Goal: Task Accomplishment & Management: Manage account settings

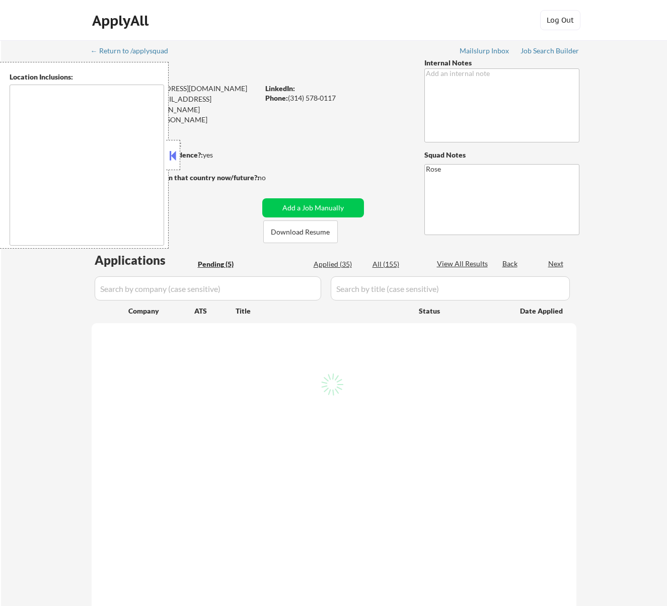
select select ""pending""
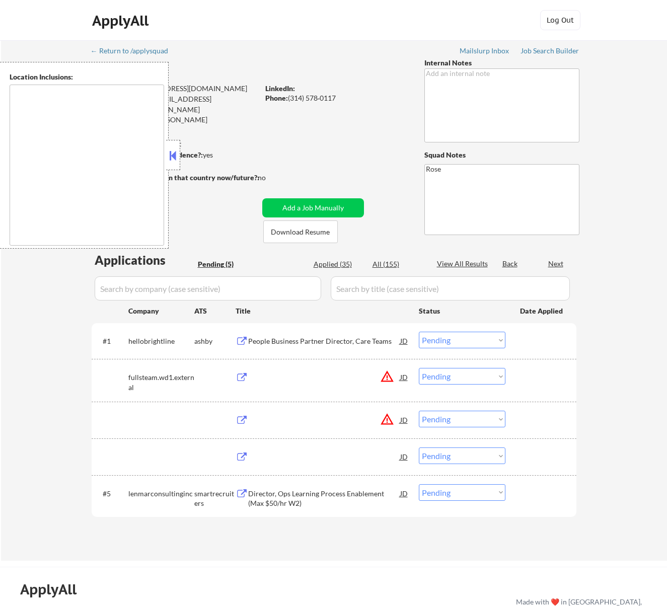
type textarea "St. Louis, MO Clayton, MO Maplewood, MO Richmond Heights, MO University City, M…"
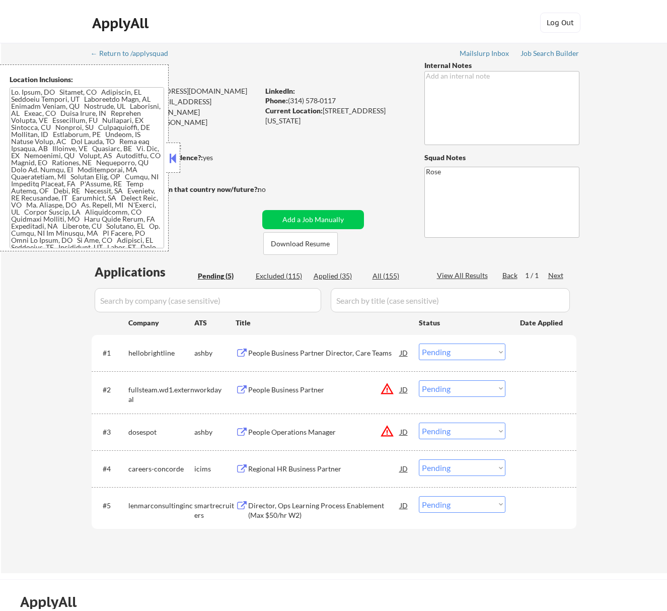
scroll to position [67, 0]
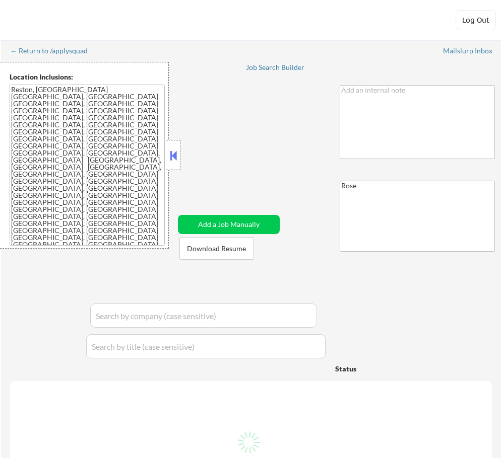
select select ""pending""
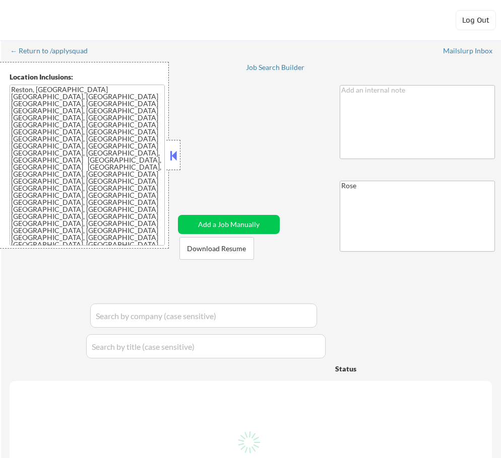
select select ""pending""
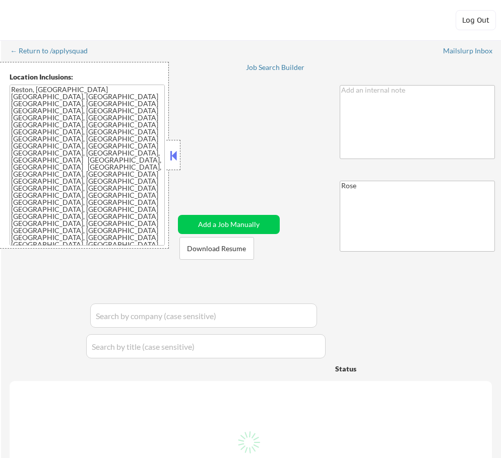
select select ""pending""
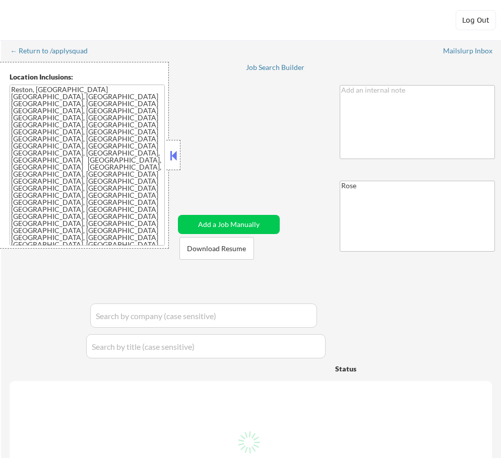
select select ""pending""
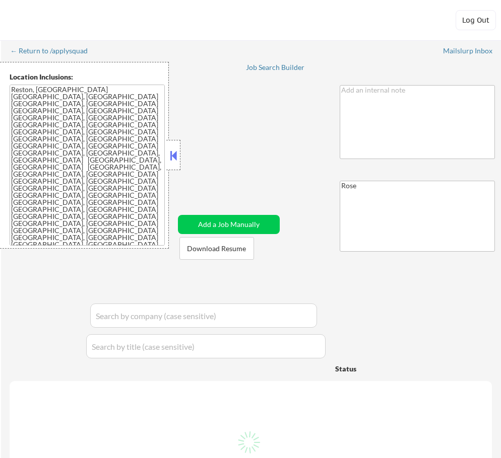
select select ""pending""
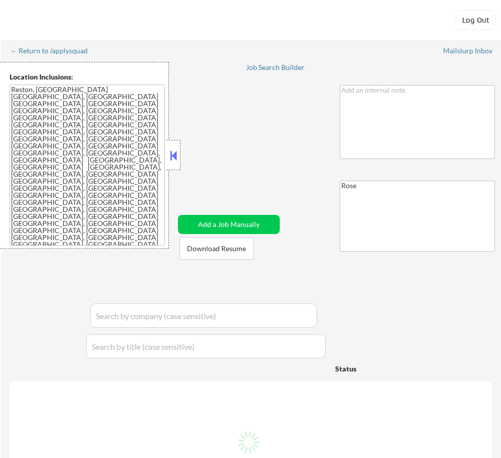
select select ""pending""
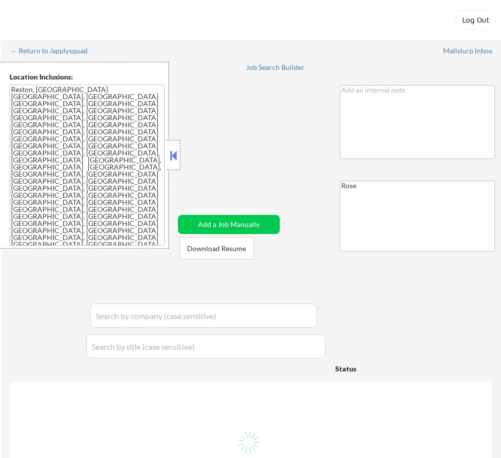
select select ""pending""
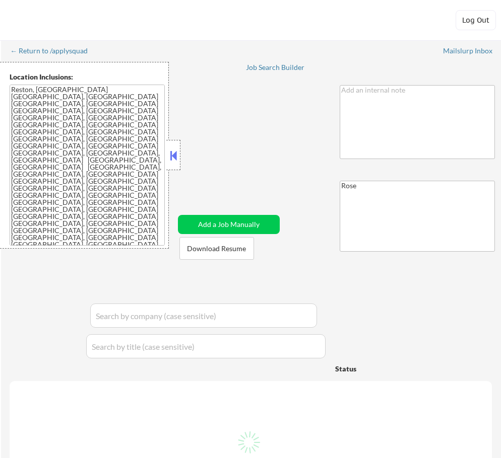
select select ""pending""
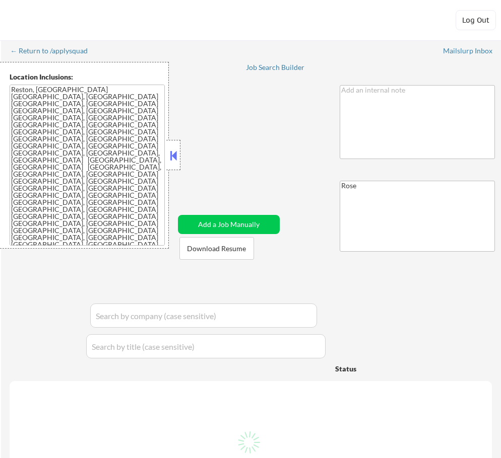
select select ""pending""
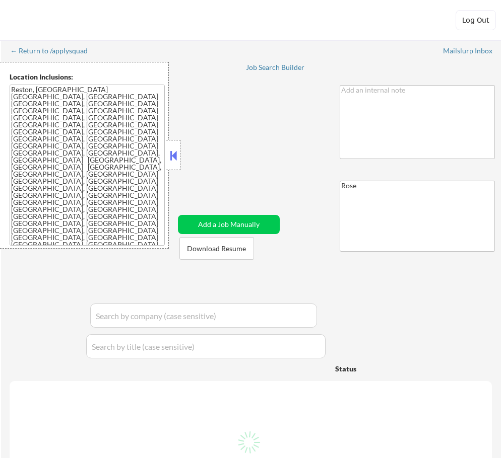
select select ""pending""
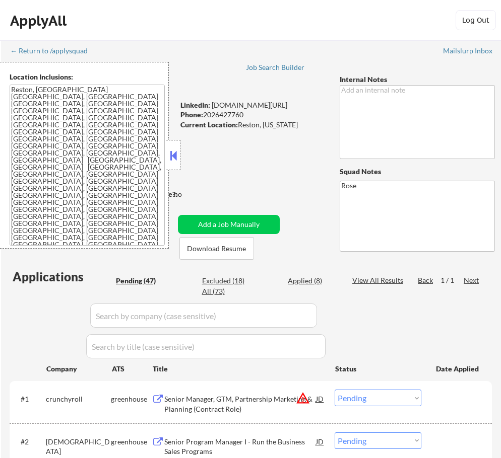
select select ""pending""
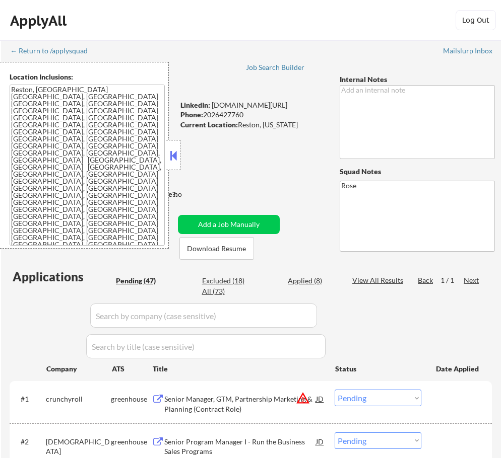
select select ""pending""
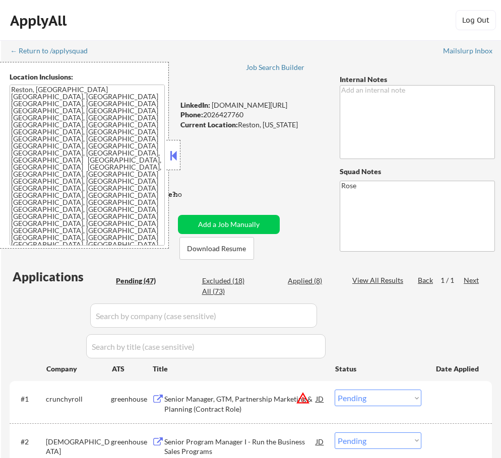
select select ""pending""
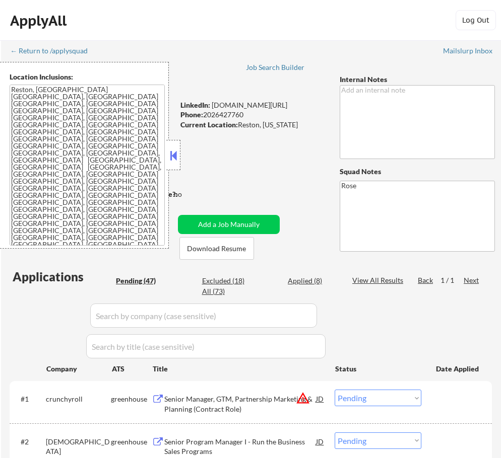
select select ""pending""
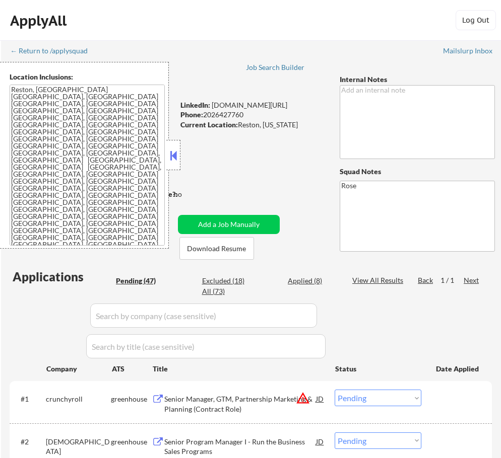
select select ""pending""
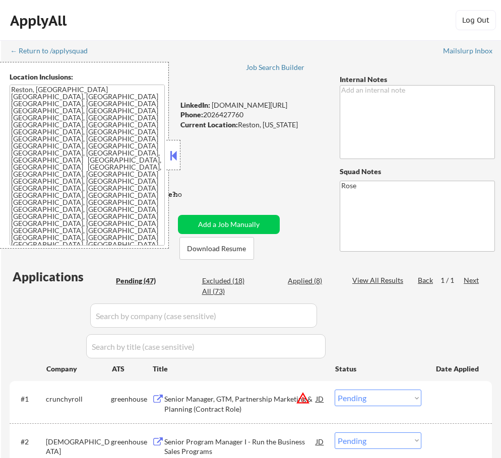
select select ""pending""
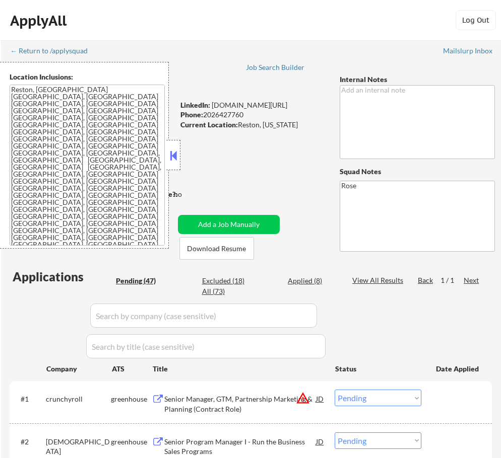
select select ""pending""
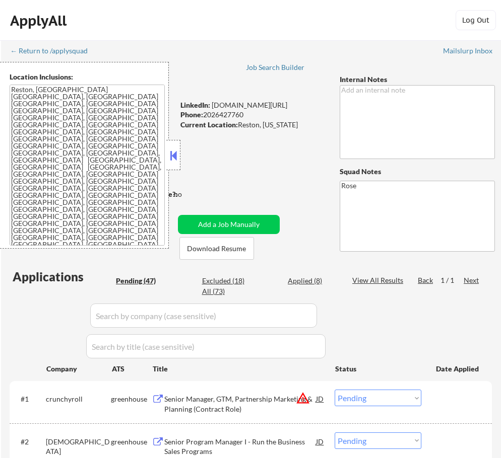
select select ""pending""
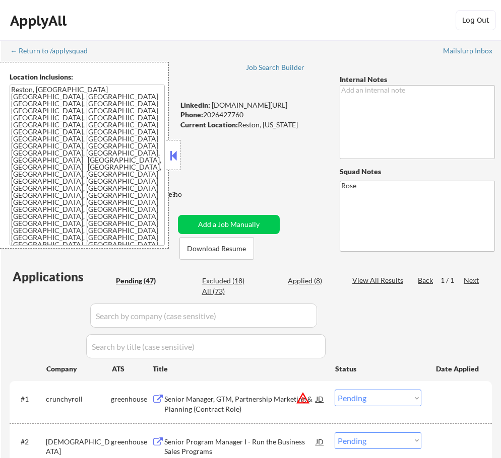
select select ""pending""
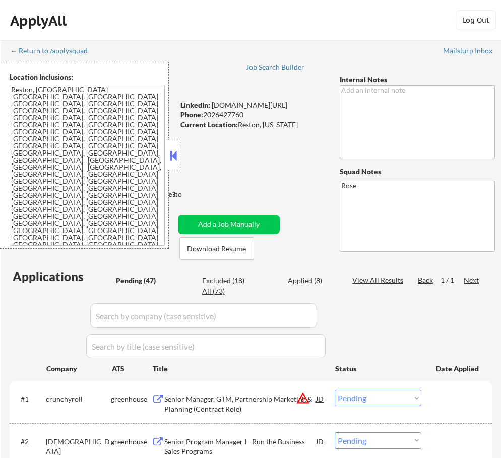
select select ""pending""
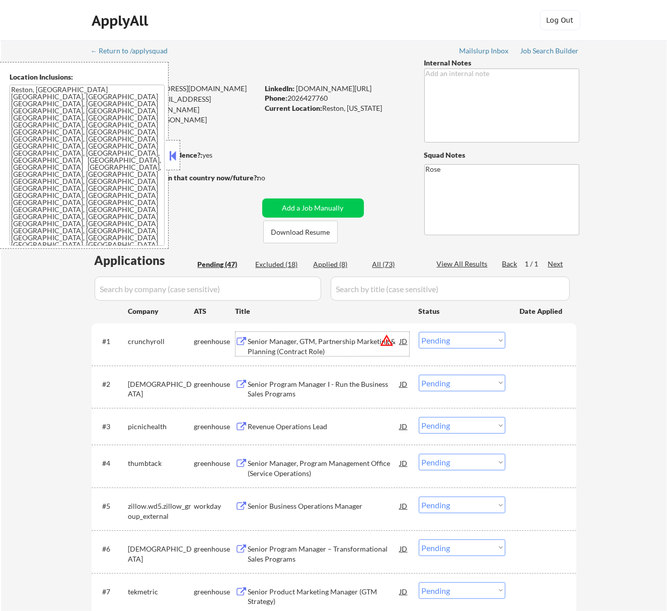
click at [327, 341] on div "Senior Manager, GTM, Partnership Marketing & Planning (Contract Role)" at bounding box center [324, 346] width 152 height 20
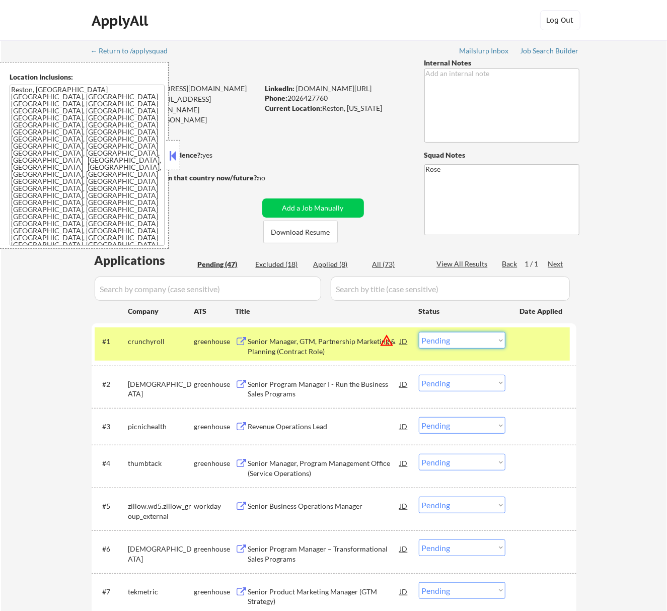
click at [490, 338] on select "Choose an option... Pending Applied Excluded (Questions) Excluded (Expired) Exc…" at bounding box center [462, 340] width 87 height 17
click at [419, 332] on select "Choose an option... Pending Applied Excluded (Questions) Excluded (Expired) Exc…" at bounding box center [462, 340] width 87 height 17
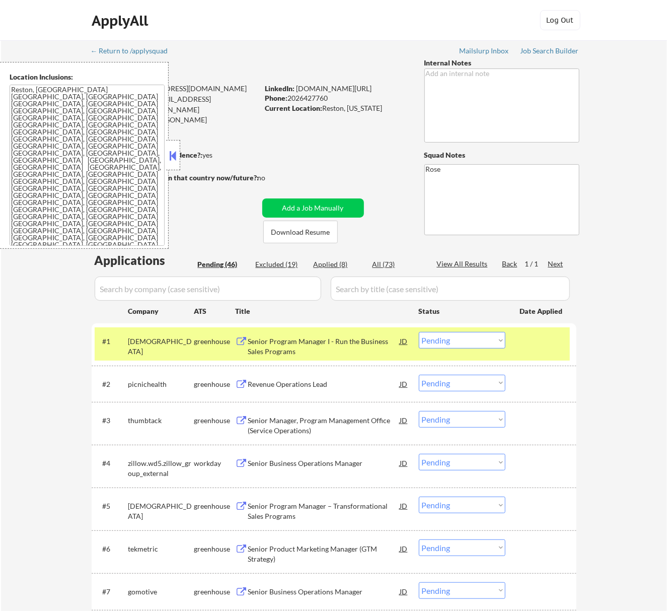
click at [364, 351] on div "Senior Program Manager I - Run the Business Sales Programs" at bounding box center [324, 346] width 152 height 20
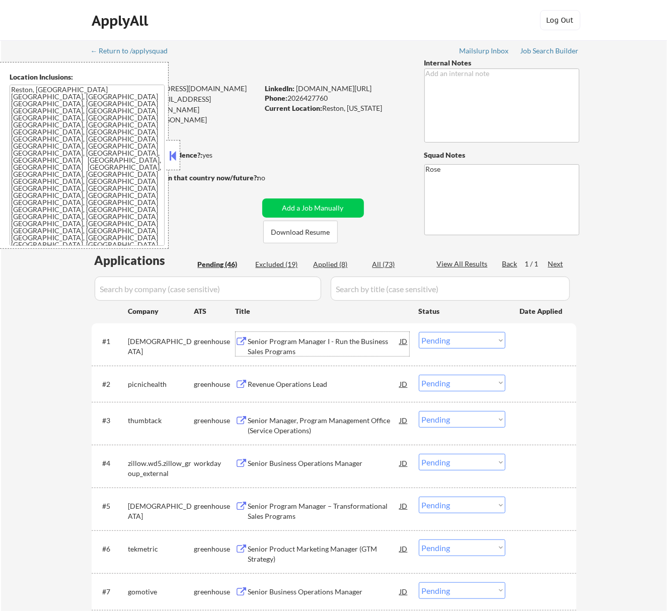
click at [446, 335] on select "Choose an option... Pending Applied Excluded (Questions) Excluded (Expired) Exc…" at bounding box center [462, 340] width 87 height 17
click at [339, 345] on div "Senior Program Manager I - Run the Business Sales Programs" at bounding box center [324, 346] width 152 height 20
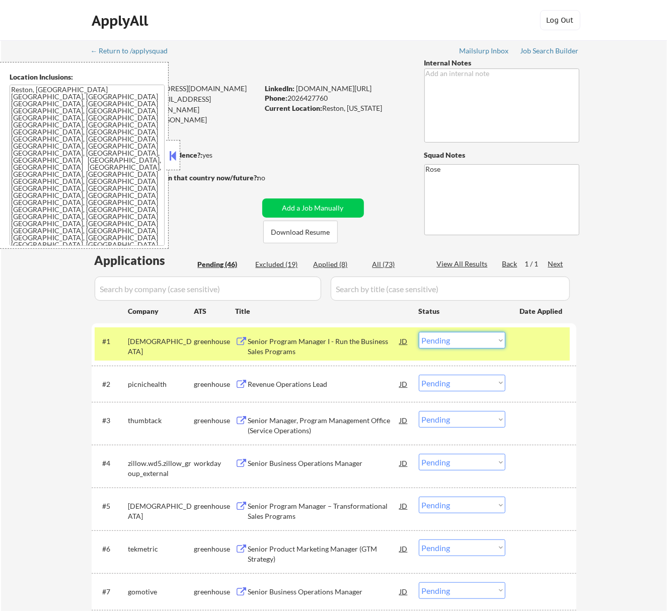
drag, startPoint x: 488, startPoint y: 340, endPoint x: 484, endPoint y: 348, distance: 8.1
click at [488, 340] on select "Choose an option... Pending Applied Excluded (Questions) Excluded (Expired) Exc…" at bounding box center [462, 340] width 87 height 17
click at [419, 332] on select "Choose an option... Pending Applied Excluded (Questions) Excluded (Expired) Exc…" at bounding box center [462, 340] width 87 height 17
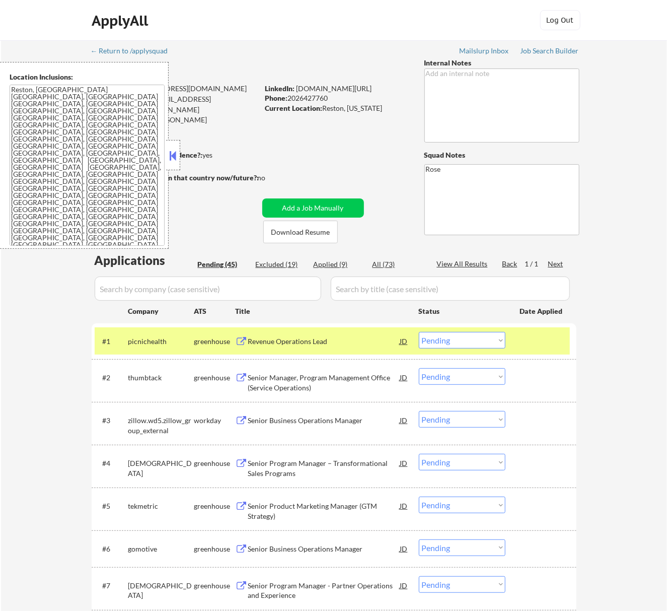
click at [338, 337] on div "Revenue Operations Lead" at bounding box center [324, 341] width 152 height 10
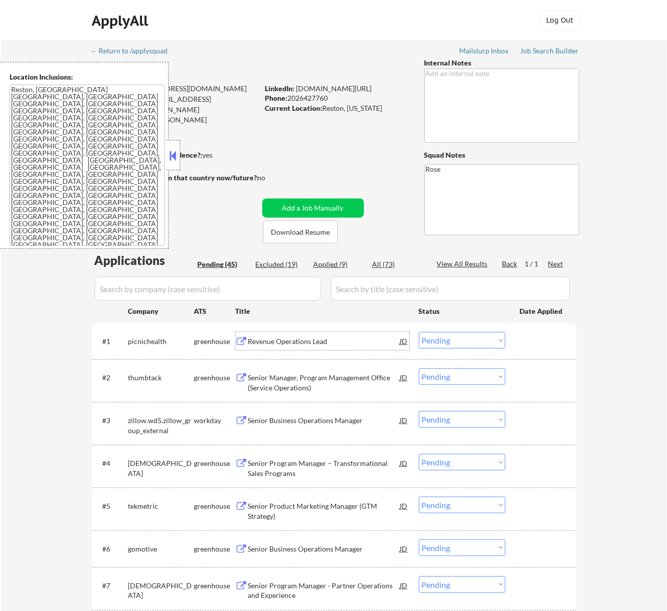
click at [490, 345] on select "Choose an option... Pending Applied Excluded (Questions) Excluded (Expired) Exc…" at bounding box center [462, 340] width 87 height 17
click at [419, 332] on select "Choose an option... Pending Applied Excluded (Questions) Excluded (Expired) Exc…" at bounding box center [462, 340] width 87 height 17
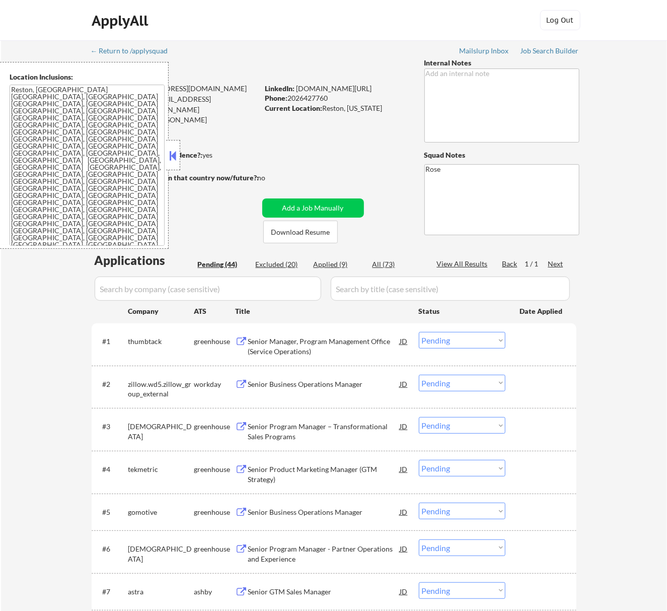
click at [351, 348] on div "Senior Manager, Program Management Office (Service Operations)" at bounding box center [324, 346] width 152 height 20
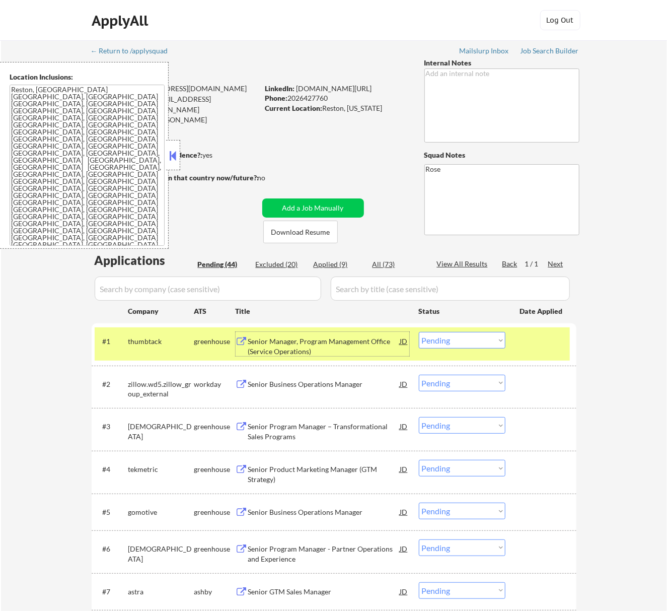
click at [490, 343] on select "Choose an option... Pending Applied Excluded (Questions) Excluded (Expired) Exc…" at bounding box center [462, 340] width 87 height 17
click at [379, 343] on div "Senior Manager, Program Management Office (Service Operations)" at bounding box center [324, 346] width 152 height 20
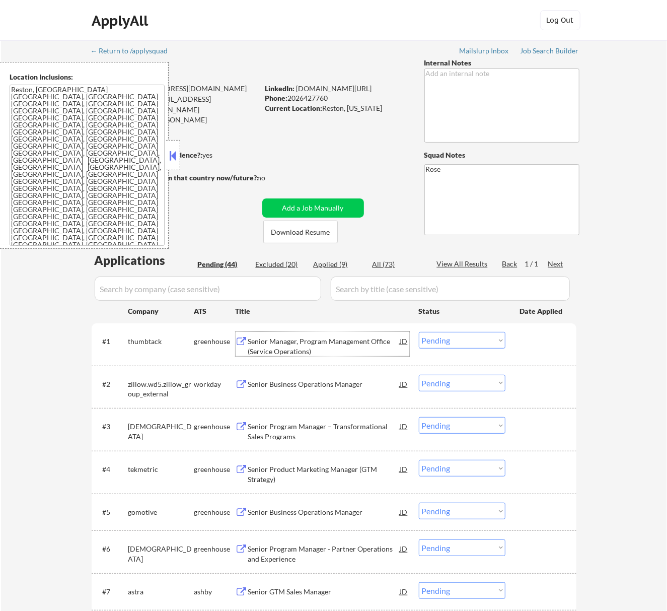
click at [473, 339] on select "Choose an option... Pending Applied Excluded (Questions) Excluded (Expired) Exc…" at bounding box center [462, 340] width 87 height 17
click at [419, 332] on select "Choose an option... Pending Applied Excluded (Questions) Excluded (Expired) Exc…" at bounding box center [462, 340] width 87 height 17
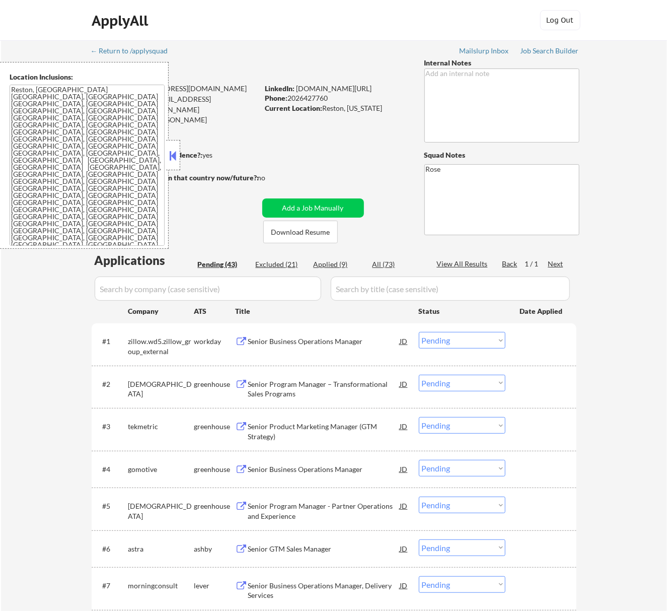
click at [352, 346] on div "Senior Business Operations Manager" at bounding box center [324, 341] width 152 height 10
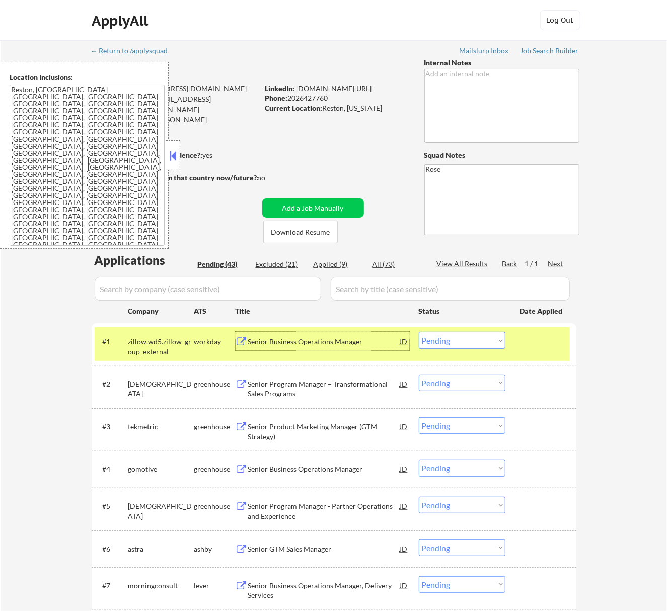
click at [496, 341] on select "Choose an option... Pending Applied Excluded (Questions) Excluded (Expired) Exc…" at bounding box center [462, 340] width 87 height 17
click at [419, 332] on select "Choose an option... Pending Applied Excluded (Questions) Excluded (Expired) Exc…" at bounding box center [462, 340] width 87 height 17
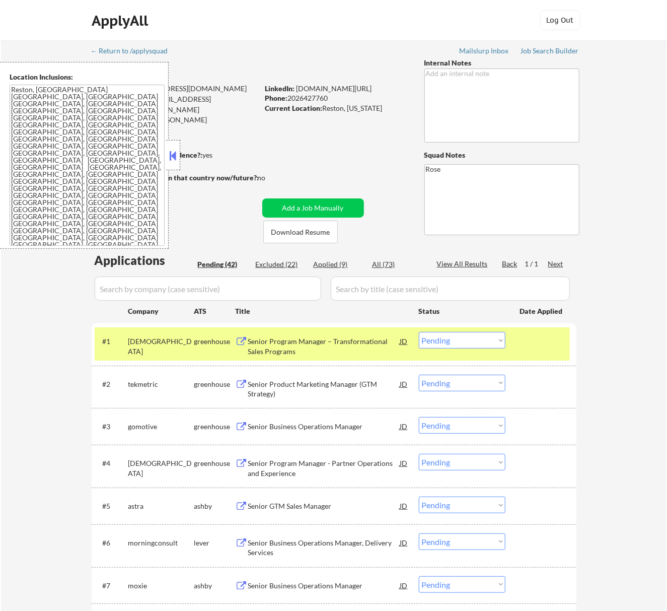
click at [353, 344] on div "Senior Program Manager – Transformational Sales Programs" at bounding box center [324, 346] width 152 height 20
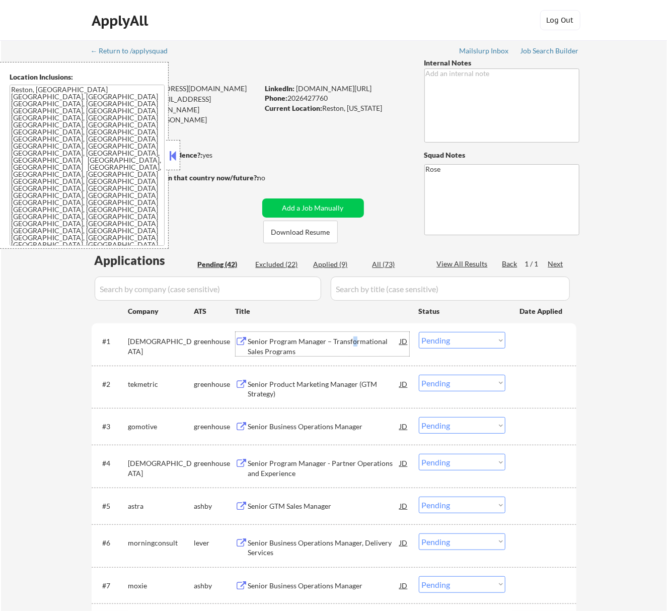
drag, startPoint x: 452, startPoint y: 337, endPoint x: 447, endPoint y: 336, distance: 5.1
click at [452, 337] on select "Choose an option... Pending Applied Excluded (Questions) Excluded (Expired) Exc…" at bounding box center [462, 340] width 87 height 17
click at [419, 332] on select "Choose an option... Pending Applied Excluded (Questions) Excluded (Expired) Exc…" at bounding box center [462, 340] width 87 height 17
select select ""pending""
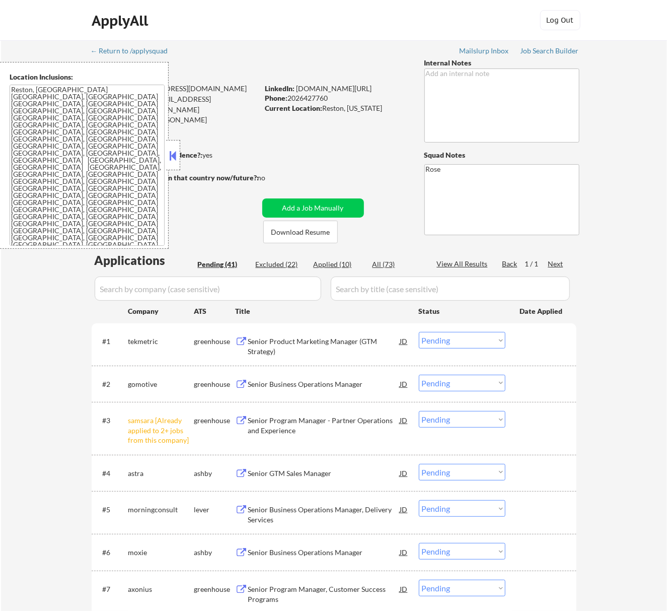
click at [477, 418] on select "Choose an option... Pending Applied Excluded (Questions) Excluded (Expired) Exc…" at bounding box center [462, 419] width 87 height 17
click at [419, 411] on select "Choose an option... Pending Applied Excluded (Questions) Excluded (Expired) Exc…" at bounding box center [462, 419] width 87 height 17
select select ""pending""
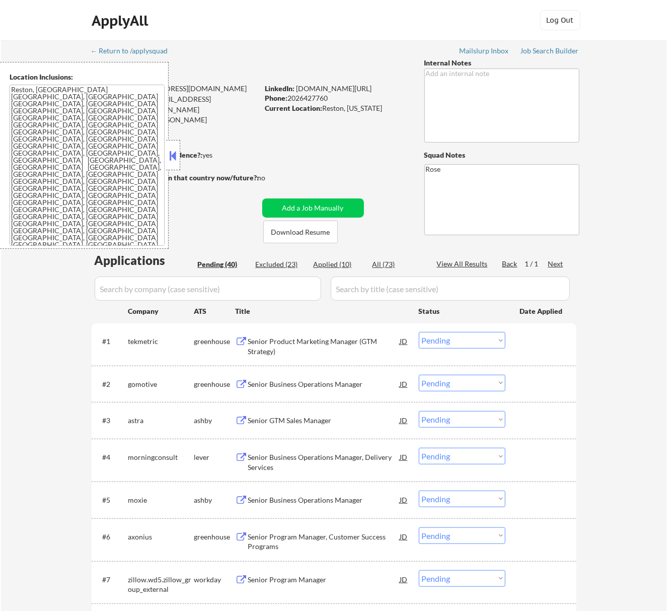
click at [172, 149] on button at bounding box center [173, 155] width 11 height 15
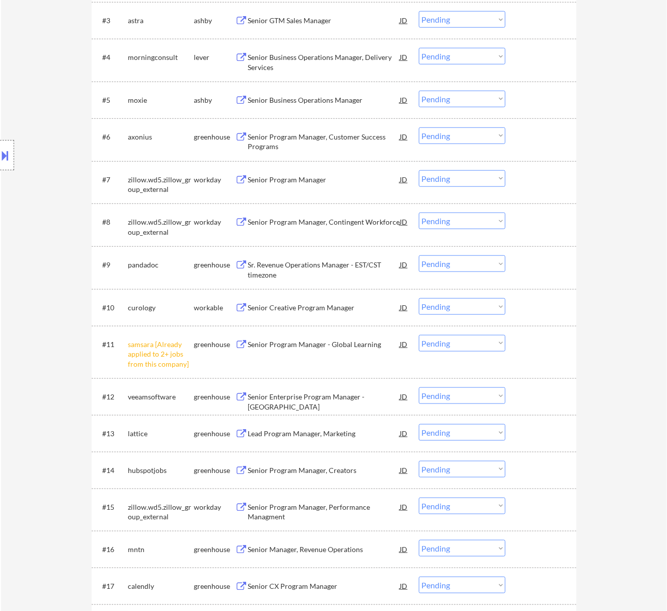
scroll to position [403, 0]
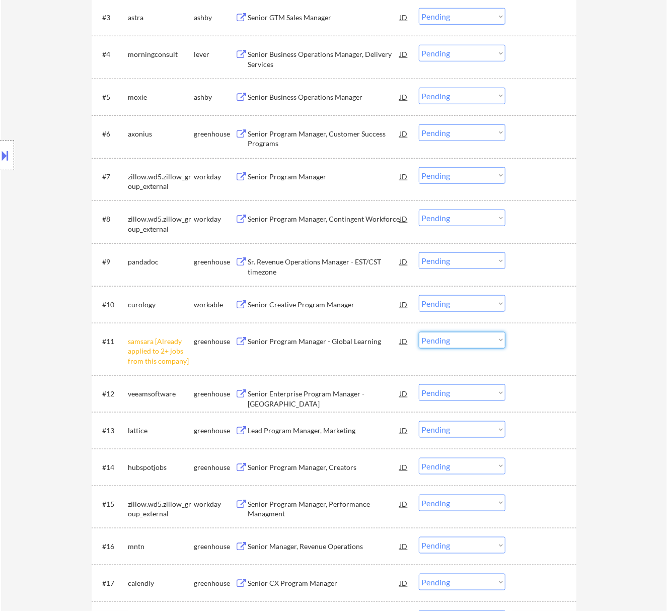
click at [482, 335] on select "Choose an option... Pending Applied Excluded (Questions) Excluded (Expired) Exc…" at bounding box center [462, 340] width 87 height 17
click at [419, 332] on select "Choose an option... Pending Applied Excluded (Questions) Excluded (Expired) Exc…" at bounding box center [462, 340] width 87 height 17
select select ""pending""
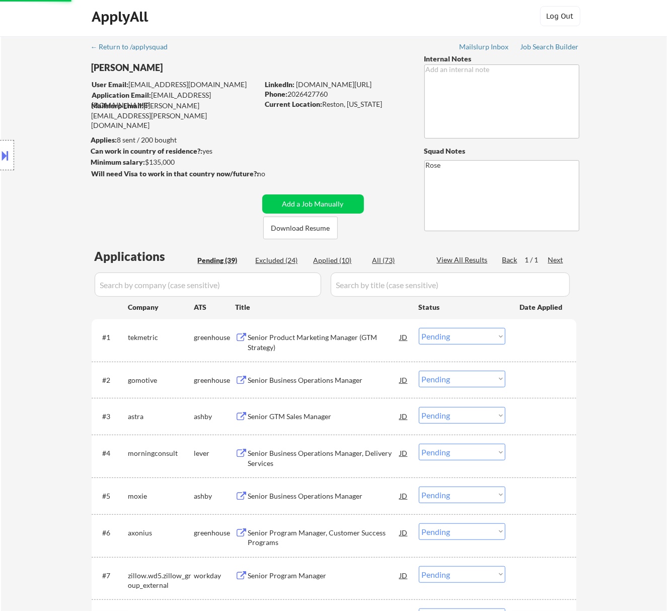
scroll to position [0, 0]
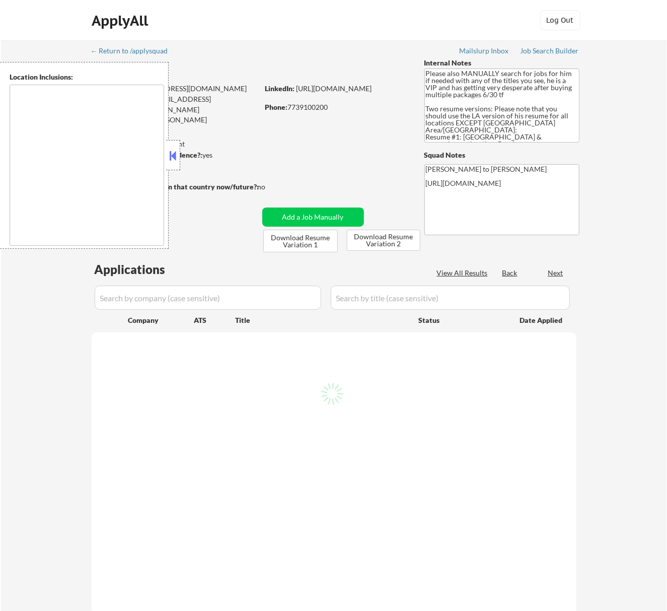
select select ""pending""
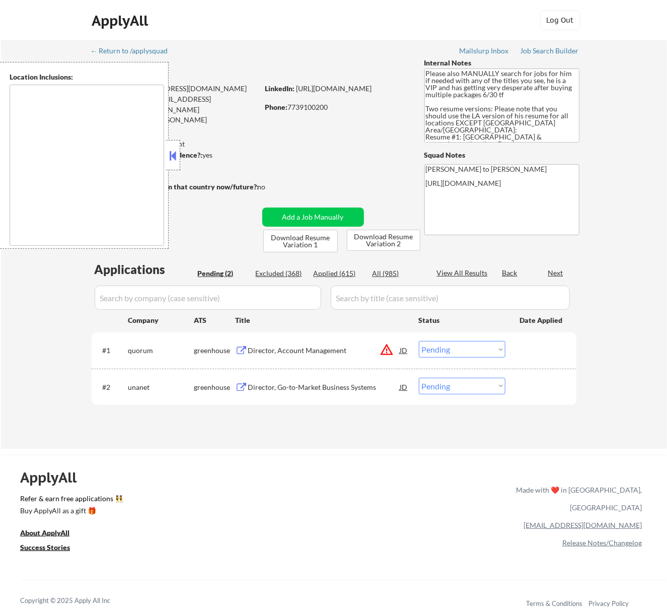
type textarea "Los Angeles, CA Glendale, CA Burbank, CA Pasadena, CA Santa Monica, CA Beverly …"
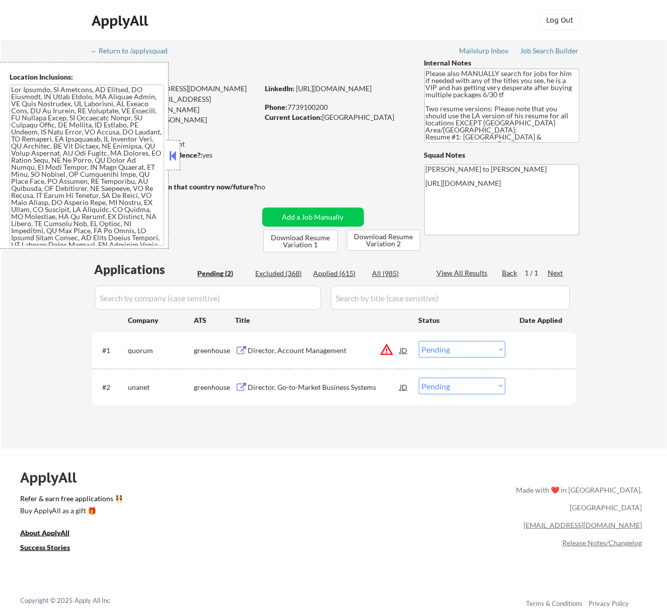
click at [176, 153] on button at bounding box center [172, 155] width 11 height 15
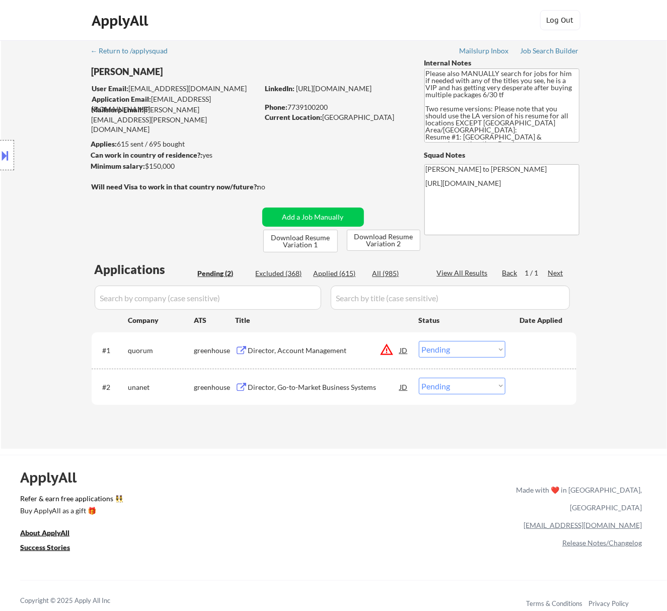
click at [319, 349] on div "Director, Account Management" at bounding box center [324, 351] width 152 height 10
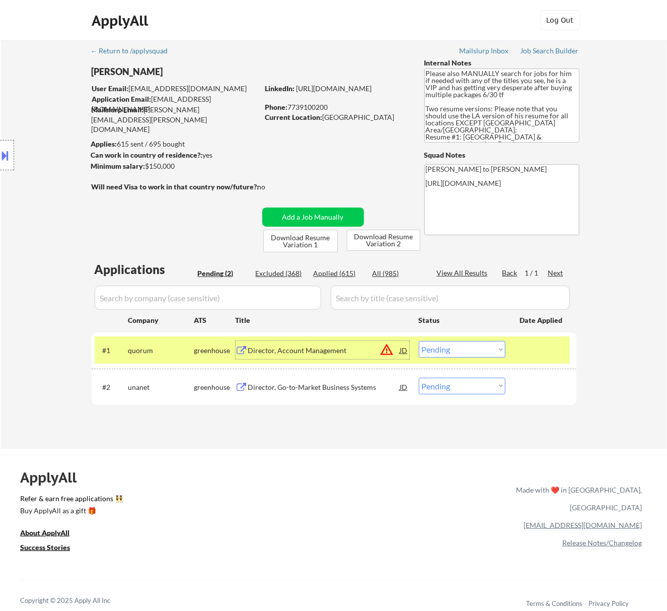
drag, startPoint x: 491, startPoint y: 345, endPoint x: 490, endPoint y: 353, distance: 7.6
click at [491, 345] on select "Choose an option... Pending Applied Excluded (Questions) Excluded (Expired) Exc…" at bounding box center [462, 349] width 87 height 17
click at [419, 341] on select "Choose an option... Pending Applied Excluded (Questions) Excluded (Expired) Exc…" at bounding box center [462, 349] width 87 height 17
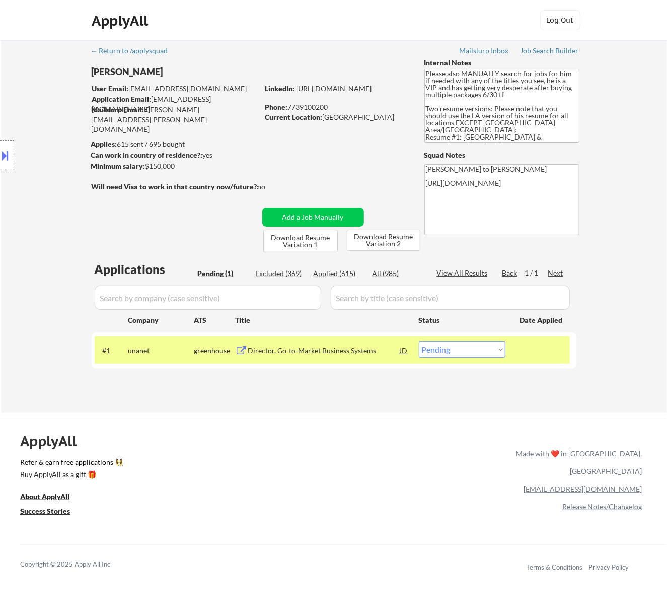
click at [344, 350] on div "Director, Go-to-Market Business Systems" at bounding box center [324, 351] width 152 height 10
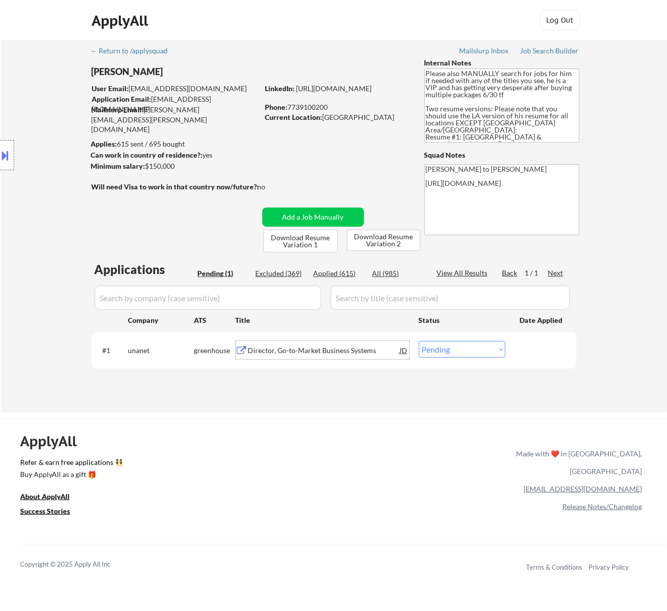
click at [464, 351] on select "Choose an option... Pending Applied Excluded (Questions) Excluded (Expired) Exc…" at bounding box center [462, 349] width 87 height 17
select select ""excluded__bad_match_""
click at [419, 341] on select "Choose an option... Pending Applied Excluded (Questions) Excluded (Expired) Exc…" at bounding box center [462, 349] width 87 height 17
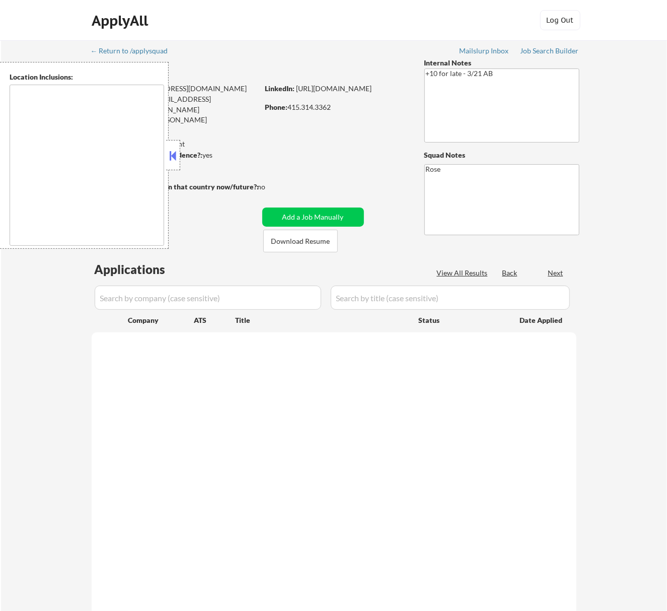
select select ""pending""
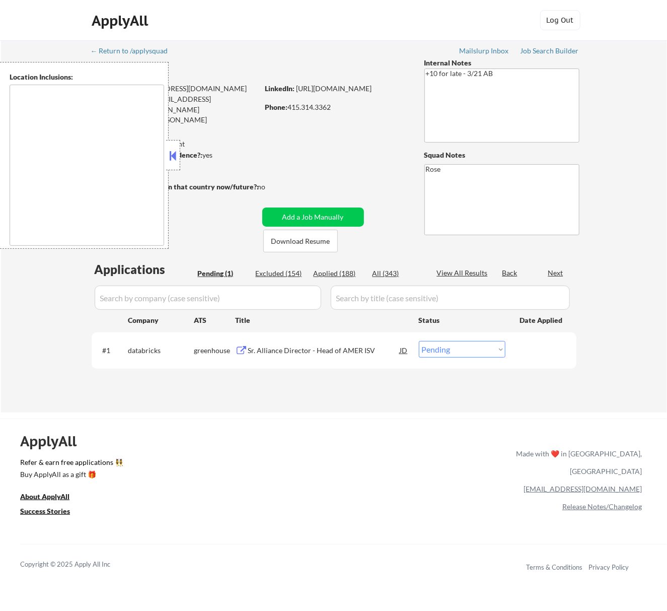
type textarea "[GEOGRAPHIC_DATA], [GEOGRAPHIC_DATA] [GEOGRAPHIC_DATA], [GEOGRAPHIC_DATA] [GEOG…"
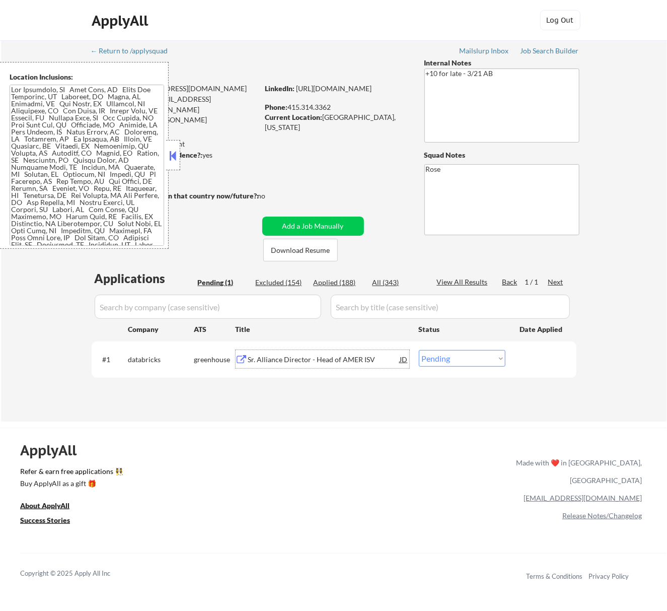
click at [333, 359] on div "Sr. Alliance Director - Head of AMER ISV" at bounding box center [324, 360] width 152 height 10
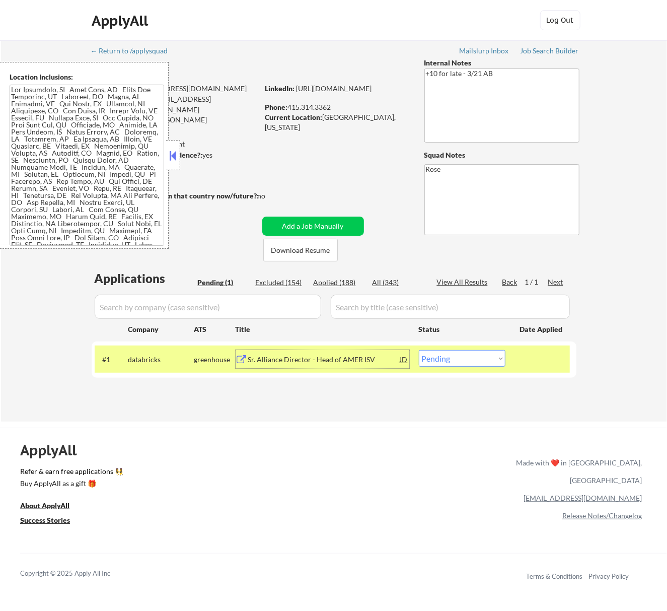
click at [432, 356] on select "Choose an option... Pending Applied Excluded (Questions) Excluded (Expired) Exc…" at bounding box center [462, 358] width 87 height 17
select select ""applied""
click at [419, 350] on select "Choose an option... Pending Applied Excluded (Questions) Excluded (Expired) Exc…" at bounding box center [462, 358] width 87 height 17
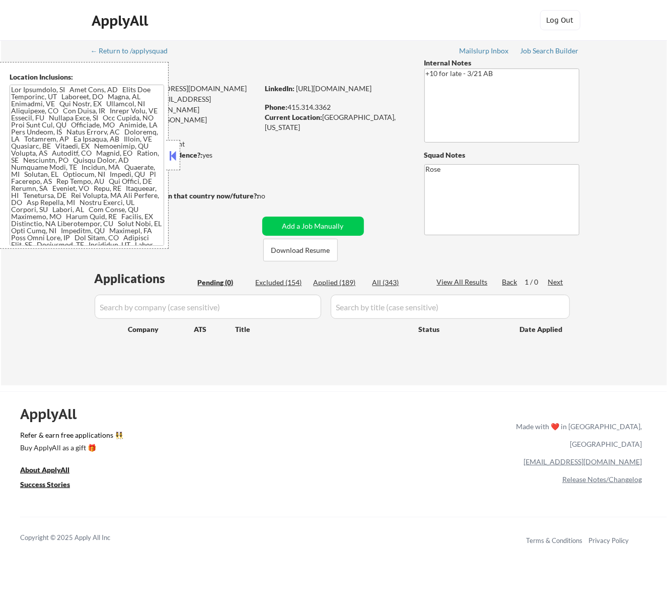
click at [171, 152] on button at bounding box center [172, 155] width 11 height 15
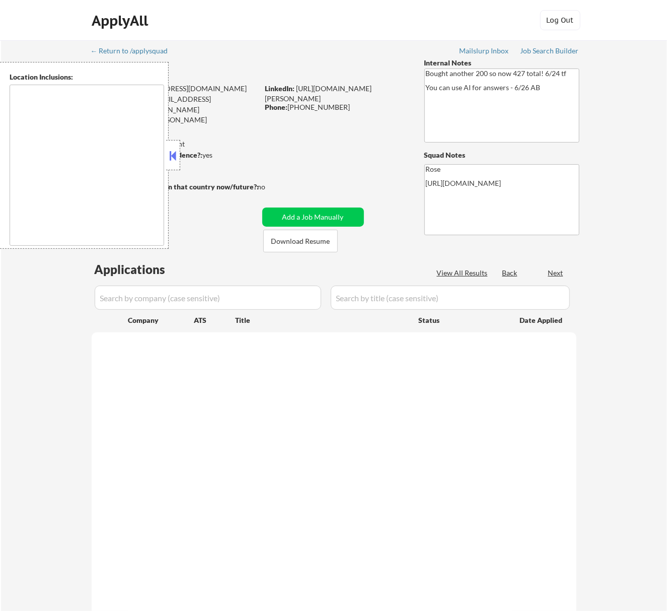
select select ""pending""
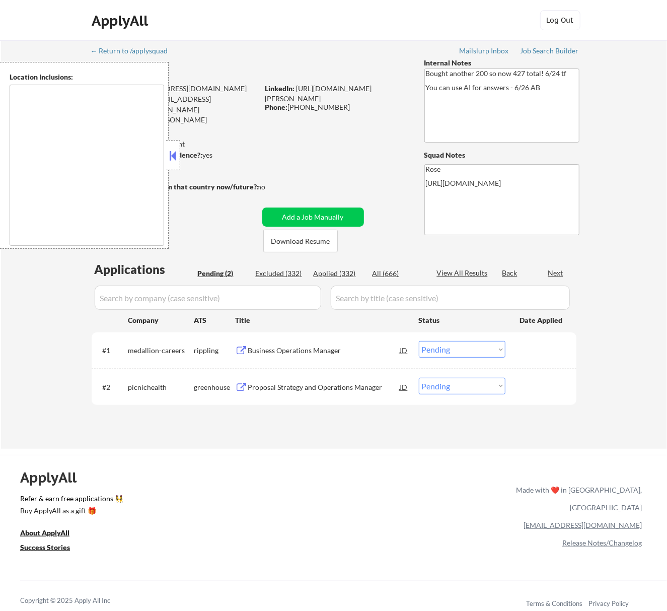
type textarea "[GEOGRAPHIC_DATA], [GEOGRAPHIC_DATA] [GEOGRAPHIC_DATA], [GEOGRAPHIC_DATA] [GEOG…"
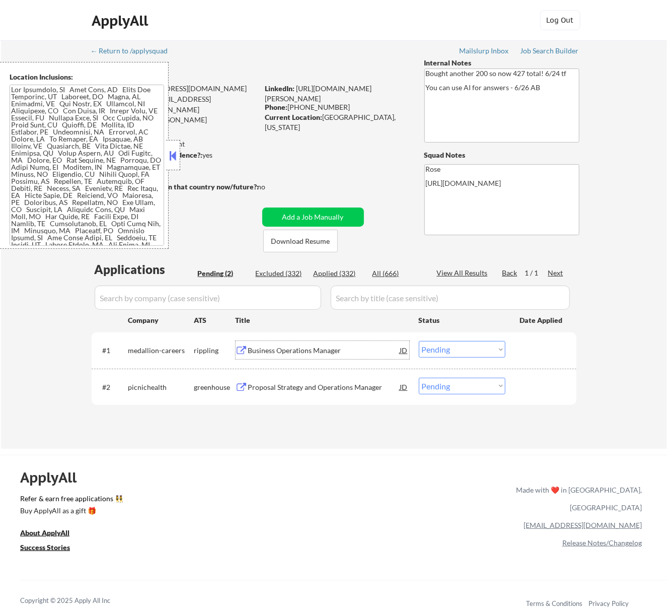
click at [326, 347] on div "Business Operations Manager" at bounding box center [324, 351] width 152 height 10
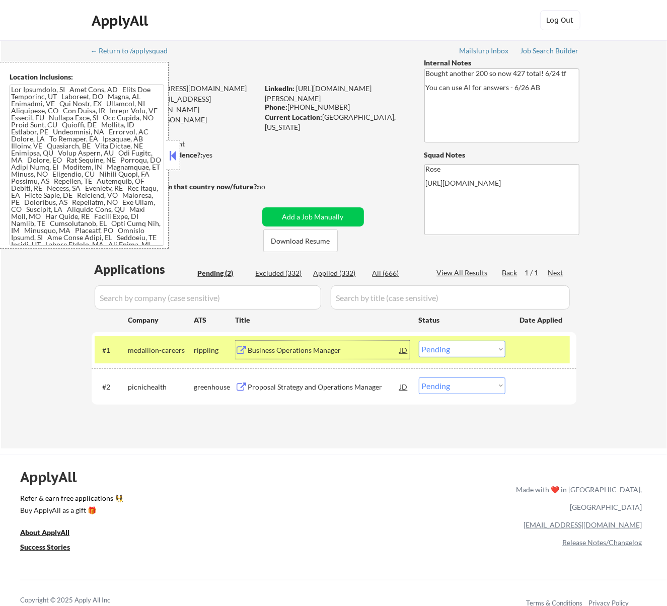
click at [471, 344] on select "Choose an option... Pending Applied Excluded (Questions) Excluded (Expired) Exc…" at bounding box center [462, 349] width 87 height 17
click at [419, 341] on select "Choose an option... Pending Applied Excluded (Questions) Excluded (Expired) Exc…" at bounding box center [462, 349] width 87 height 17
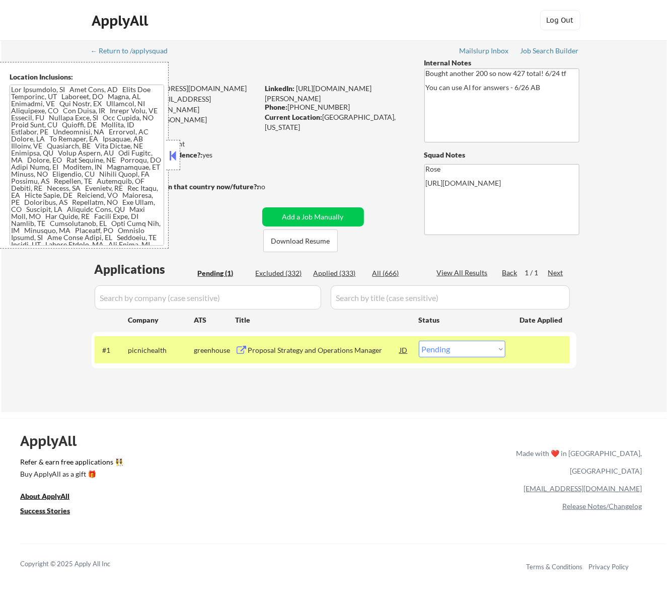
click at [374, 351] on div "Proposal Strategy and Operations Manager" at bounding box center [324, 351] width 152 height 10
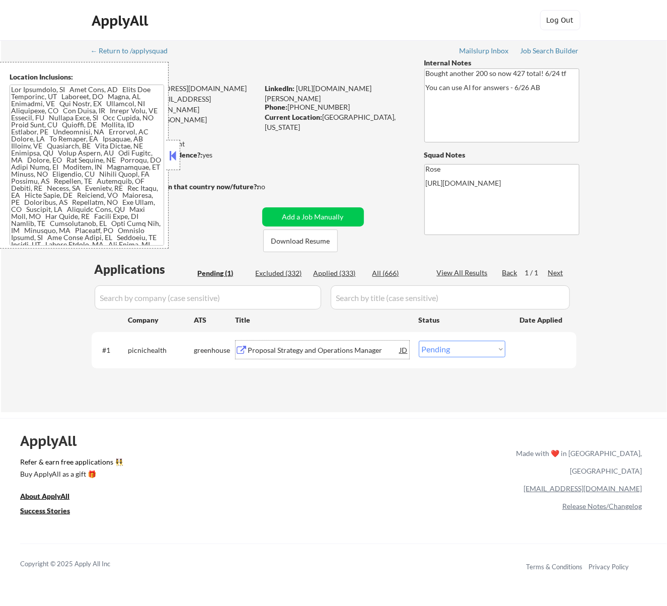
click at [477, 345] on select "Choose an option... Pending Applied Excluded (Questions) Excluded (Expired) Exc…" at bounding box center [462, 349] width 87 height 17
select select ""excluded__bad_match_""
click at [419, 341] on select "Choose an option... Pending Applied Excluded (Questions) Excluded (Expired) Exc…" at bounding box center [462, 349] width 87 height 17
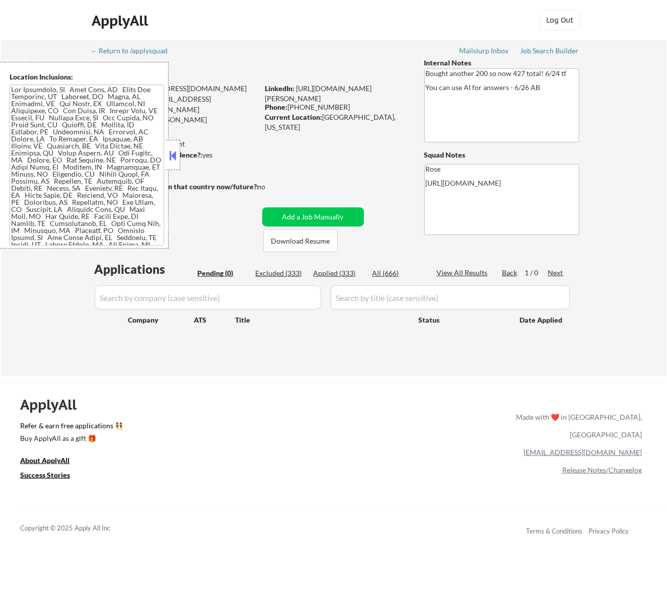
click at [175, 158] on button at bounding box center [172, 155] width 11 height 15
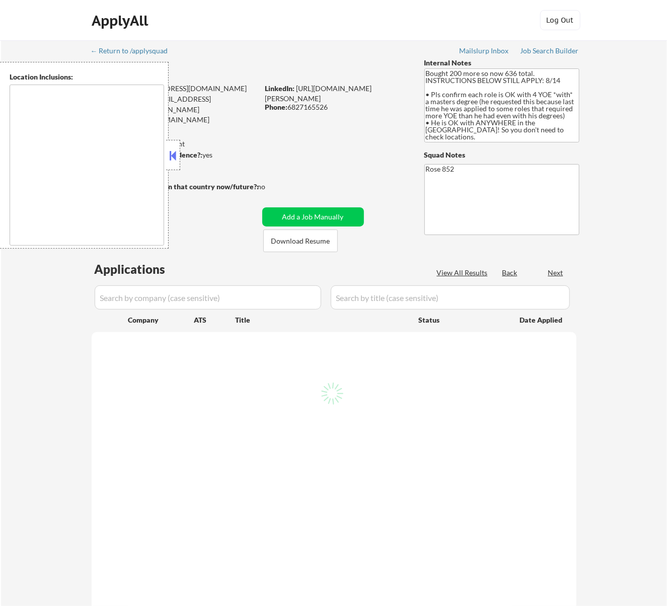
select select ""pending""
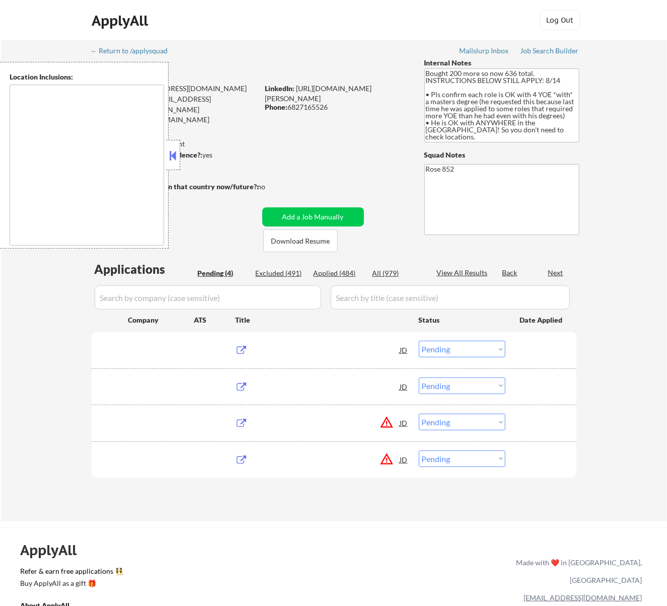
type textarea "Daly City, CA South San Francisco, CA Brisbane, CA Colma, CA Pacifica, CA San B…"
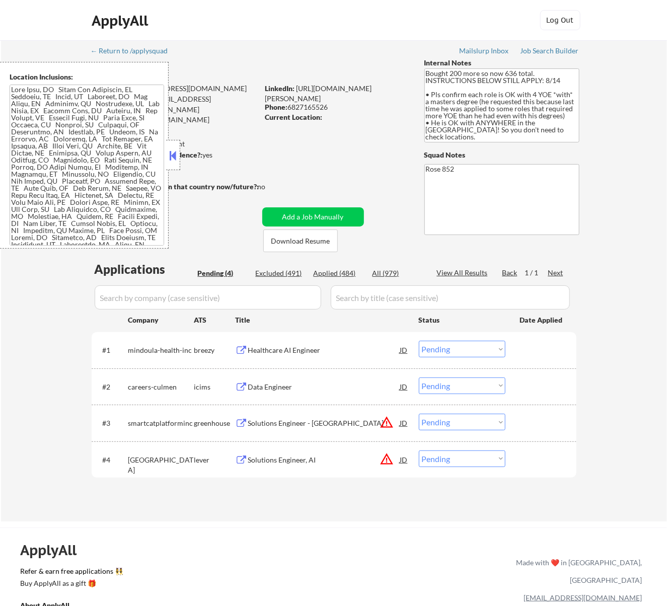
click at [177, 151] on button at bounding box center [172, 155] width 11 height 15
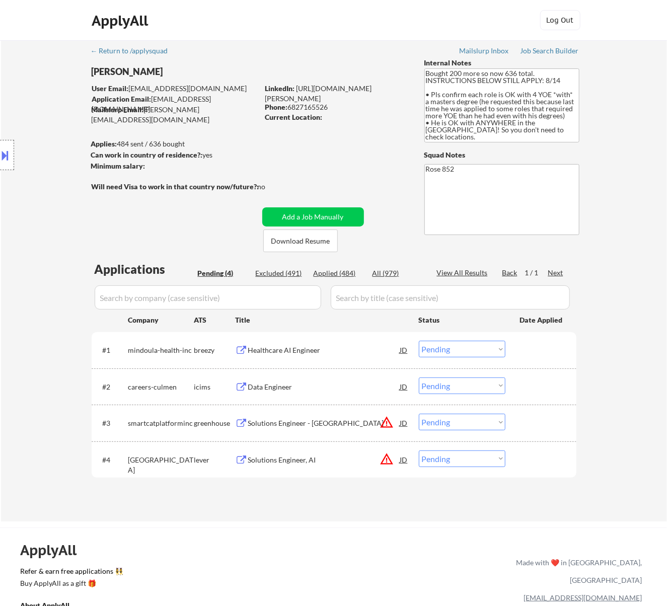
click at [330, 353] on div "Healthcare AI Engineer" at bounding box center [324, 351] width 152 height 10
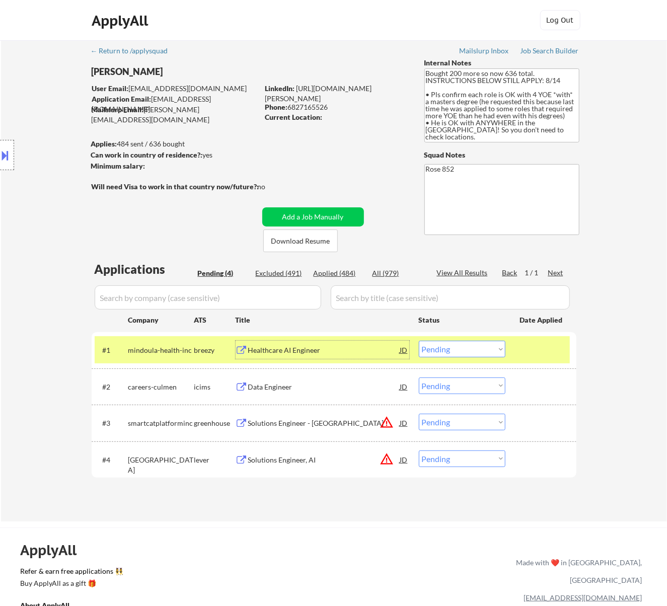
click at [482, 347] on select "Choose an option... Pending Applied Excluded (Questions) Excluded (Expired) Exc…" at bounding box center [462, 349] width 87 height 17
click at [419, 341] on select "Choose an option... Pending Applied Excluded (Questions) Excluded (Expired) Exc…" at bounding box center [462, 349] width 87 height 17
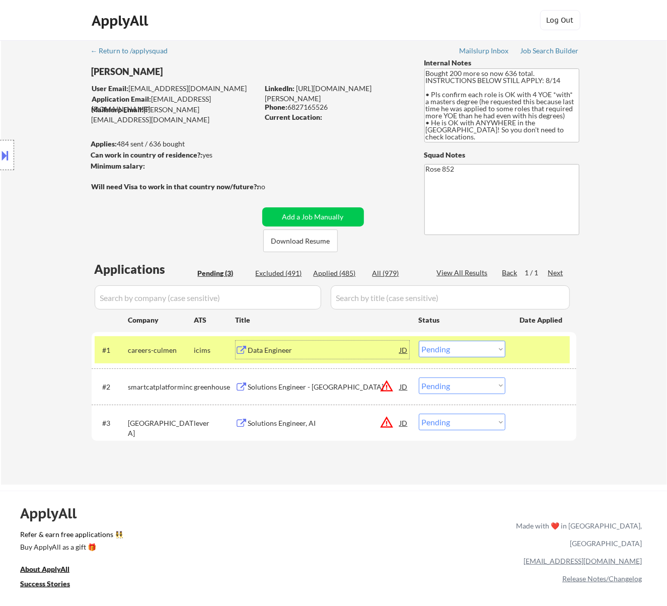
click at [341, 345] on div "Data Engineer" at bounding box center [324, 350] width 152 height 18
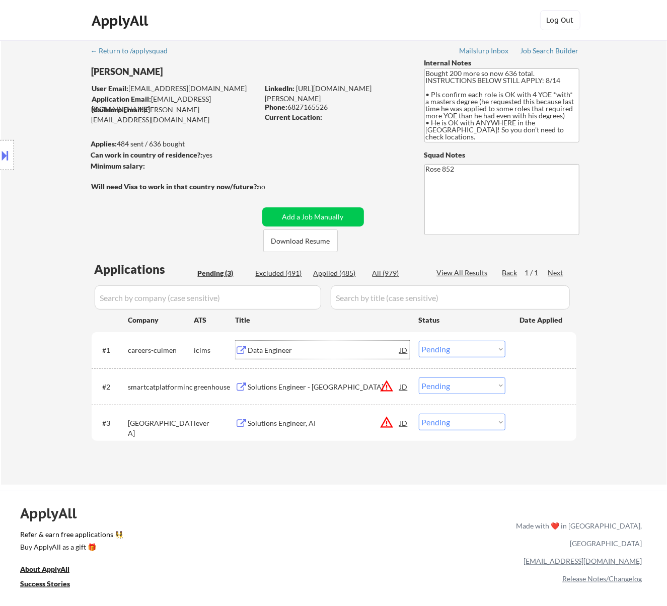
drag, startPoint x: 474, startPoint y: 341, endPoint x: 474, endPoint y: 347, distance: 5.5
click at [474, 341] on select "Choose an option... Pending Applied Excluded (Questions) Excluded (Expired) Exc…" at bounding box center [462, 349] width 87 height 17
click at [419, 341] on select "Choose an option... Pending Applied Excluded (Questions) Excluded (Expired) Exc…" at bounding box center [462, 349] width 87 height 17
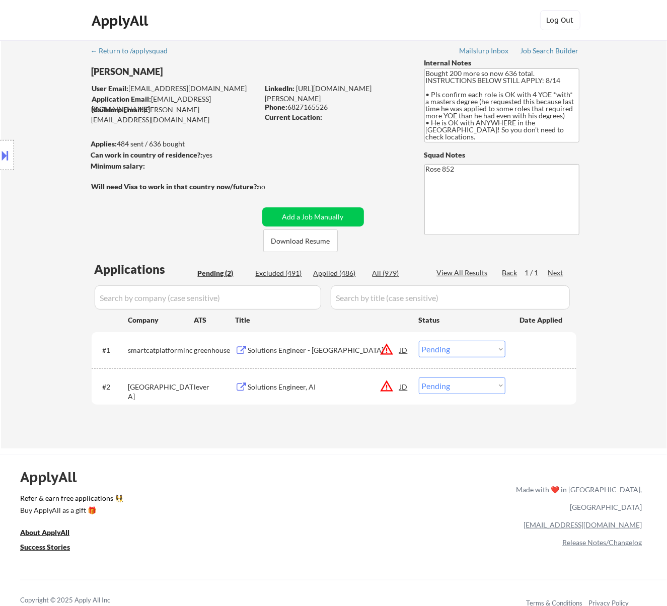
click at [332, 350] on div "Solutions Engineer - USA" at bounding box center [324, 351] width 152 height 10
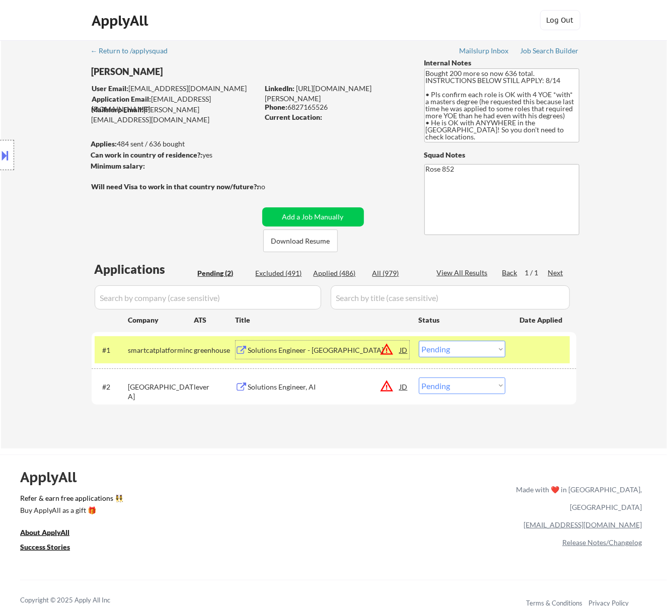
click at [494, 346] on select "Choose an option... Pending Applied Excluded (Questions) Excluded (Expired) Exc…" at bounding box center [462, 349] width 87 height 17
click at [419, 341] on select "Choose an option... Pending Applied Excluded (Questions) Excluded (Expired) Exc…" at bounding box center [462, 349] width 87 height 17
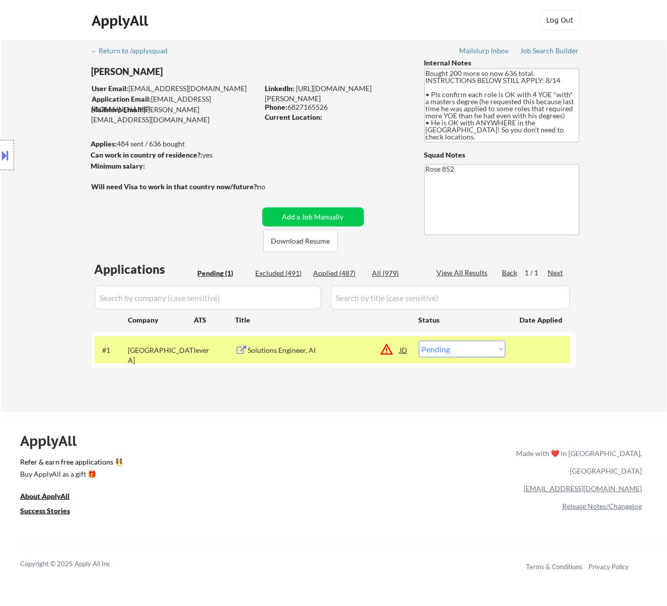
click at [328, 359] on div "#1 valence lever Solutions Engineer, AI JD warning_amber Choose an option... Pe…" at bounding box center [332, 349] width 475 height 27
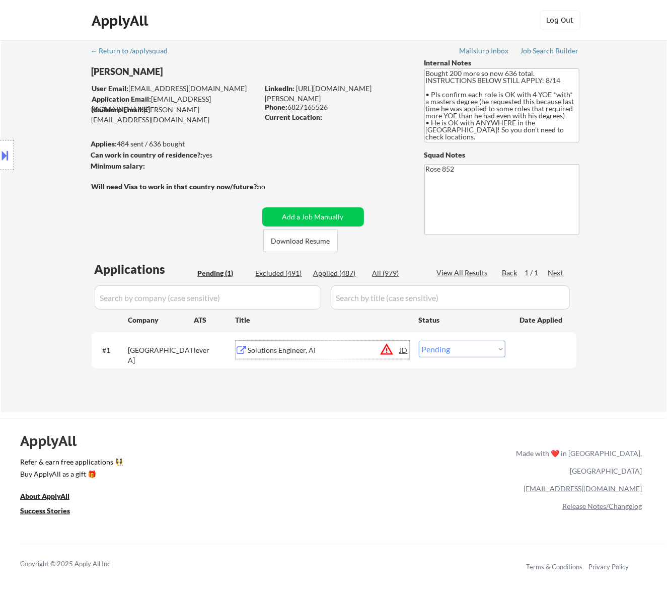
click at [326, 346] on div "Solutions Engineer, AI" at bounding box center [324, 351] width 152 height 10
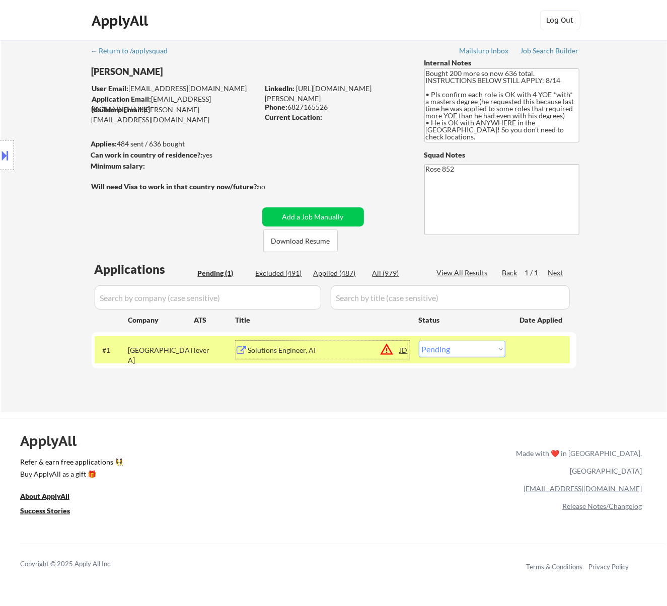
click at [477, 351] on select "Choose an option... Pending Applied Excluded (Questions) Excluded (Expired) Exc…" at bounding box center [462, 349] width 87 height 17
select select ""excluded""
click at [419, 341] on select "Choose an option... Pending Applied Excluded (Questions) Excluded (Expired) Exc…" at bounding box center [462, 349] width 87 height 17
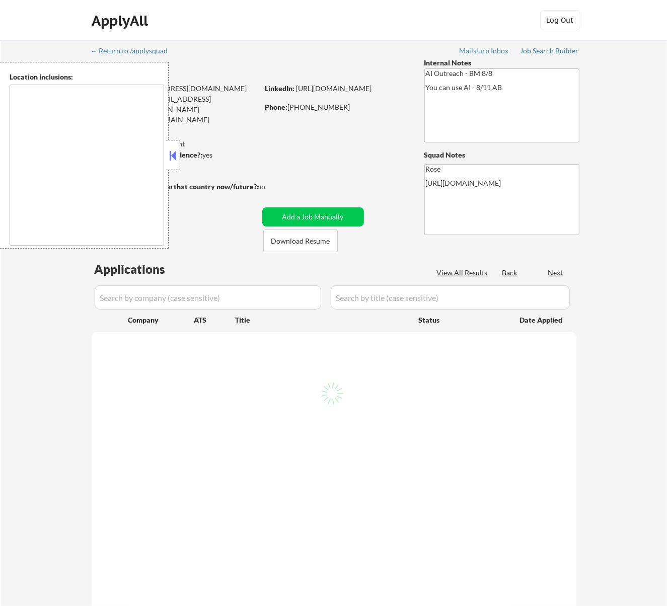
select select ""pending""
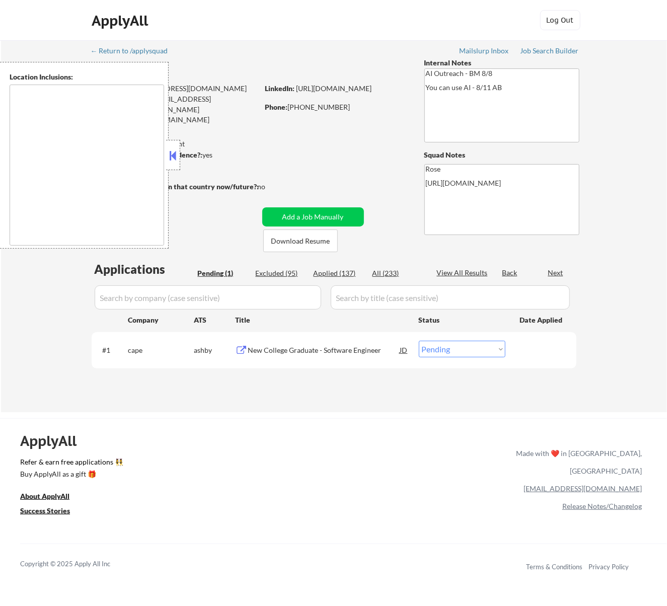
type textarea "Fountain Valley, CA Huntington Beach, CA Costa Mesa, CA Santa Ana, CA Garden Gr…"
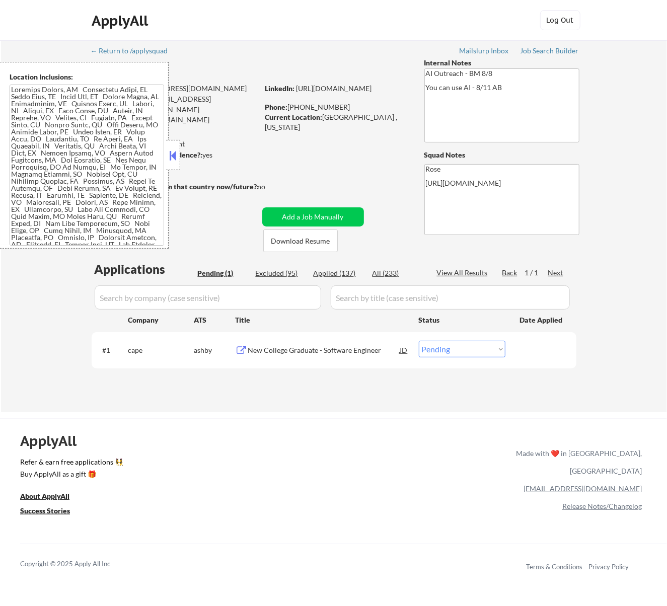
click at [368, 355] on div "New College Graduate - Software Engineer" at bounding box center [324, 351] width 152 height 10
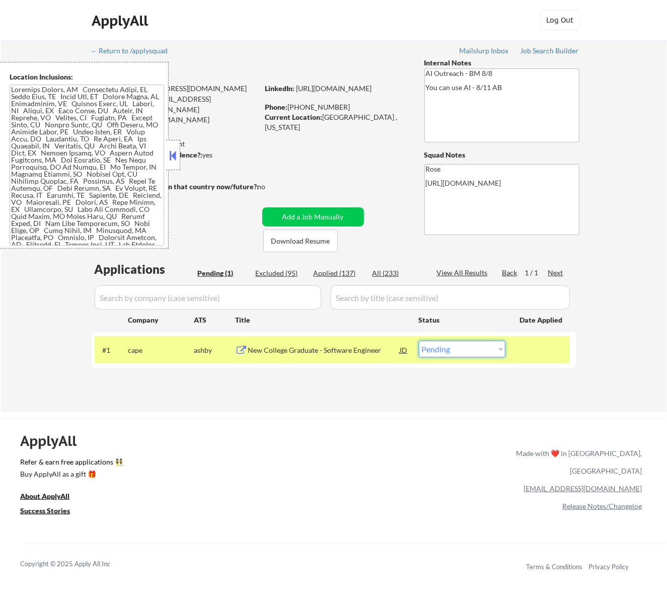
click at [445, 343] on select "Choose an option... Pending Applied Excluded (Questions) Excluded (Expired) Exc…" at bounding box center [462, 349] width 87 height 17
select select ""excluded__location_""
click at [419, 341] on select "Choose an option... Pending Applied Excluded (Questions) Excluded (Expired) Exc…" at bounding box center [462, 349] width 87 height 17
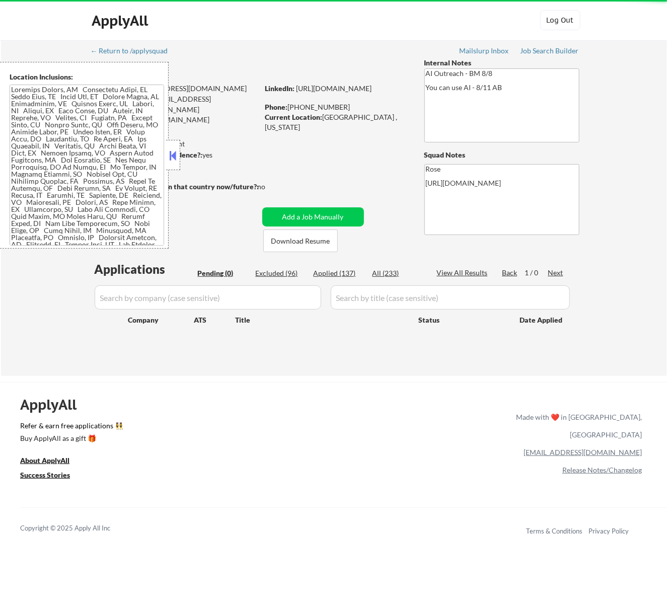
click at [174, 154] on button at bounding box center [172, 155] width 11 height 15
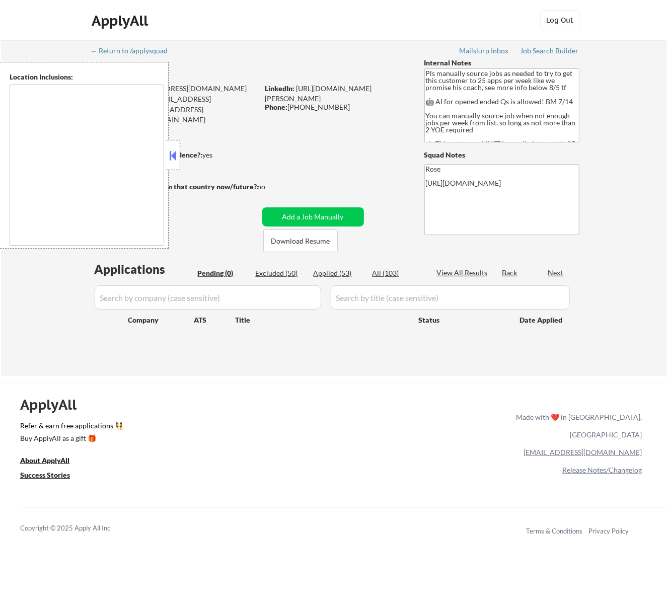
type textarea "Here is a list of metro areas, cities, and towns within approximately a 30-minu…"
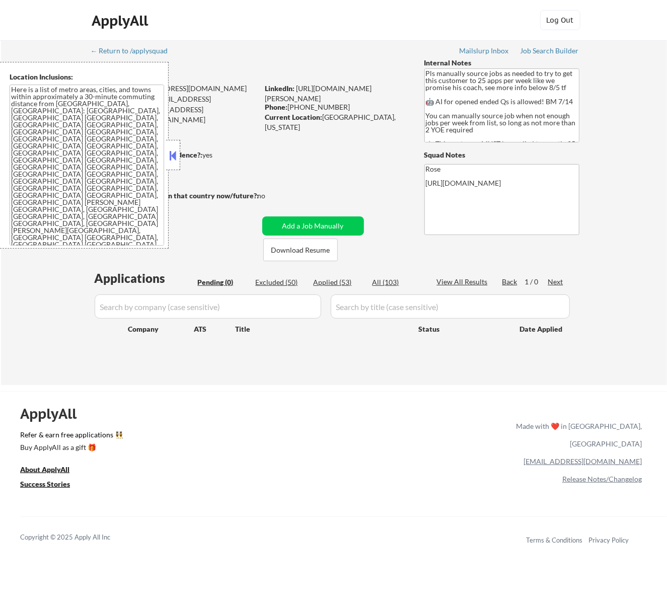
click at [171, 150] on button at bounding box center [172, 155] width 11 height 15
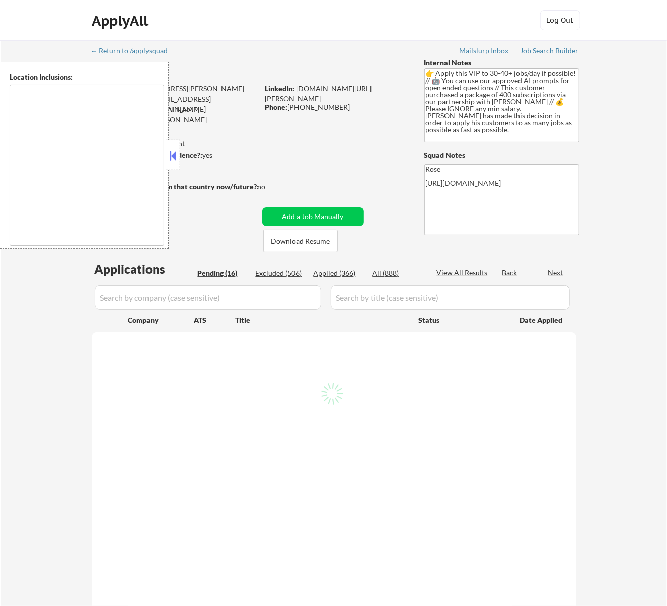
select select ""pending""
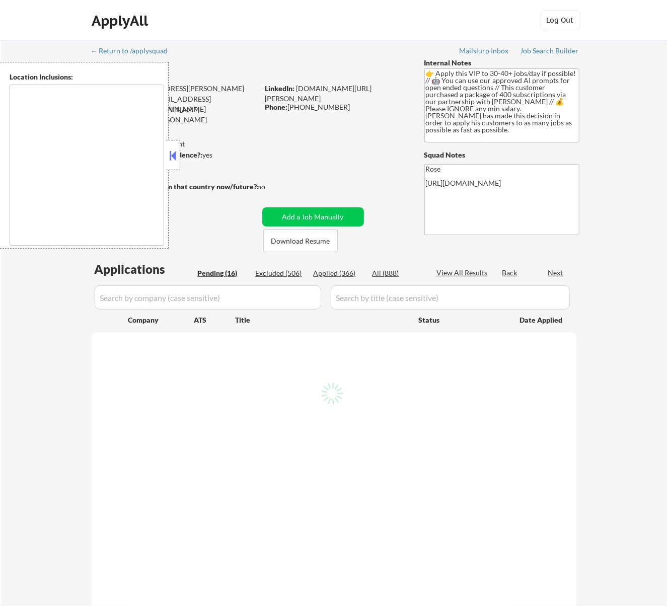
select select ""pending""
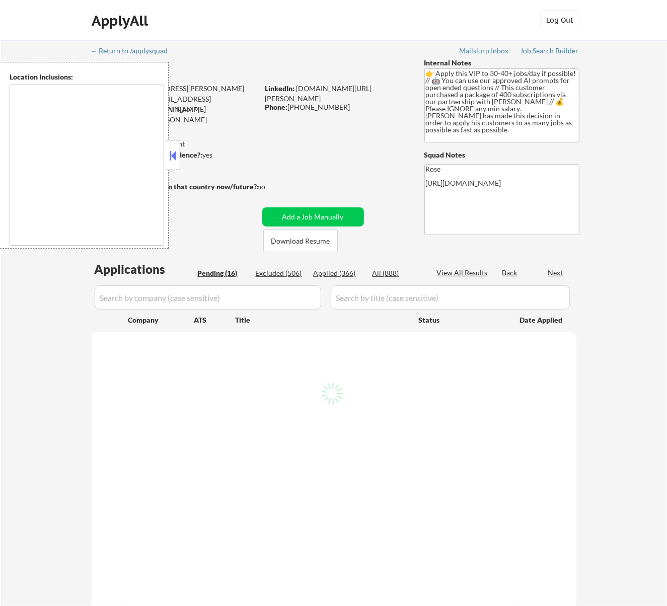
select select ""pending""
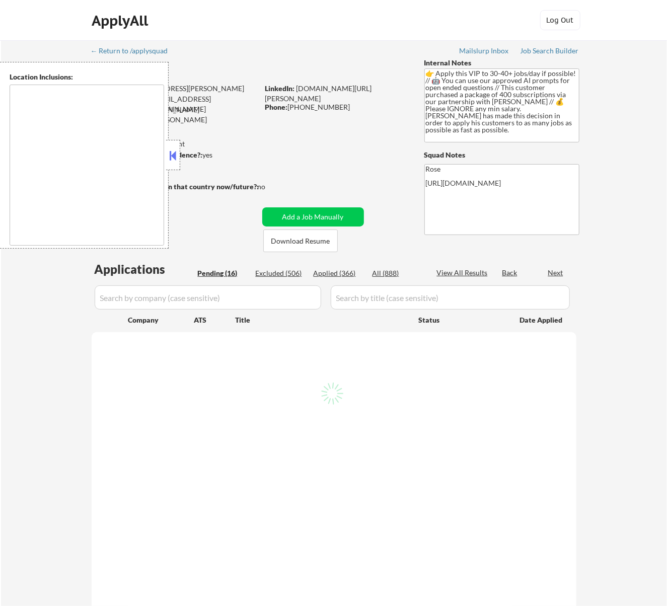
select select ""pending""
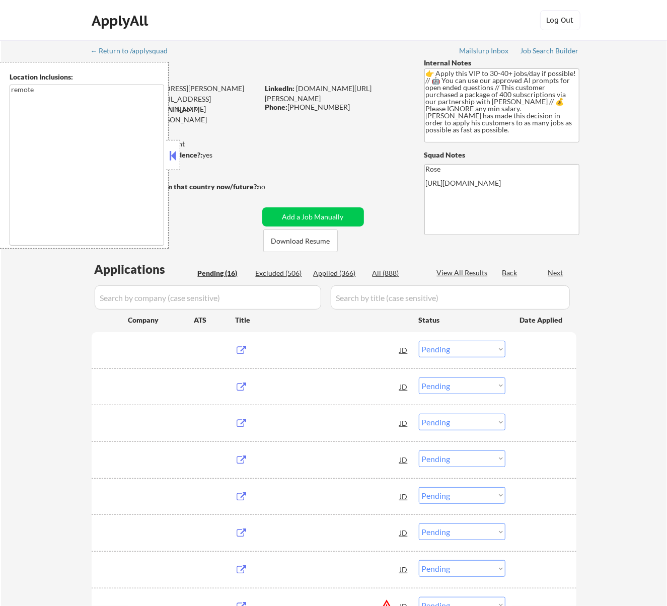
type textarea "remote"
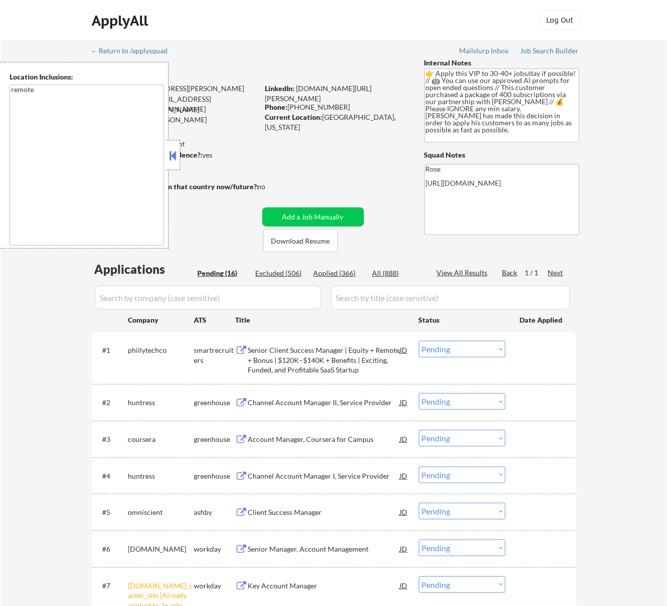
click at [184, 154] on strong "Can work in country of residence?:" at bounding box center [147, 155] width 112 height 9
click at [174, 157] on button at bounding box center [172, 155] width 11 height 15
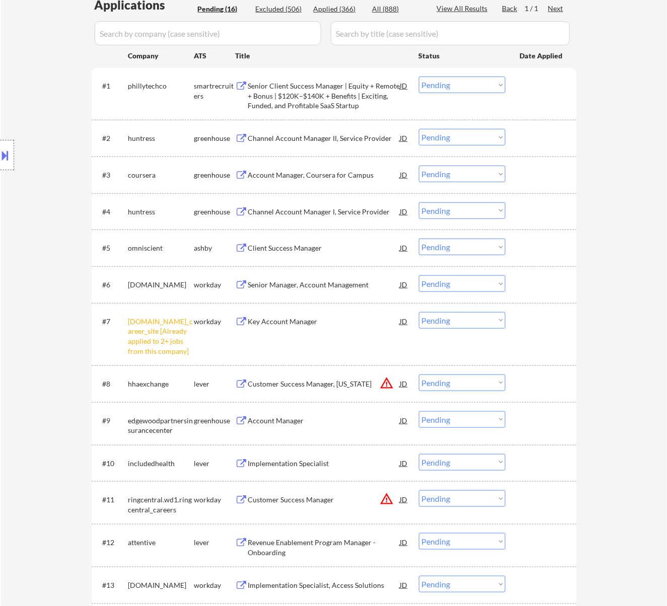
scroll to position [268, 0]
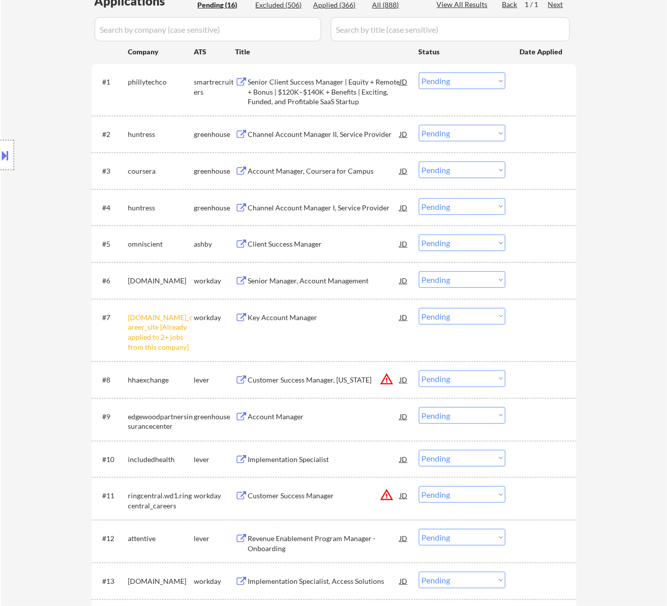
click at [432, 316] on select "Choose an option... Pending Applied Excluded (Questions) Excluded (Expired) Exc…" at bounding box center [462, 316] width 87 height 17
click at [419, 308] on select "Choose an option... Pending Applied Excluded (Questions) Excluded (Expired) Exc…" at bounding box center [462, 316] width 87 height 17
select select ""pending""
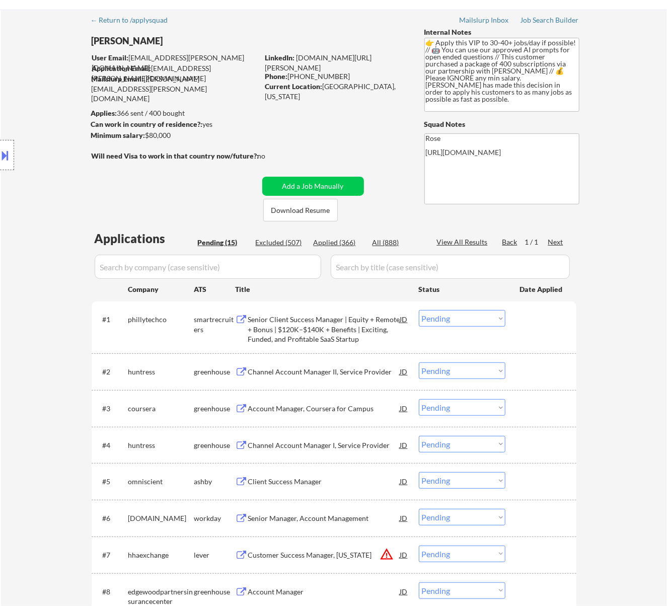
scroll to position [67, 0]
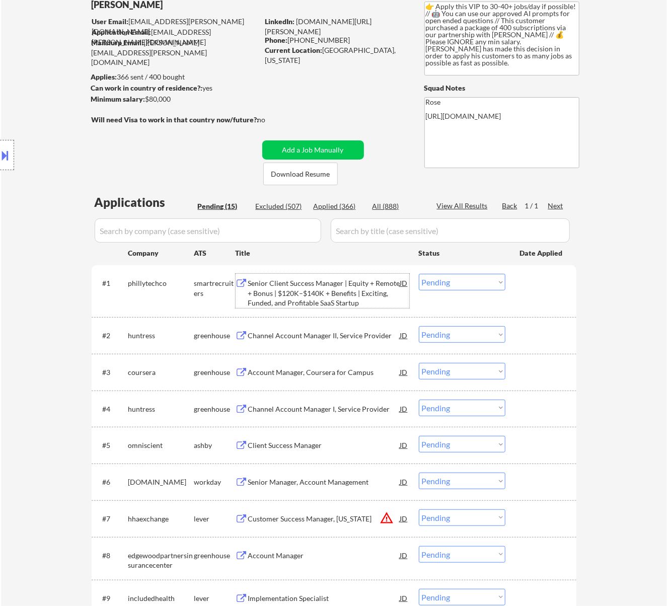
click at [338, 290] on div "Senior Client Success Manager | Equity + Remote + Bonus | $120K–$140K + Benefit…" at bounding box center [324, 294] width 152 height 30
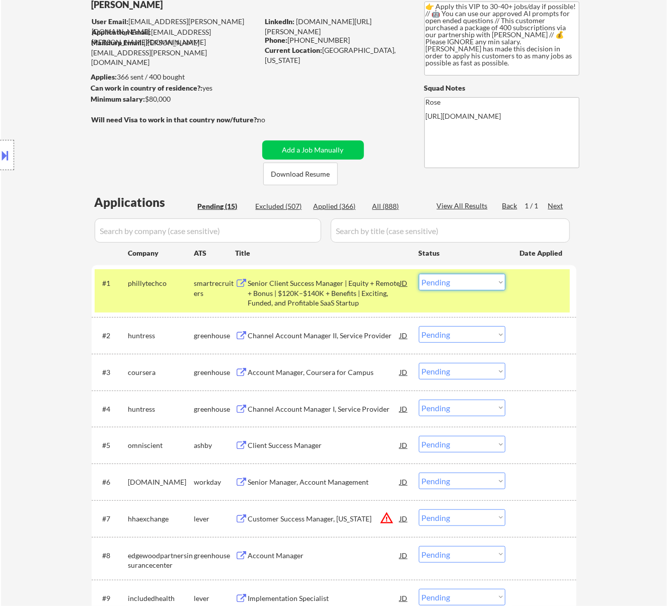
click at [479, 281] on select "Choose an option... Pending Applied Excluded (Questions) Excluded (Expired) Exc…" at bounding box center [462, 282] width 87 height 17
click at [419, 274] on select "Choose an option... Pending Applied Excluded (Questions) Excluded (Expired) Exc…" at bounding box center [462, 282] width 87 height 17
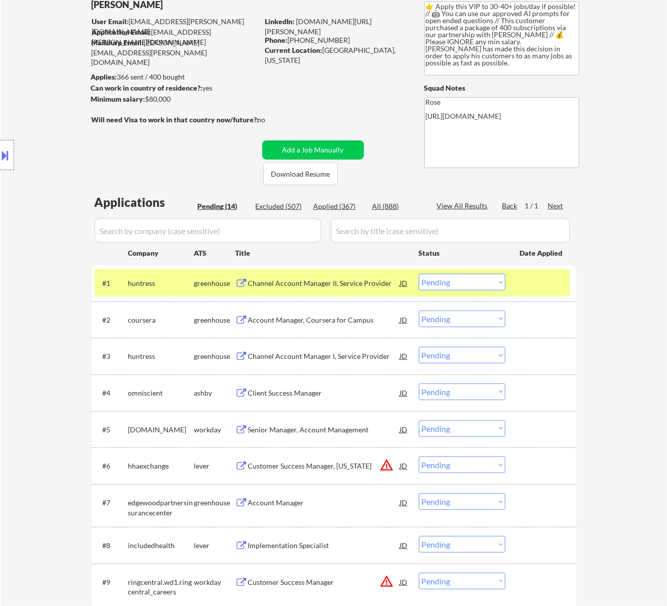
click at [311, 285] on div "Channel Account Manager II, Service Provider" at bounding box center [324, 284] width 152 height 10
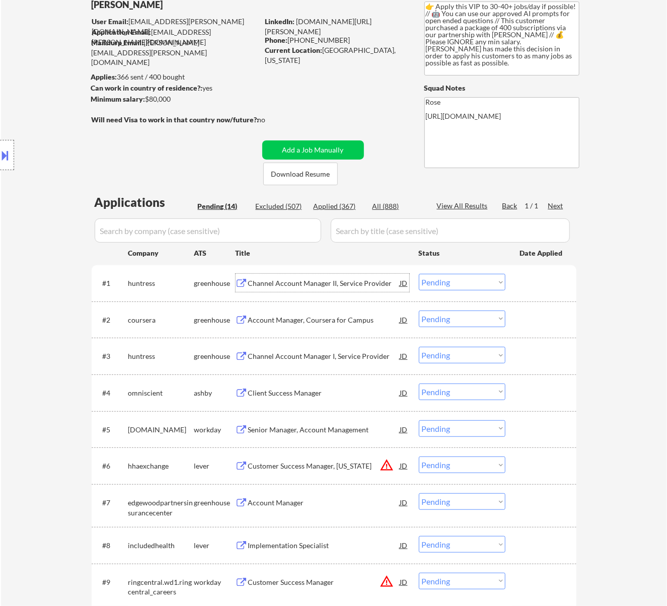
click at [488, 281] on select "Choose an option... Pending Applied Excluded (Questions) Excluded (Expired) Exc…" at bounding box center [462, 282] width 87 height 17
click at [419, 274] on select "Choose an option... Pending Applied Excluded (Questions) Excluded (Expired) Exc…" at bounding box center [462, 282] width 87 height 17
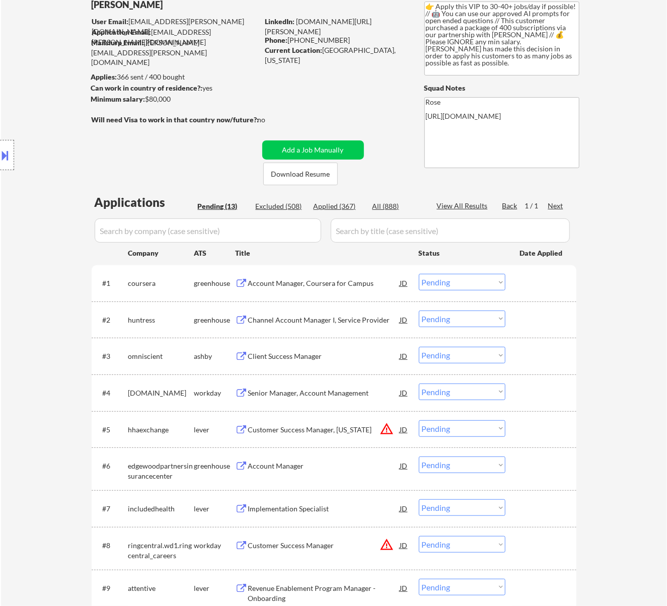
click at [371, 283] on div "Account Manager, Coursera for Campus" at bounding box center [324, 284] width 152 height 10
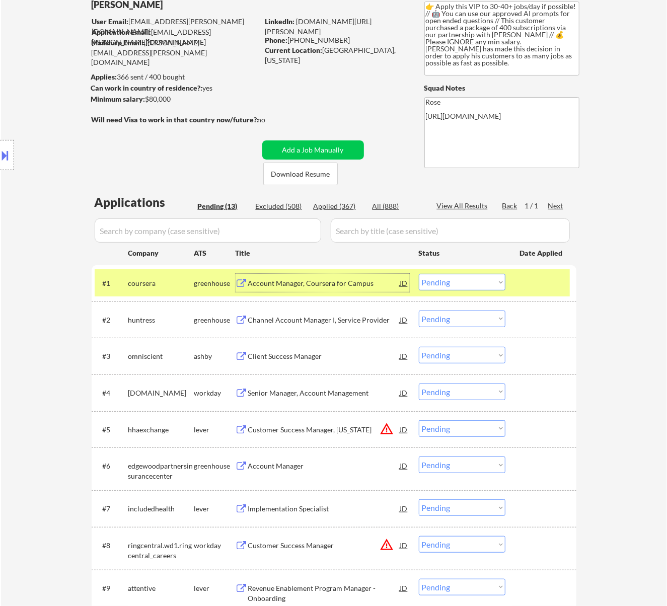
click at [438, 282] on select "Choose an option... Pending Applied Excluded (Questions) Excluded (Expired) Exc…" at bounding box center [462, 282] width 87 height 17
click at [419, 274] on select "Choose an option... Pending Applied Excluded (Questions) Excluded (Expired) Exc…" at bounding box center [462, 282] width 87 height 17
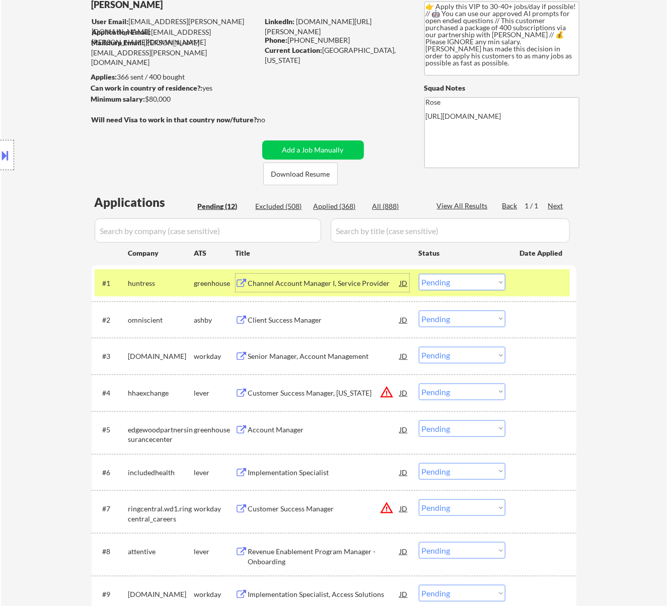
click at [329, 282] on div "Channel Account Manager I, Service Provider" at bounding box center [324, 284] width 152 height 10
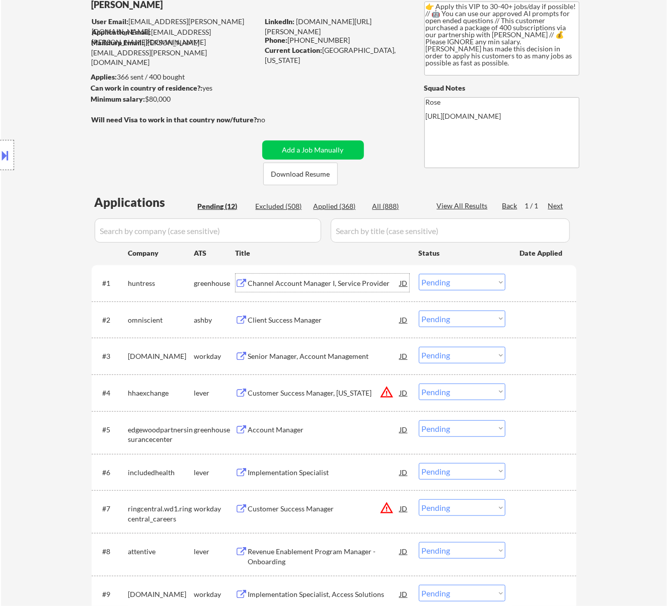
click at [457, 277] on select "Choose an option... Pending Applied Excluded (Questions) Excluded (Expired) Exc…" at bounding box center [462, 282] width 87 height 17
click at [419, 274] on select "Choose an option... Pending Applied Excluded (Questions) Excluded (Expired) Exc…" at bounding box center [462, 282] width 87 height 17
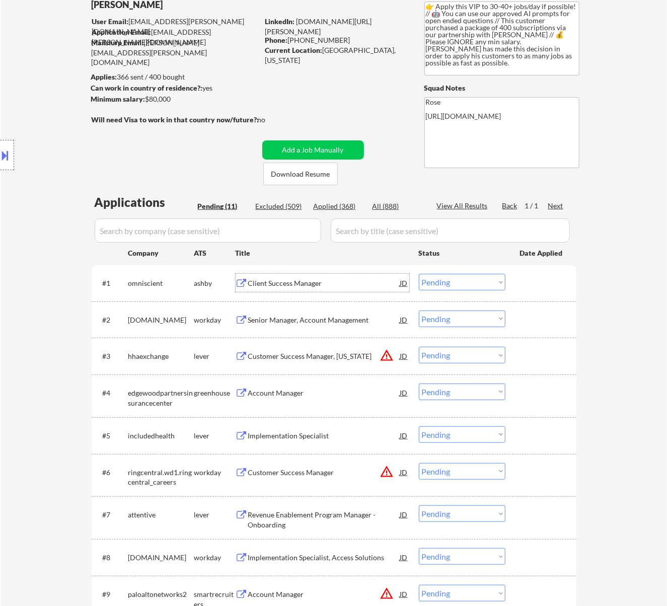
click at [323, 282] on div "Client Success Manager" at bounding box center [324, 284] width 152 height 10
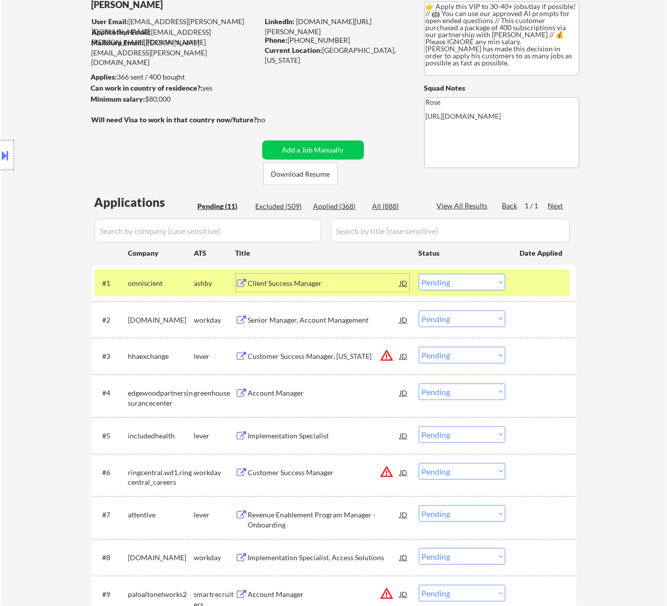
click at [493, 278] on select "Choose an option... Pending Applied Excluded (Questions) Excluded (Expired) Exc…" at bounding box center [462, 282] width 87 height 17
click at [419, 274] on select "Choose an option... Pending Applied Excluded (Questions) Excluded (Expired) Exc…" at bounding box center [462, 282] width 87 height 17
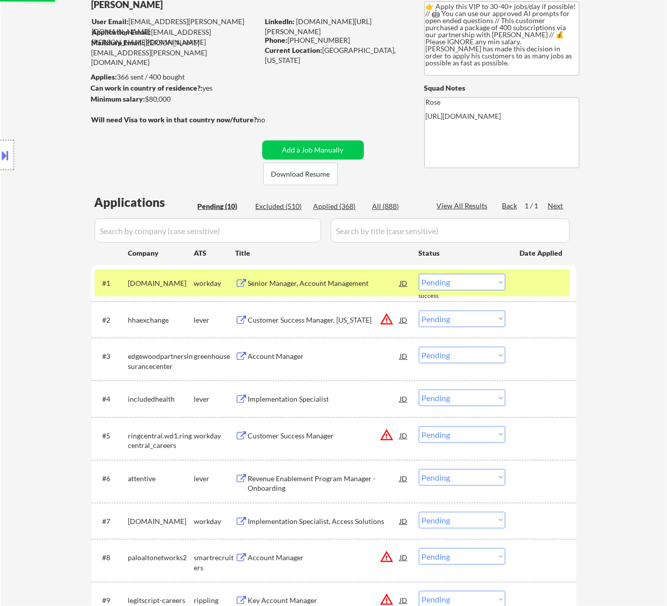
click at [376, 285] on div "Senior Manager, Account Management" at bounding box center [324, 284] width 152 height 10
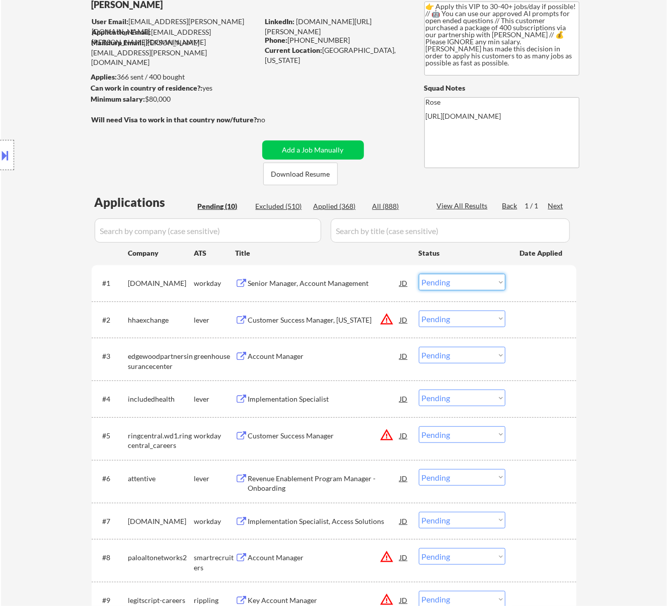
click at [475, 282] on select "Choose an option... Pending Applied Excluded (Questions) Excluded (Expired) Exc…" at bounding box center [462, 282] width 87 height 17
click at [419, 274] on select "Choose an option... Pending Applied Excluded (Questions) Excluded (Expired) Exc…" at bounding box center [462, 282] width 87 height 17
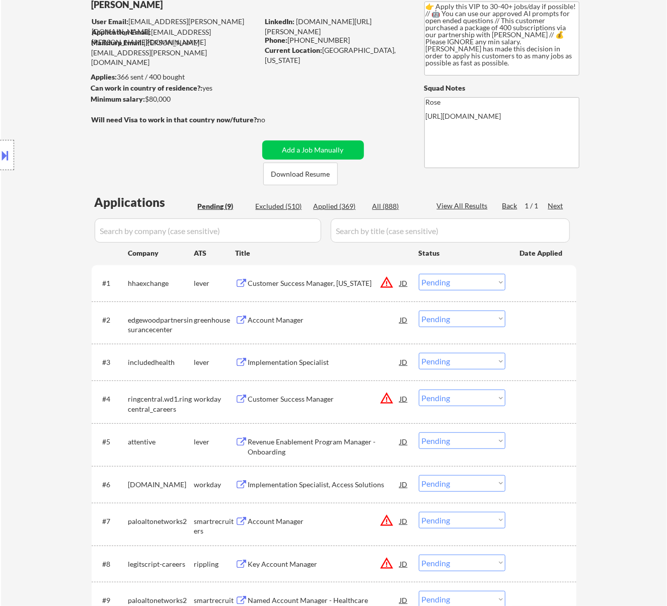
click at [363, 281] on div "Customer Success Manager, [US_STATE]" at bounding box center [324, 284] width 152 height 10
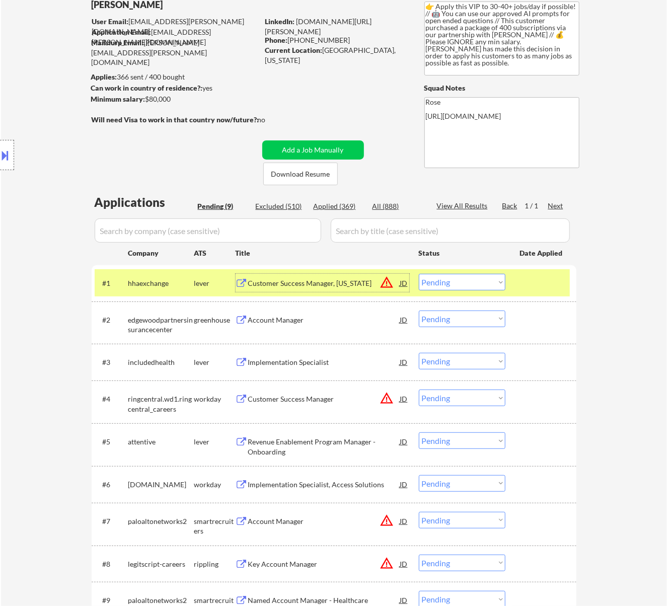
click at [465, 284] on select "Choose an option... Pending Applied Excluded (Questions) Excluded (Expired) Exc…" at bounding box center [462, 282] width 87 height 17
click at [419, 274] on select "Choose an option... Pending Applied Excluded (Questions) Excluded (Expired) Exc…" at bounding box center [462, 282] width 87 height 17
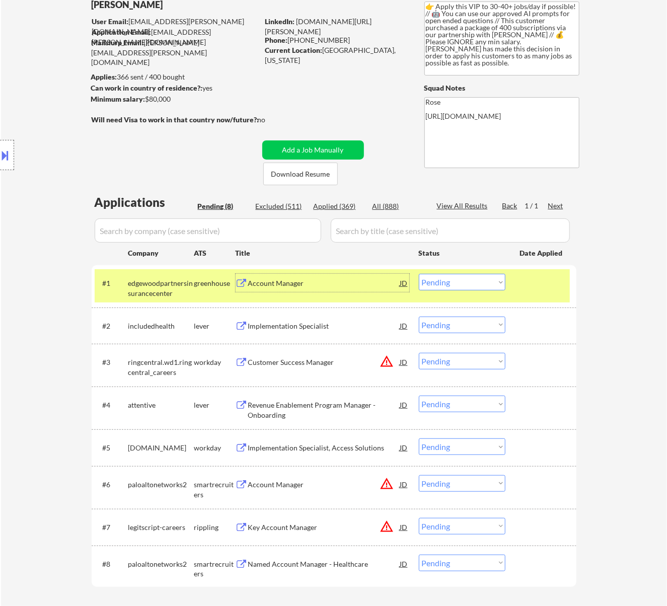
click at [363, 289] on div "Account Manager" at bounding box center [324, 283] width 152 height 18
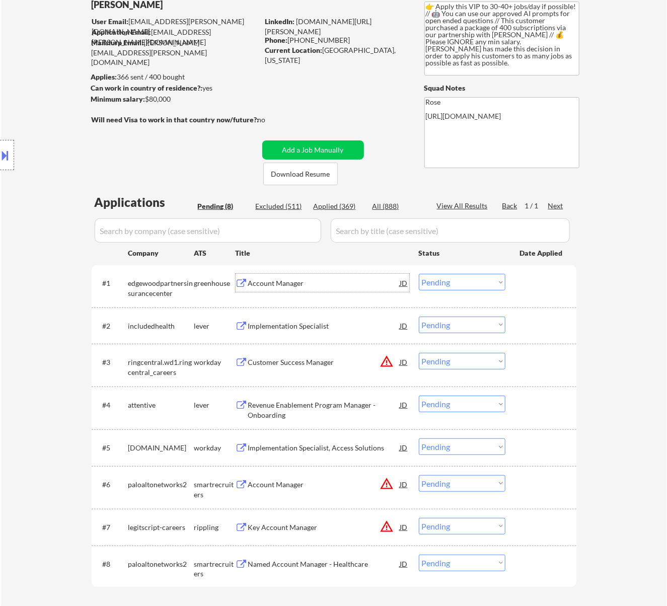
click at [436, 281] on select "Choose an option... Pending Applied Excluded (Questions) Excluded (Expired) Exc…" at bounding box center [462, 282] width 87 height 17
click at [419, 274] on select "Choose an option... Pending Applied Excluded (Questions) Excluded (Expired) Exc…" at bounding box center [462, 282] width 87 height 17
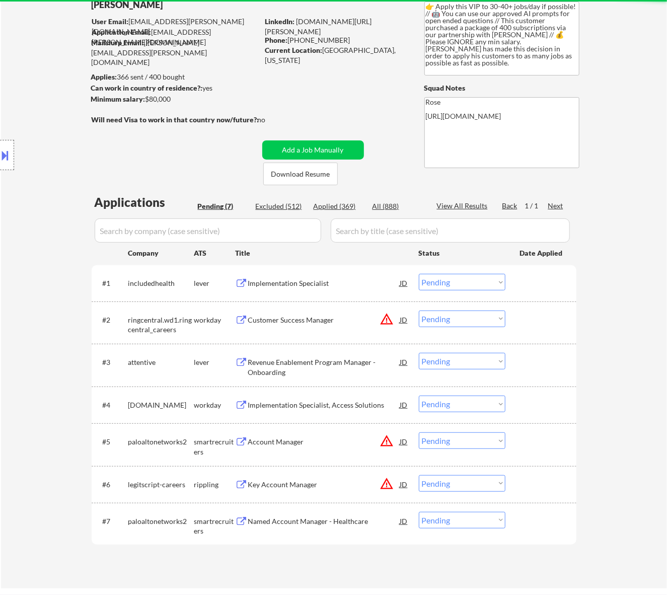
click at [355, 283] on div "Implementation Specialist" at bounding box center [324, 284] width 152 height 10
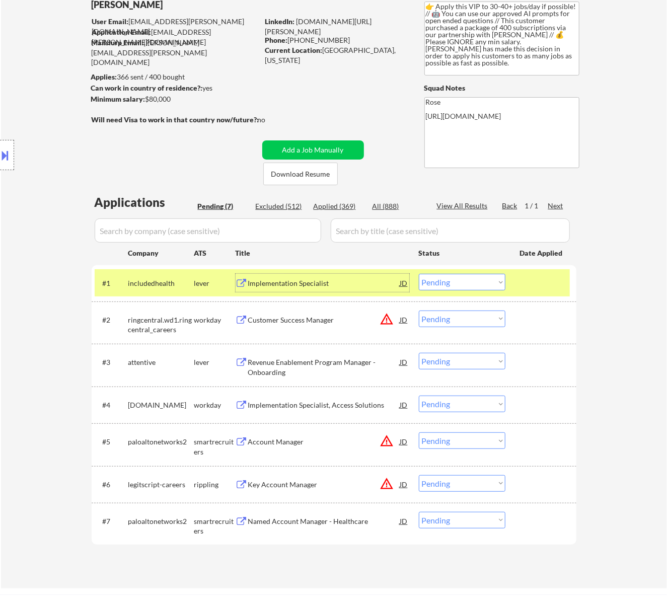
click at [456, 282] on select "Choose an option... Pending Applied Excluded (Questions) Excluded (Expired) Exc…" at bounding box center [462, 282] width 87 height 17
click at [419, 274] on select "Choose an option... Pending Applied Excluded (Questions) Excluded (Expired) Exc…" at bounding box center [462, 282] width 87 height 17
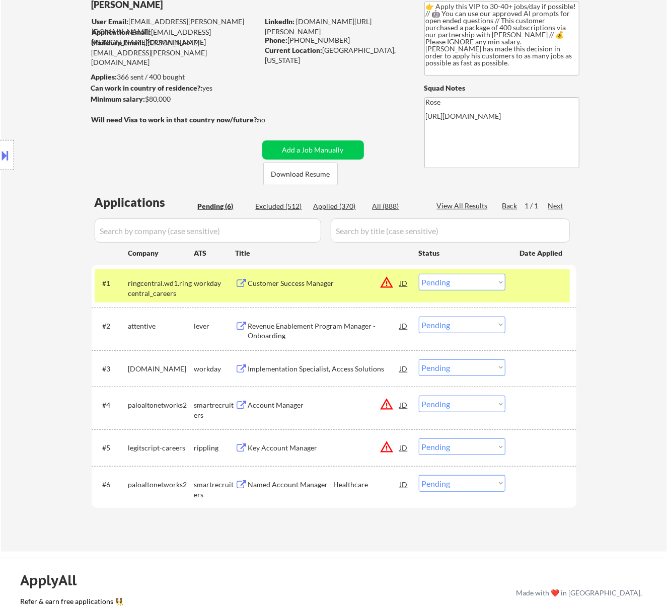
click at [314, 294] on div "#1 ringcentral.wd1.ringcentral_careers workday Customer Success Manager JD warn…" at bounding box center [332, 285] width 475 height 33
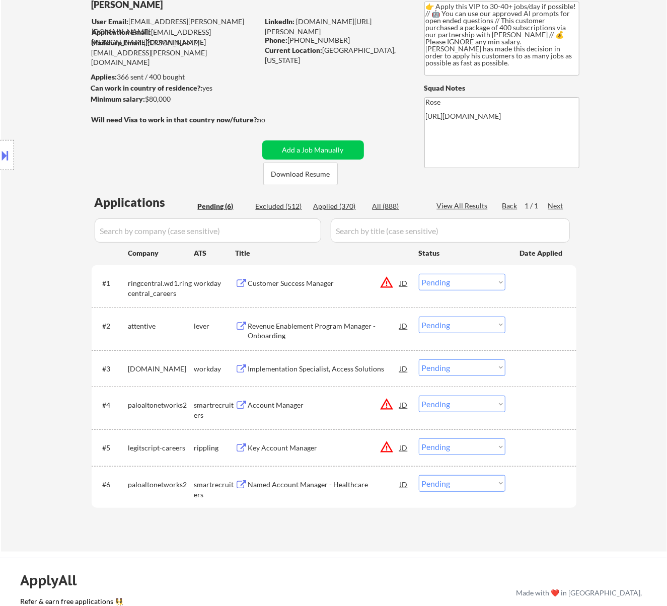
click at [323, 283] on div "Customer Success Manager" at bounding box center [324, 284] width 152 height 10
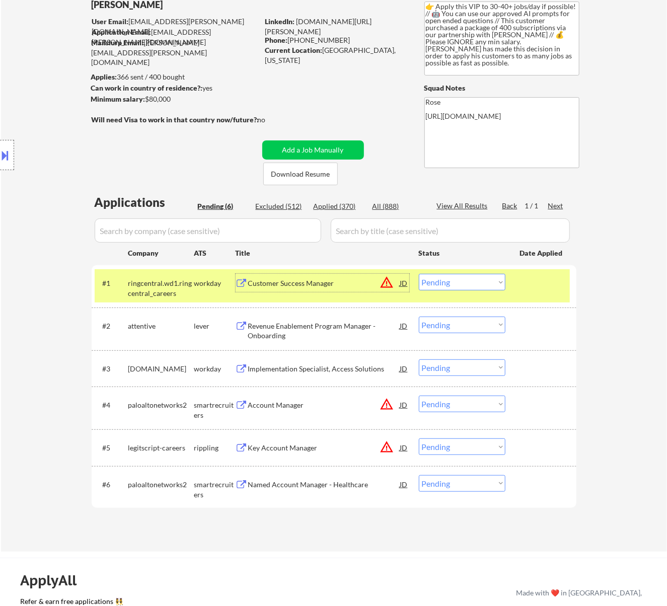
click at [440, 279] on select "Choose an option... Pending Applied Excluded (Questions) Excluded (Expired) Exc…" at bounding box center [462, 282] width 87 height 17
click at [419, 274] on select "Choose an option... Pending Applied Excluded (Questions) Excluded (Expired) Exc…" at bounding box center [462, 282] width 87 height 17
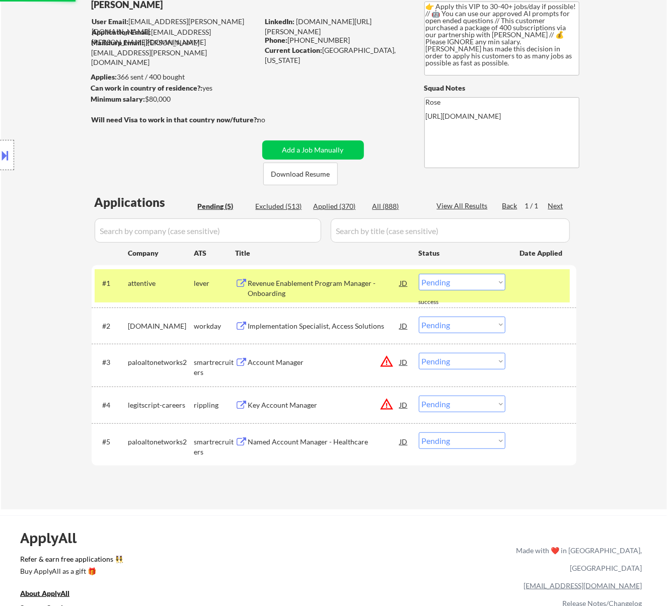
click at [362, 291] on div "Revenue Enablement Program Manager - Onboarding" at bounding box center [324, 289] width 152 height 20
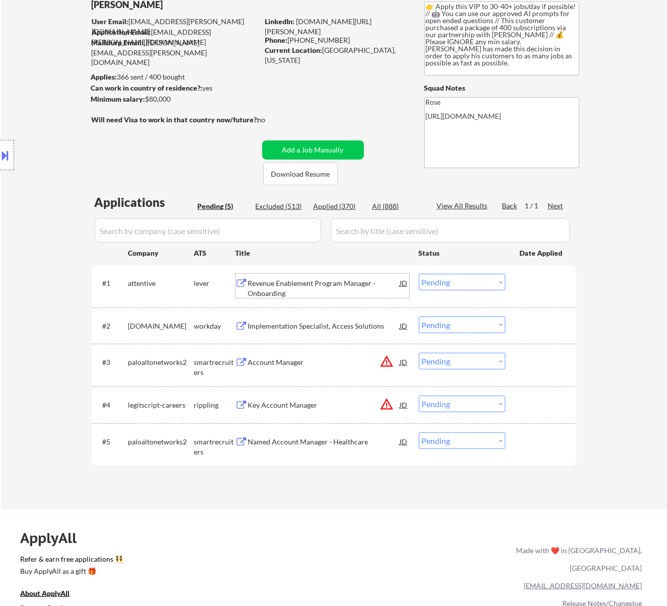
click at [434, 285] on select "Choose an option... Pending Applied Excluded (Questions) Excluded (Expired) Exc…" at bounding box center [462, 282] width 87 height 17
click at [419, 274] on select "Choose an option... Pending Applied Excluded (Questions) Excluded (Expired) Exc…" at bounding box center [462, 282] width 87 height 17
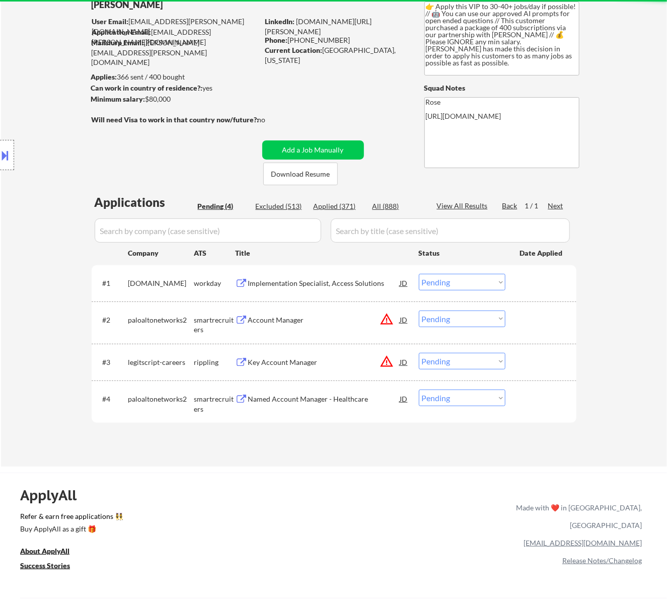
click at [331, 281] on div "Implementation Specialist, Access Solutions" at bounding box center [324, 284] width 152 height 10
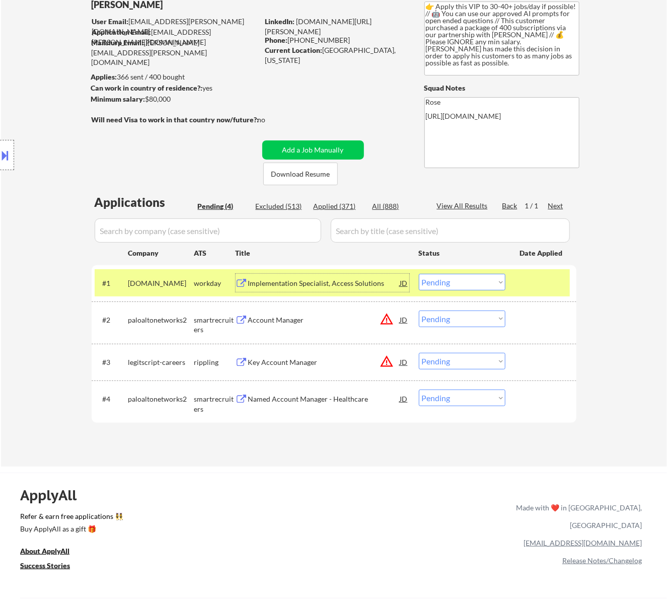
click at [462, 283] on select "Choose an option... Pending Applied Excluded (Questions) Excluded (Expired) Exc…" at bounding box center [462, 282] width 87 height 17
click at [419, 274] on select "Choose an option... Pending Applied Excluded (Questions) Excluded (Expired) Exc…" at bounding box center [462, 282] width 87 height 17
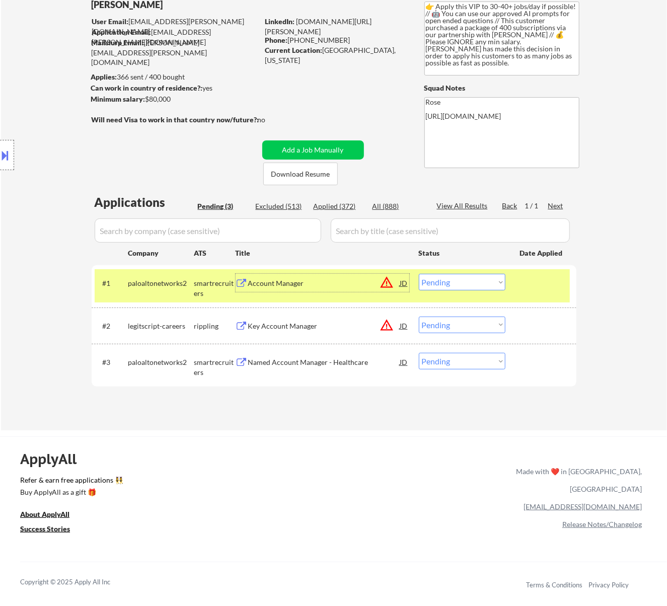
click at [353, 289] on div "Account Manager" at bounding box center [324, 283] width 152 height 18
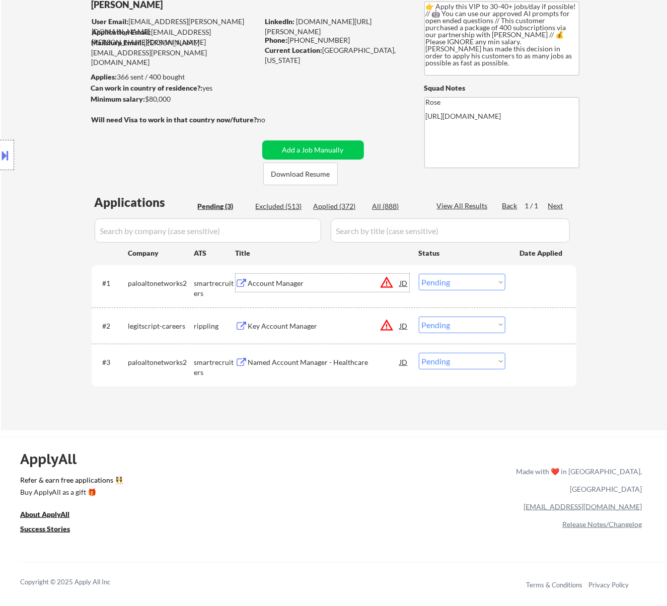
click at [439, 282] on select "Choose an option... Pending Applied Excluded (Questions) Excluded (Expired) Exc…" at bounding box center [462, 282] width 87 height 17
click at [419, 274] on select "Choose an option... Pending Applied Excluded (Questions) Excluded (Expired) Exc…" at bounding box center [462, 282] width 87 height 17
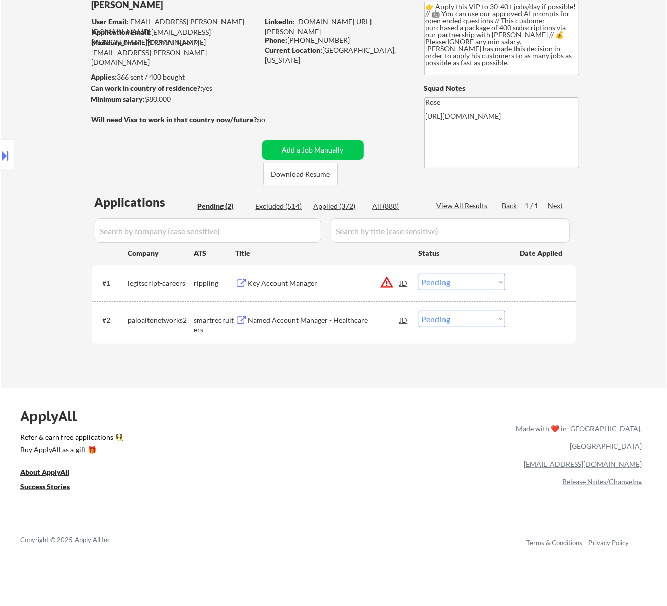
click at [317, 283] on div "Key Account Manager" at bounding box center [324, 284] width 152 height 10
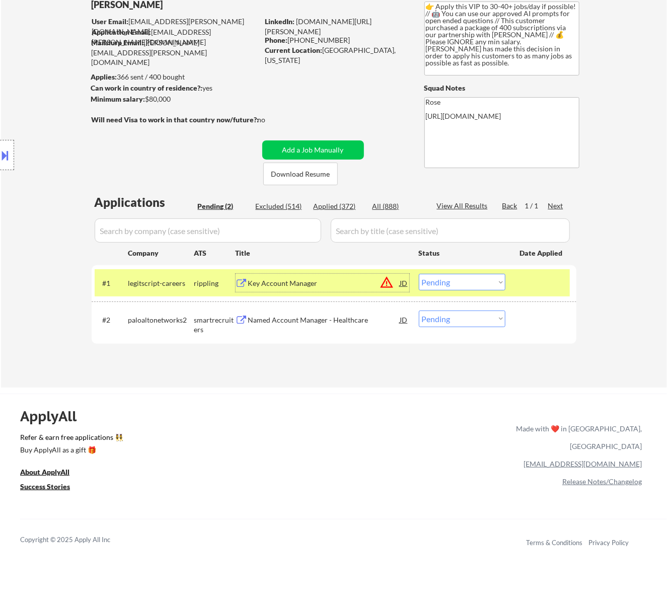
click at [486, 281] on select "Choose an option... Pending Applied Excluded (Questions) Excluded (Expired) Exc…" at bounding box center [462, 282] width 87 height 17
click at [419, 274] on select "Choose an option... Pending Applied Excluded (Questions) Excluded (Expired) Exc…" at bounding box center [462, 282] width 87 height 17
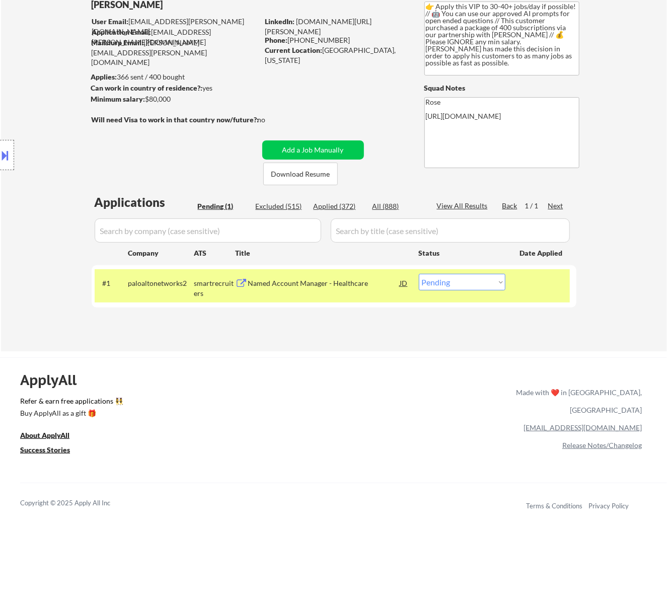
click at [363, 277] on div "Named Account Manager - Healthcare" at bounding box center [324, 283] width 152 height 18
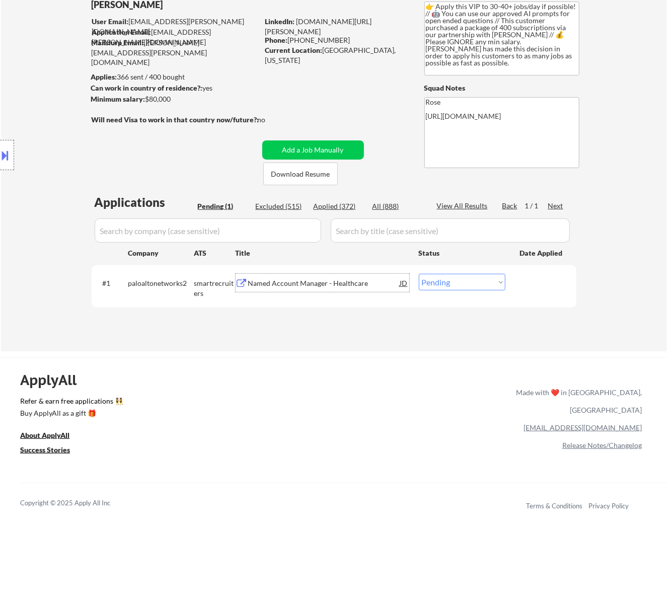
click at [462, 281] on select "Choose an option... Pending Applied Excluded (Questions) Excluded (Expired) Exc…" at bounding box center [462, 282] width 87 height 17
select select ""excluded__bad_match_""
click at [419, 274] on select "Choose an option... Pending Applied Excluded (Questions) Excluded (Expired) Exc…" at bounding box center [462, 282] width 87 height 17
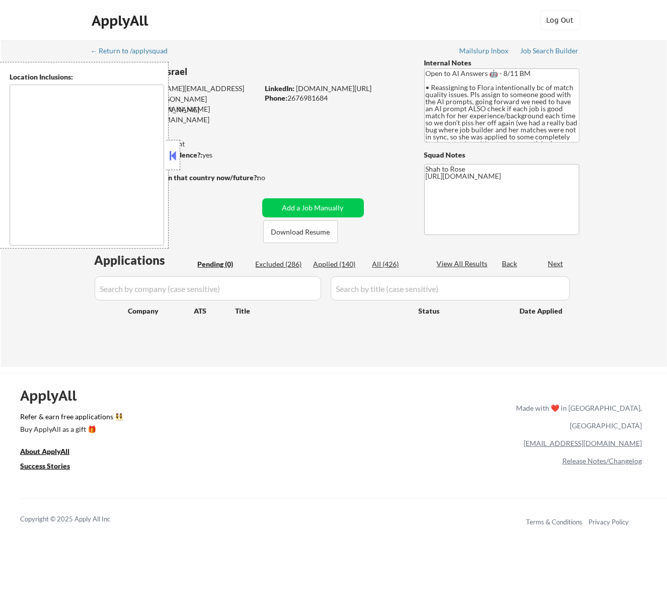
type textarea "remote"
click at [176, 152] on button at bounding box center [172, 155] width 11 height 15
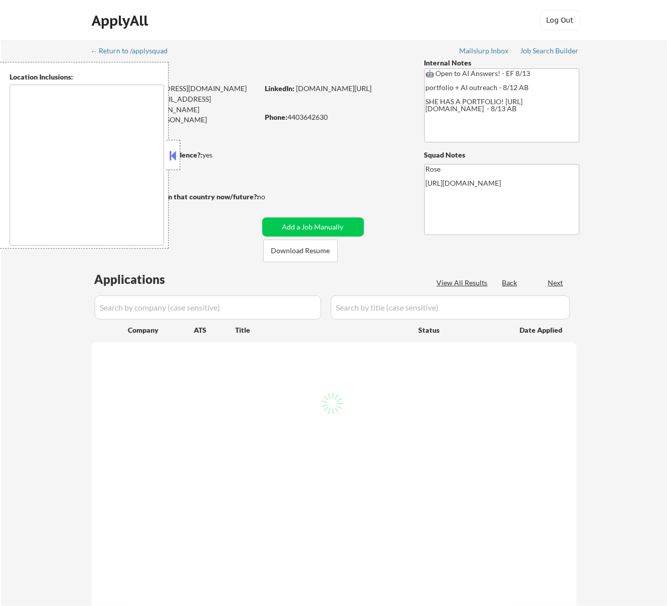
select select ""pending""
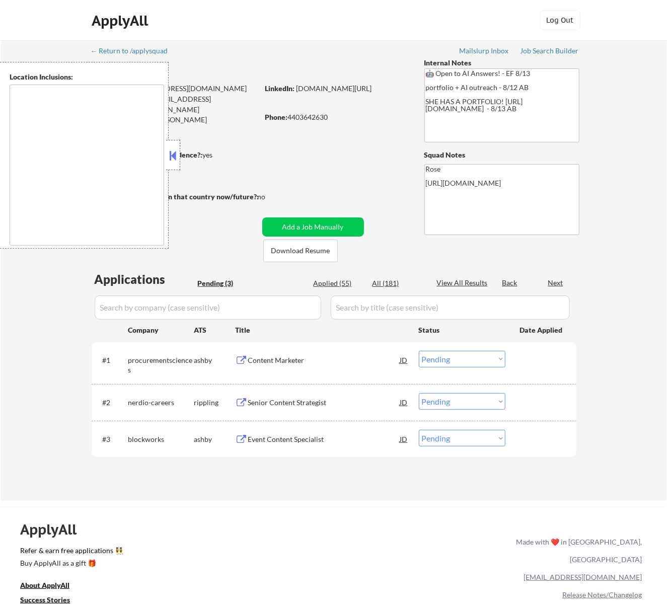
type textarea "[GEOGRAPHIC_DATA], [GEOGRAPHIC_DATA] [GEOGRAPHIC_DATA], [GEOGRAPHIC_DATA] [GEOG…"
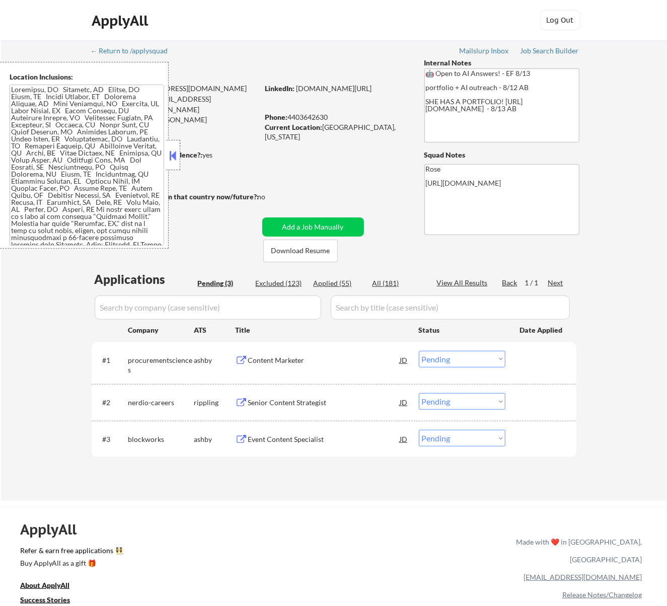
click at [174, 158] on button at bounding box center [172, 155] width 11 height 15
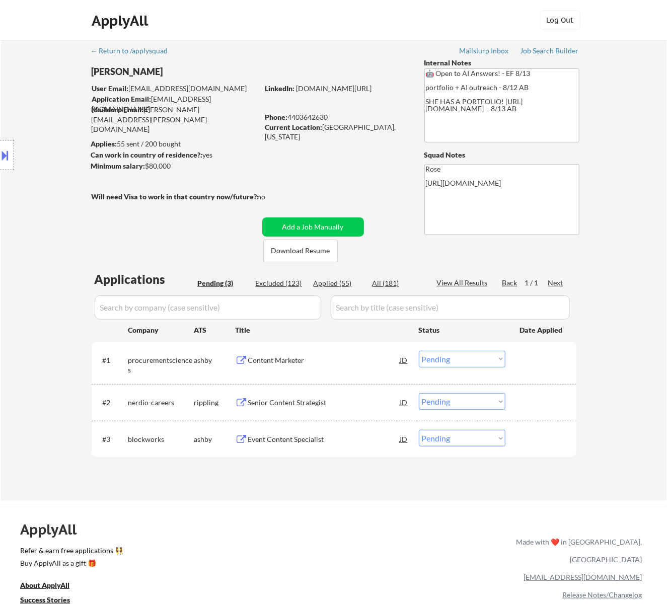
click at [327, 361] on div "Content Marketer" at bounding box center [324, 361] width 152 height 10
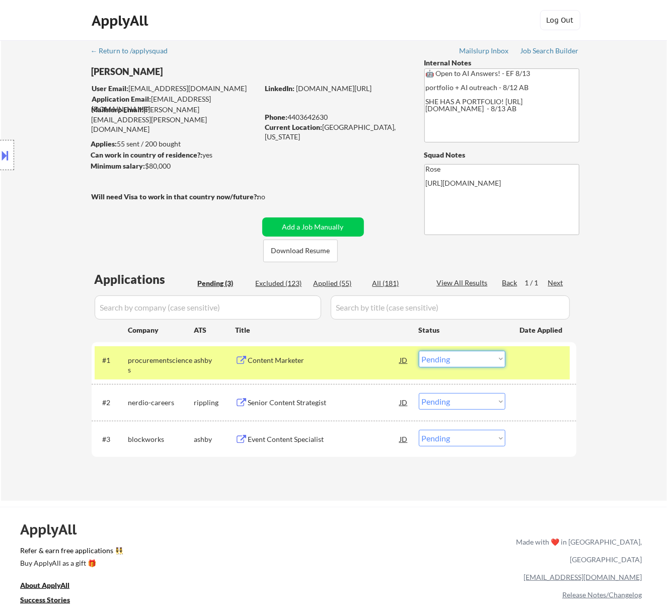
click at [458, 359] on select "Choose an option... Pending Applied Excluded (Questions) Excluded (Expired) Exc…" at bounding box center [462, 359] width 87 height 17
click at [419, 351] on select "Choose an option... Pending Applied Excluded (Questions) Excluded (Expired) Exc…" at bounding box center [462, 359] width 87 height 17
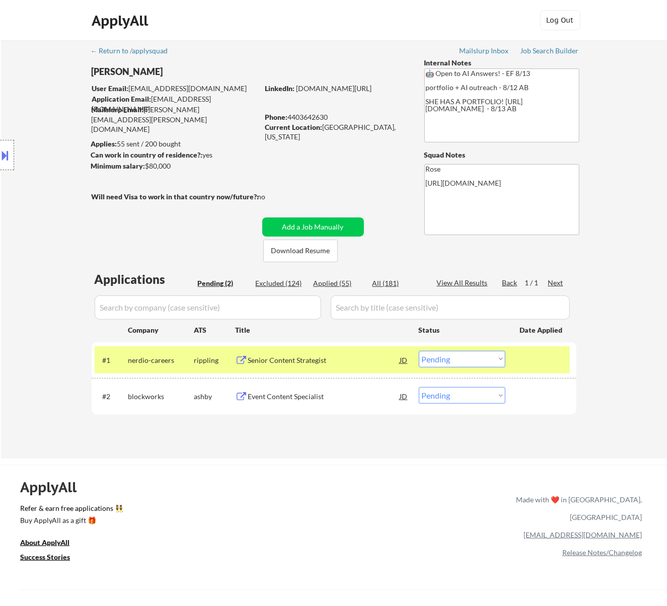
click at [12, 153] on div at bounding box center [7, 155] width 14 height 30
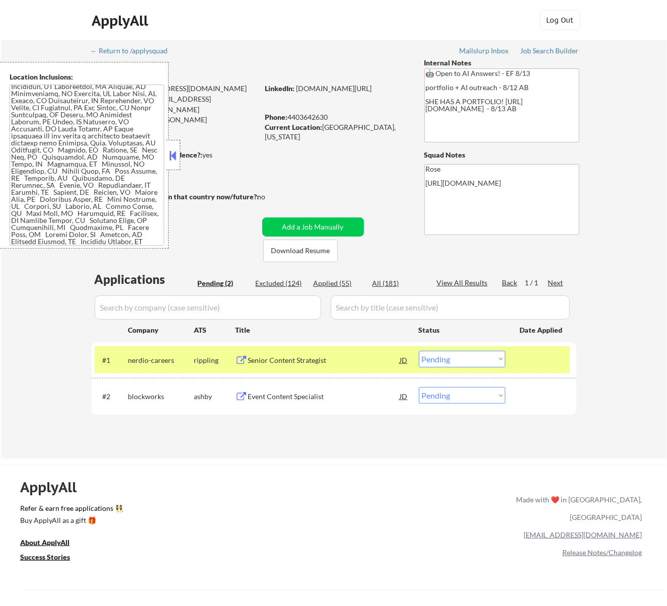
scroll to position [188, 0]
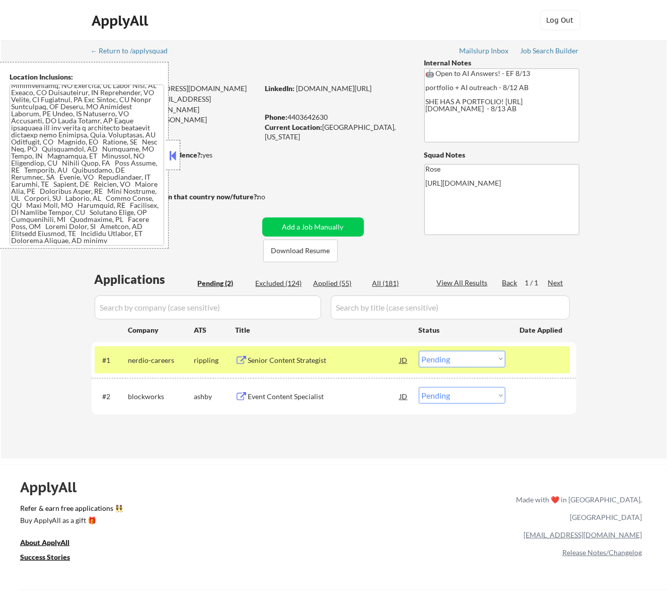
click at [333, 355] on div "Senior Content Strategist" at bounding box center [324, 360] width 152 height 18
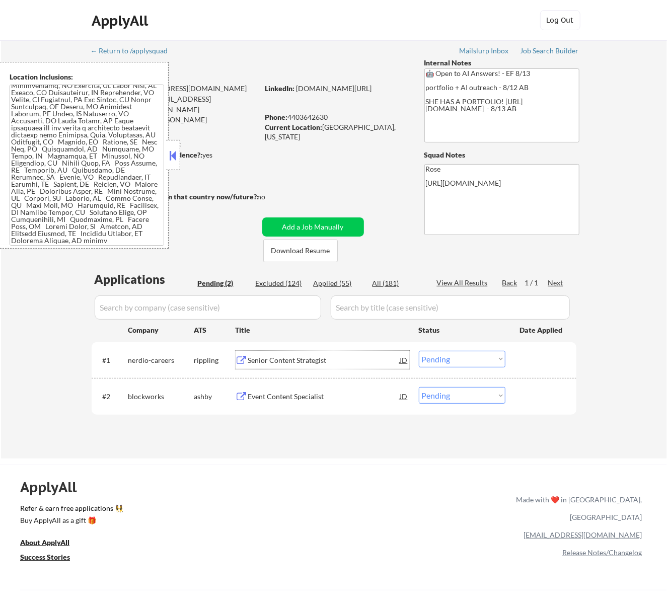
click at [170, 148] on button at bounding box center [172, 155] width 11 height 15
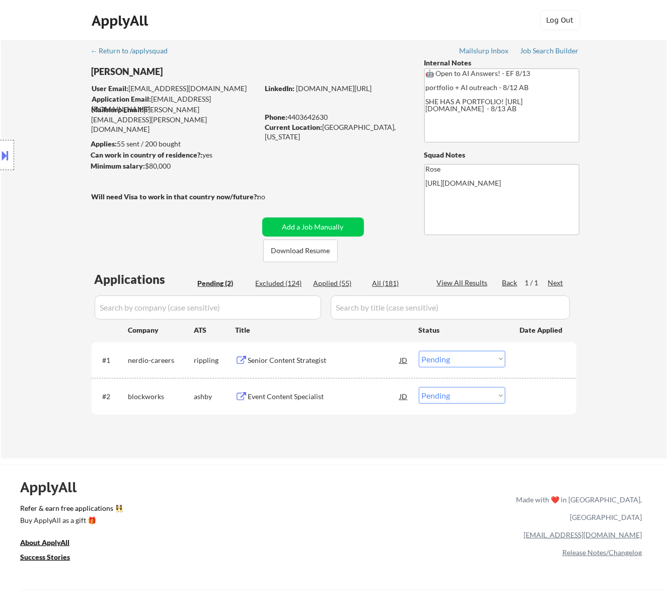
click at [494, 357] on select "Choose an option... Pending Applied Excluded (Questions) Excluded (Expired) Exc…" at bounding box center [462, 359] width 87 height 17
click at [419, 351] on select "Choose an option... Pending Applied Excluded (Questions) Excluded (Expired) Exc…" at bounding box center [462, 359] width 87 height 17
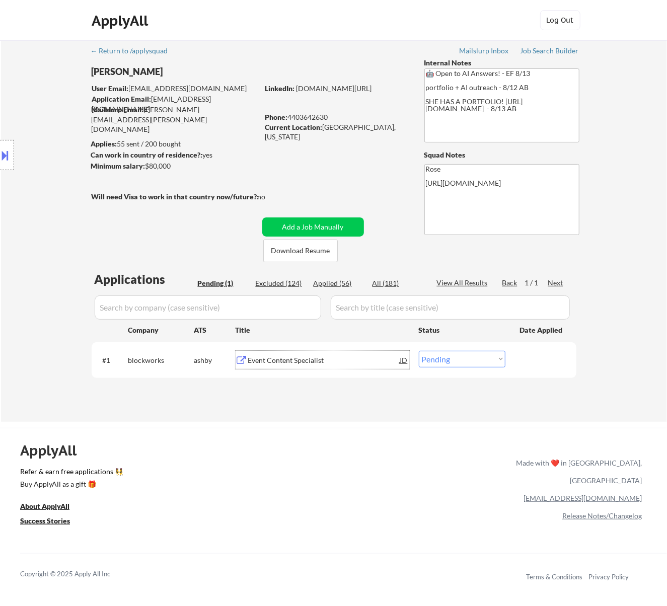
click at [335, 356] on div "Event Content Specialist" at bounding box center [324, 361] width 152 height 10
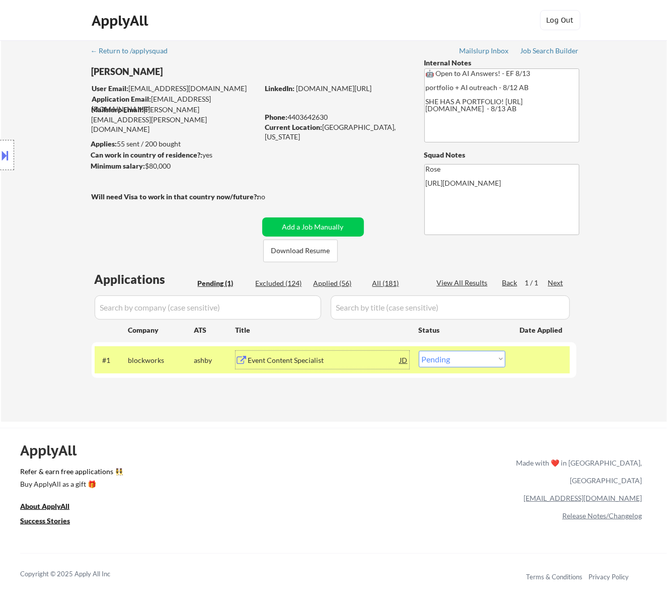
click at [465, 355] on select "Choose an option... Pending Applied Excluded (Questions) Excluded (Expired) Exc…" at bounding box center [462, 359] width 87 height 17
select select ""excluded""
click at [419, 351] on select "Choose an option... Pending Applied Excluded (Questions) Excluded (Expired) Exc…" at bounding box center [462, 359] width 87 height 17
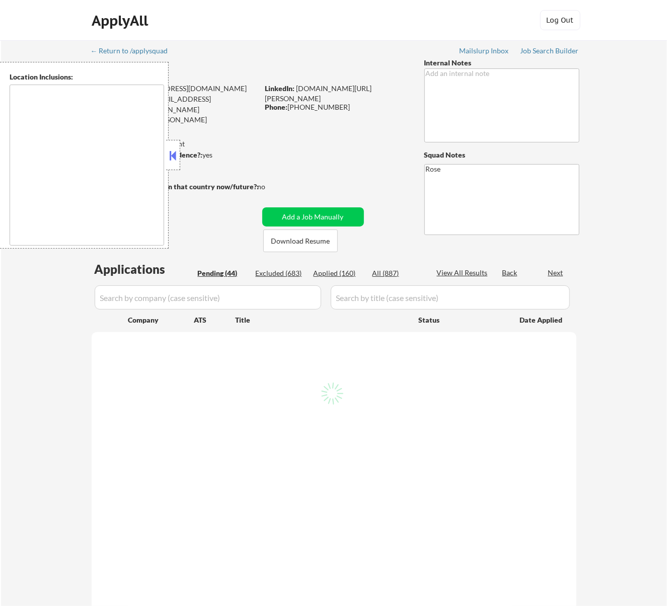
type textarea "[GEOGRAPHIC_DATA], [GEOGRAPHIC_DATA] [GEOGRAPHIC_DATA], [GEOGRAPHIC_DATA] [GEOG…"
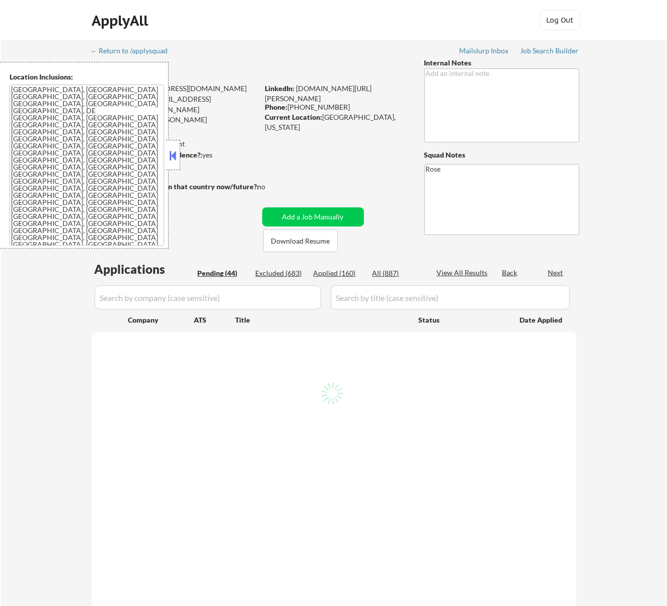
select select ""pending""
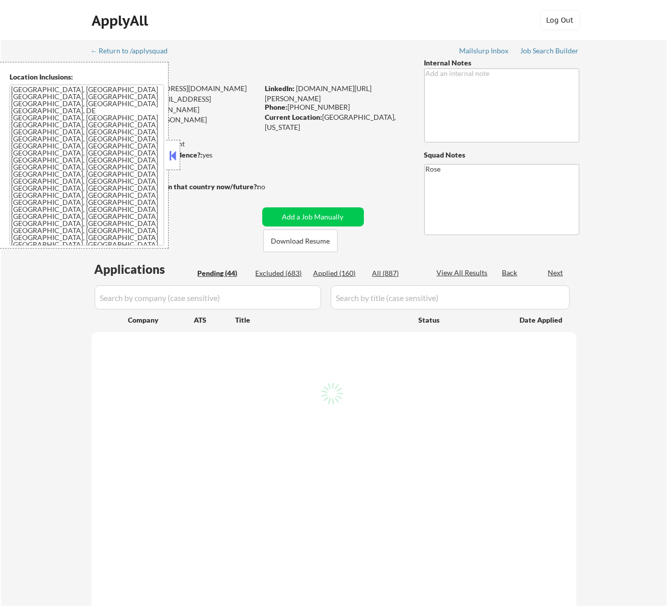
select select ""pending""
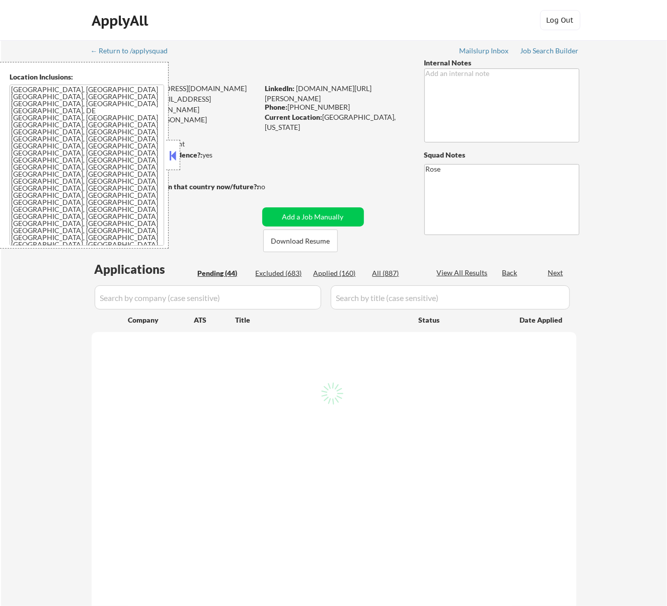
select select ""pending""
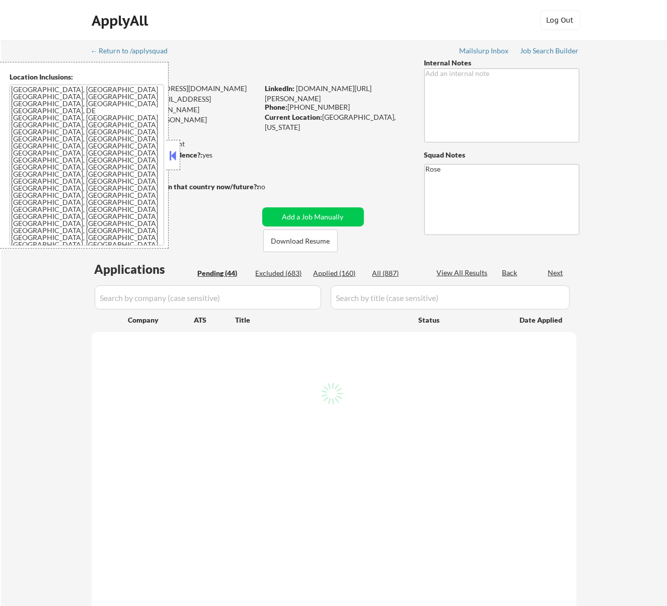
select select ""pending""
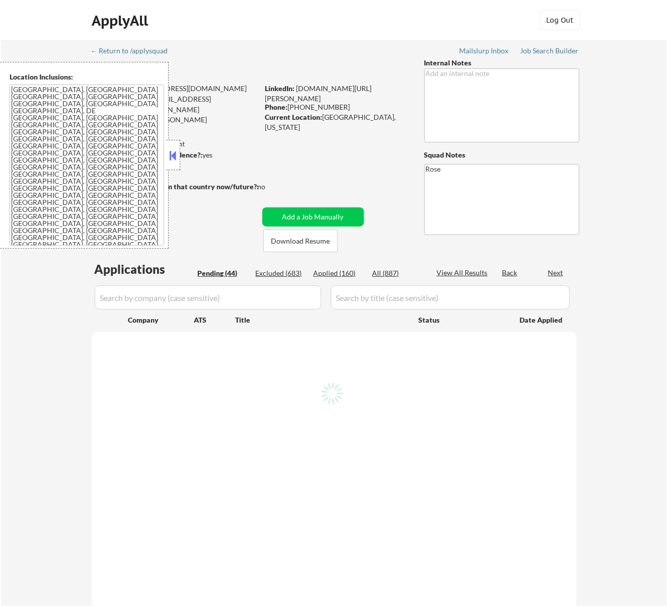
select select ""pending""
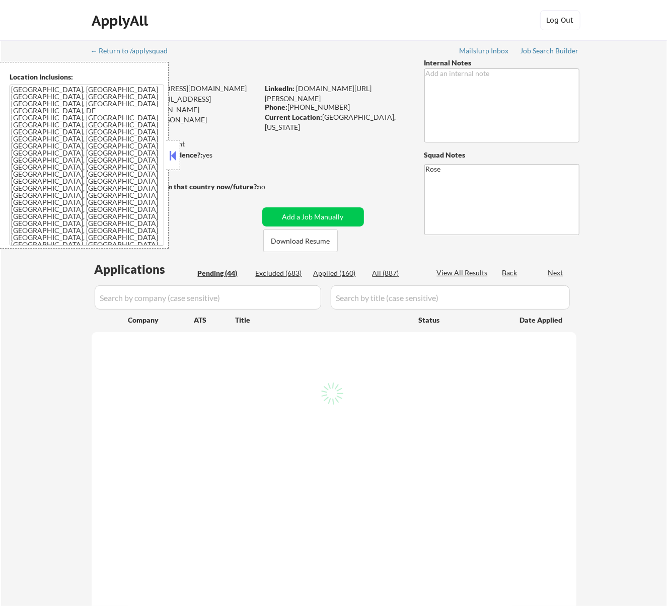
select select ""pending""
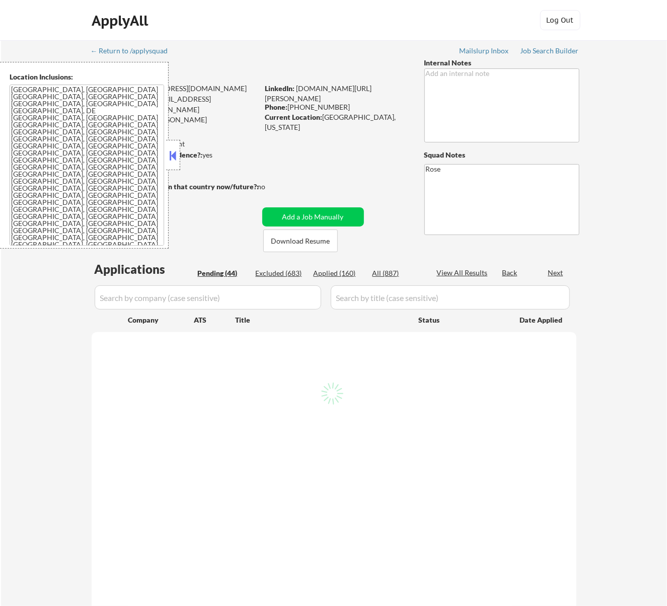
select select ""pending""
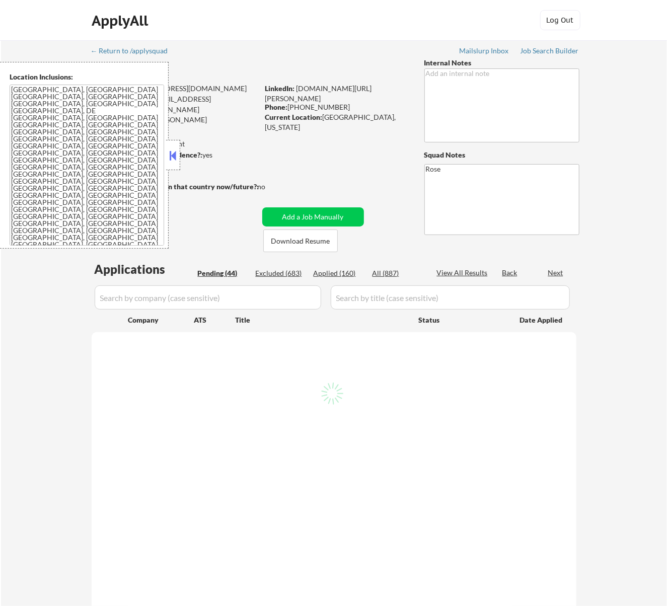
select select ""pending""
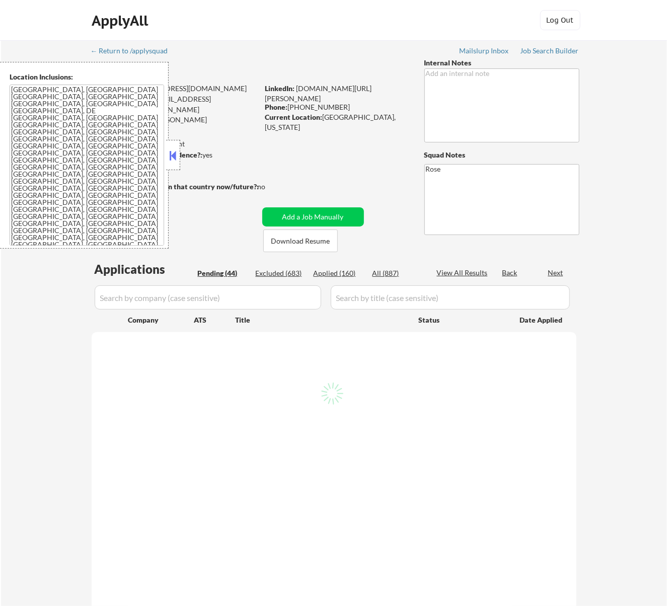
select select ""pending""
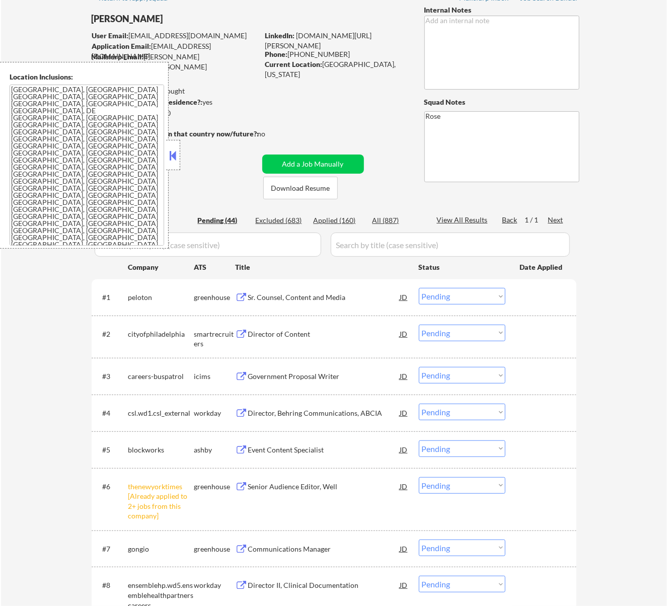
scroll to position [201, 0]
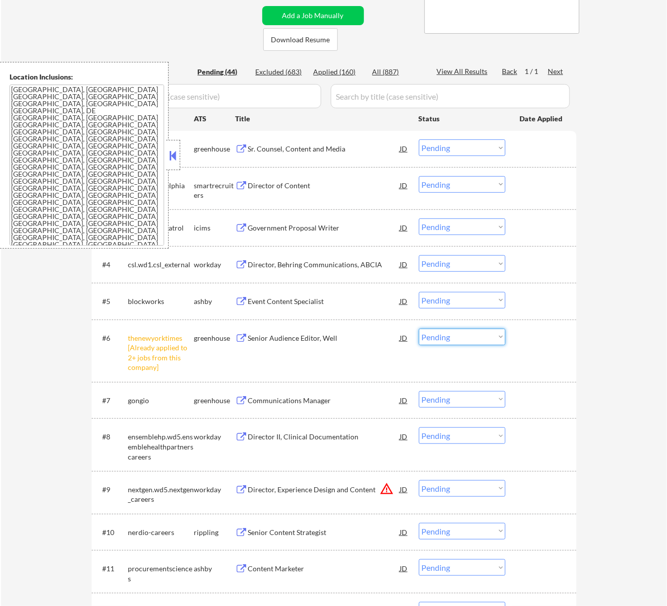
click at [432, 332] on select "Choose an option... Pending Applied Excluded (Questions) Excluded (Expired) Exc…" at bounding box center [462, 337] width 87 height 17
click at [419, 329] on select "Choose an option... Pending Applied Excluded (Questions) Excluded (Expired) Exc…" at bounding box center [462, 337] width 87 height 17
select select ""pending""
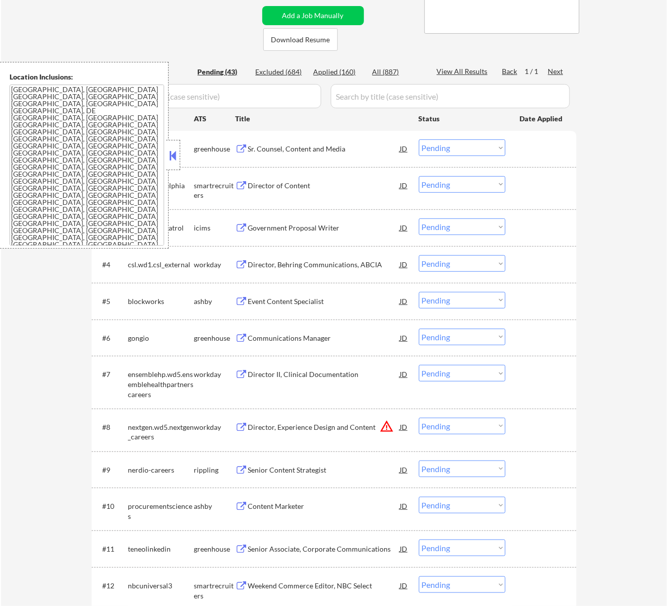
click at [175, 154] on button at bounding box center [172, 155] width 11 height 15
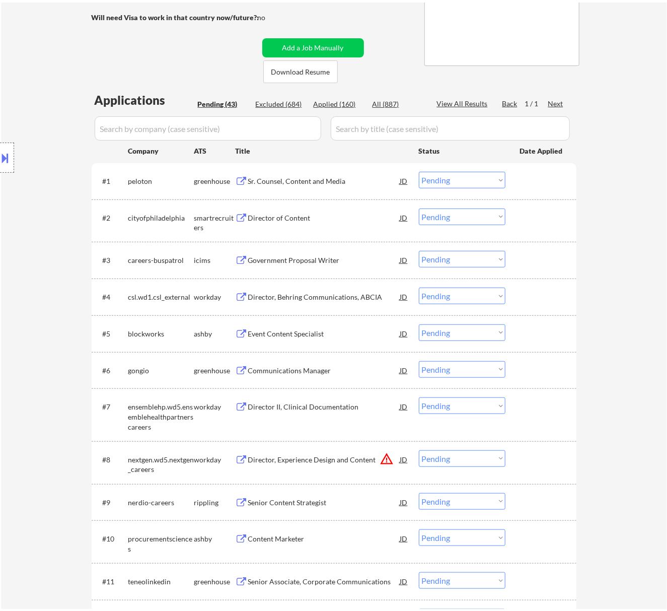
scroll to position [134, 0]
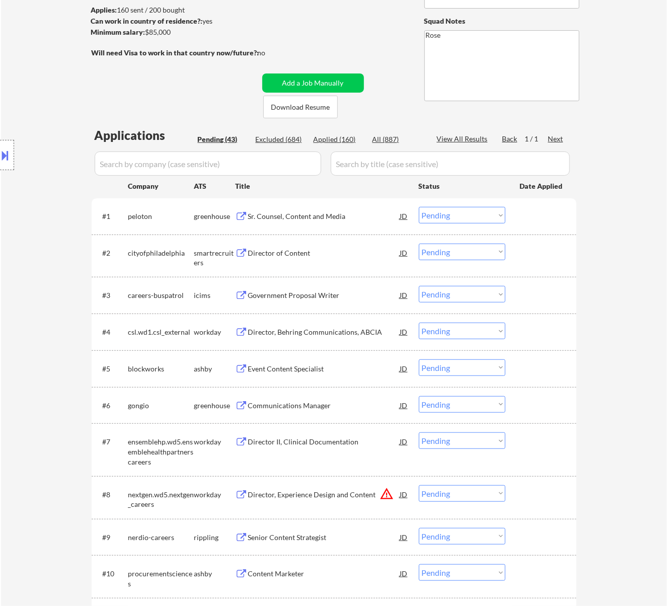
click at [303, 214] on div "Sr. Counsel, Content and Media" at bounding box center [324, 217] width 152 height 10
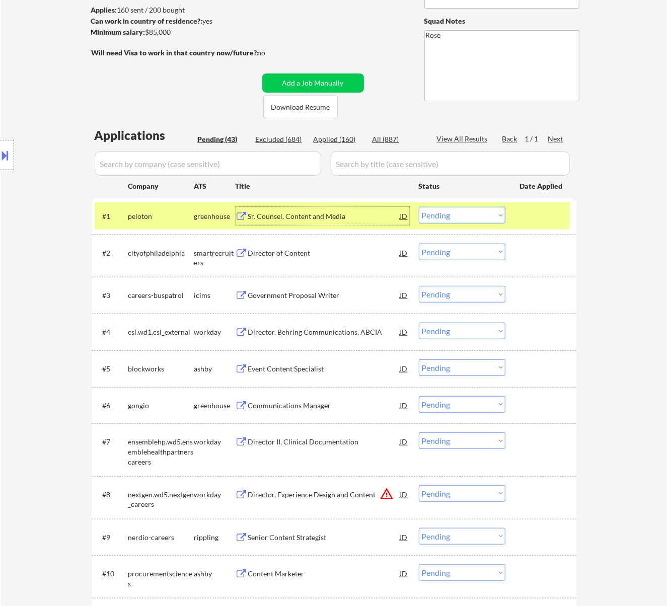
click at [436, 210] on select "Choose an option... Pending Applied Excluded (Questions) Excluded (Expired) Exc…" at bounding box center [462, 215] width 87 height 17
click at [419, 207] on select "Choose an option... Pending Applied Excluded (Questions) Excluded (Expired) Exc…" at bounding box center [462, 215] width 87 height 17
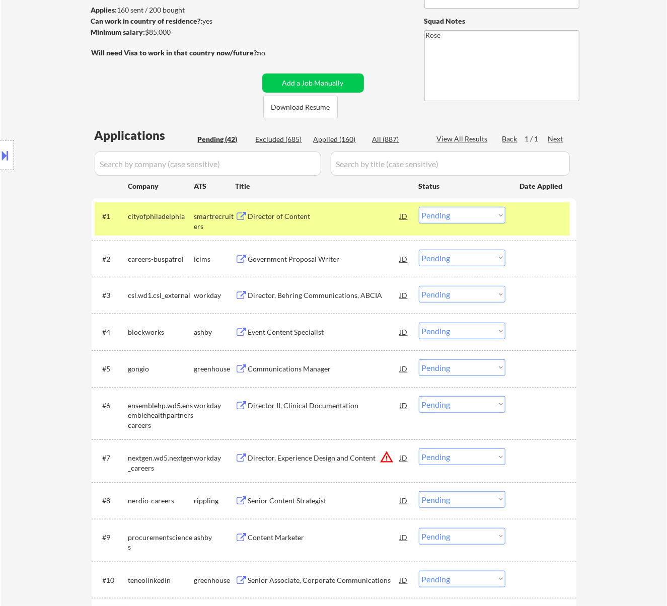
click at [369, 224] on div "Director of Content" at bounding box center [324, 216] width 152 height 18
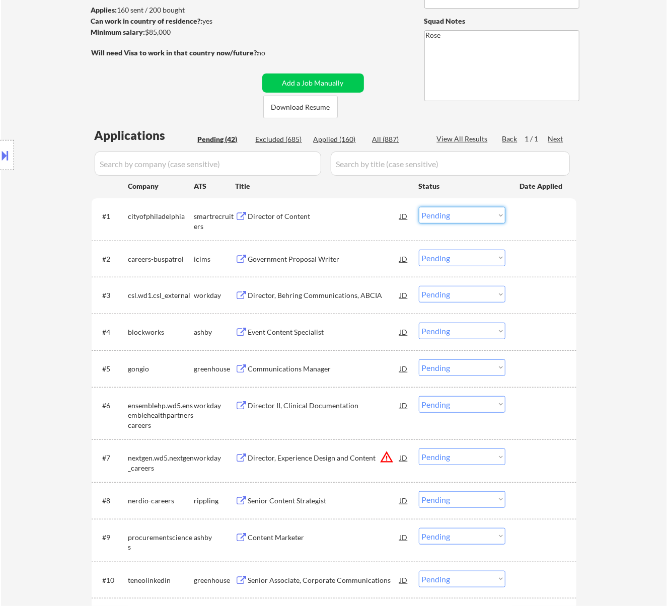
click at [454, 209] on select "Choose an option... Pending Applied Excluded (Questions) Excluded (Expired) Exc…" at bounding box center [462, 215] width 87 height 17
click at [419, 207] on select "Choose an option... Pending Applied Excluded (Questions) Excluded (Expired) Exc…" at bounding box center [462, 215] width 87 height 17
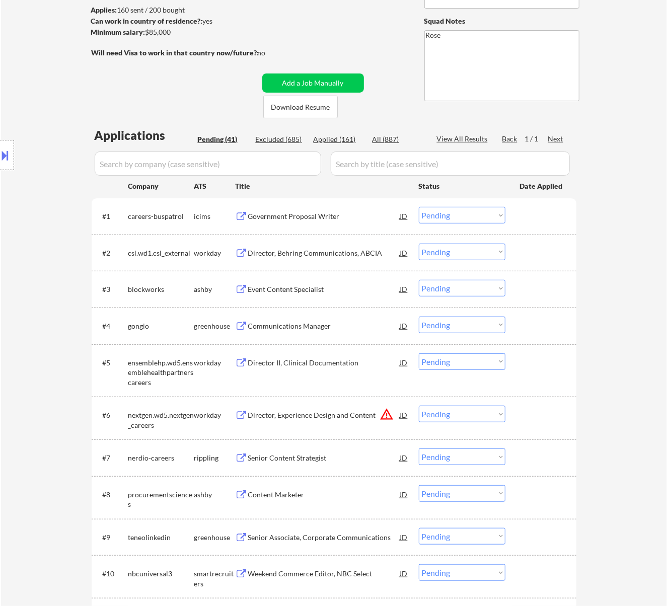
click at [305, 215] on div "Government Proposal Writer" at bounding box center [324, 217] width 152 height 10
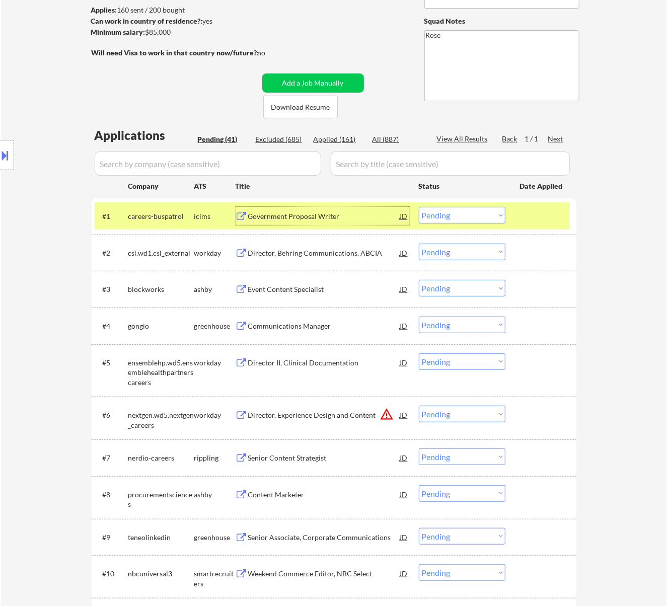
click at [11, 152] on button at bounding box center [5, 155] width 11 height 17
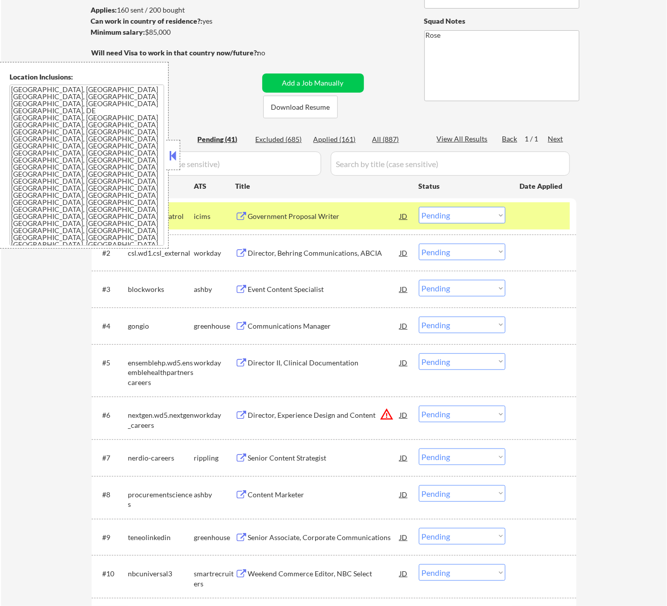
click at [462, 211] on select "Choose an option... Pending Applied Excluded (Questions) Excluded (Expired) Exc…" at bounding box center [462, 215] width 87 height 17
click at [419, 207] on select "Choose an option... Pending Applied Excluded (Questions) Excluded (Expired) Exc…" at bounding box center [462, 215] width 87 height 17
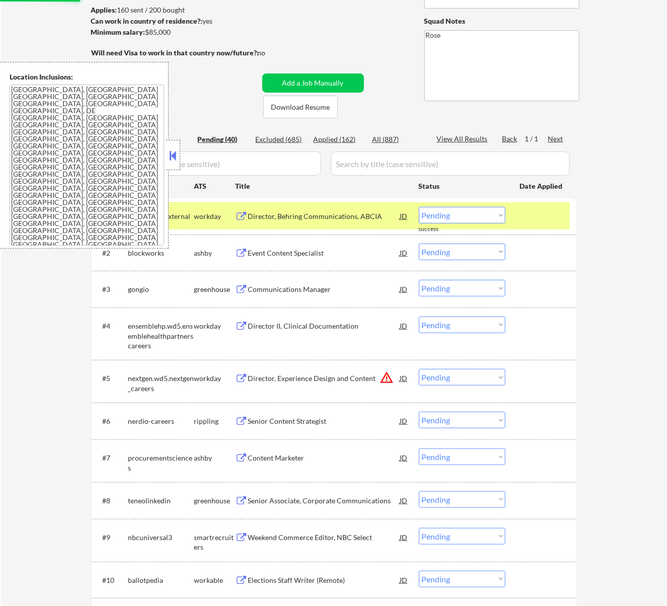
click at [172, 156] on button at bounding box center [172, 155] width 11 height 15
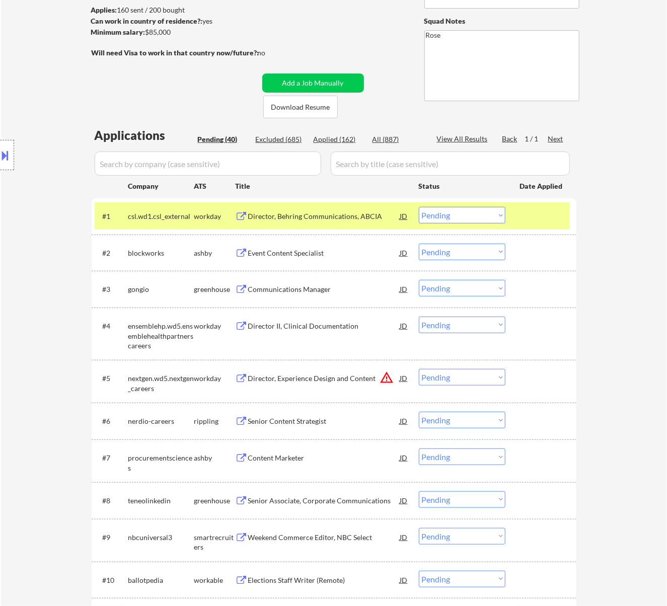
click at [343, 214] on div "Director, Behring Communications, ABCIA" at bounding box center [324, 217] width 152 height 10
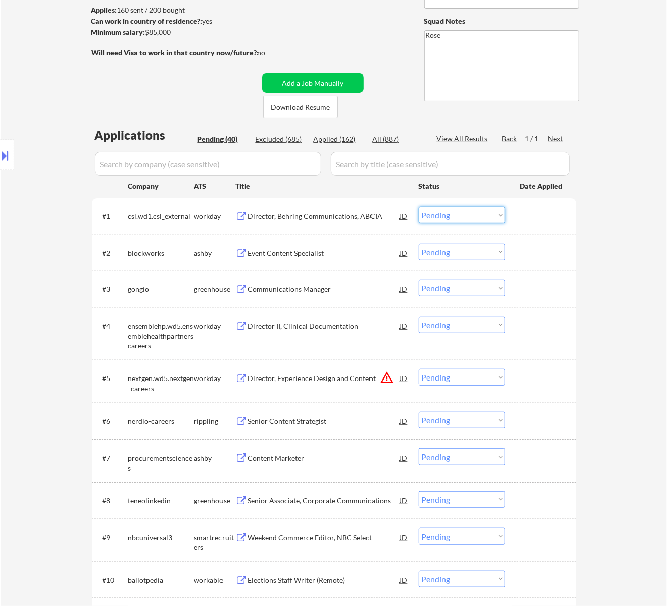
click at [438, 214] on select "Choose an option... Pending Applied Excluded (Questions) Excluded (Expired) Exc…" at bounding box center [462, 215] width 87 height 17
click at [419, 207] on select "Choose an option... Pending Applied Excluded (Questions) Excluded (Expired) Exc…" at bounding box center [462, 215] width 87 height 17
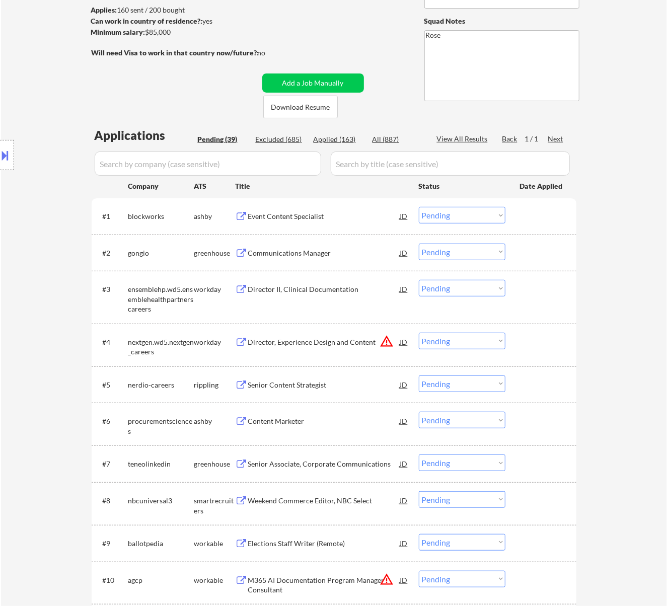
click at [330, 212] on div "Event Content Specialist" at bounding box center [324, 217] width 152 height 10
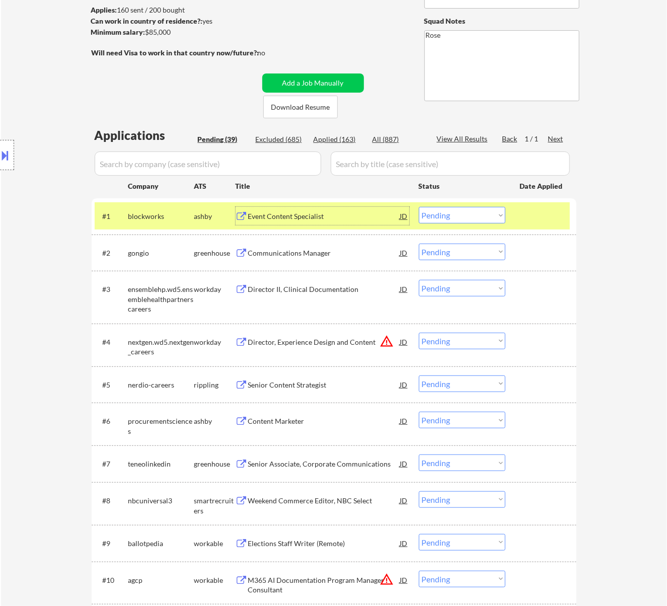
click at [447, 212] on select "Choose an option... Pending Applied Excluded (Questions) Excluded (Expired) Exc…" at bounding box center [462, 215] width 87 height 17
click at [419, 207] on select "Choose an option... Pending Applied Excluded (Questions) Excluded (Expired) Exc…" at bounding box center [462, 215] width 87 height 17
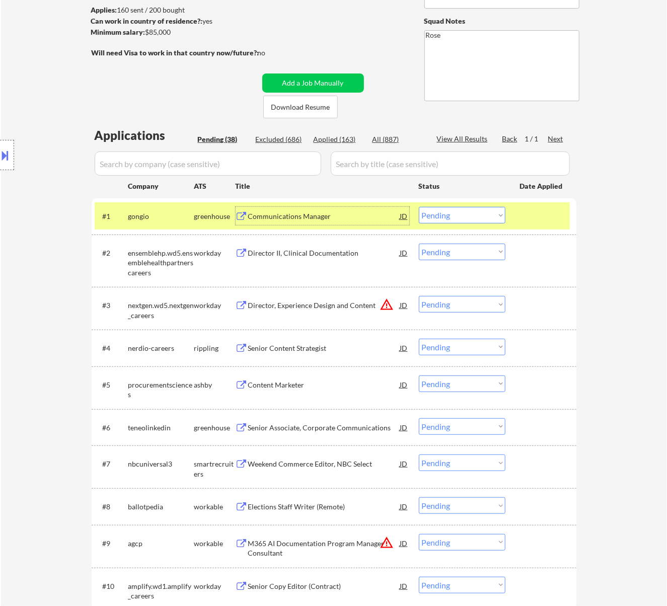
click at [373, 220] on div "Communications Manager" at bounding box center [324, 217] width 152 height 10
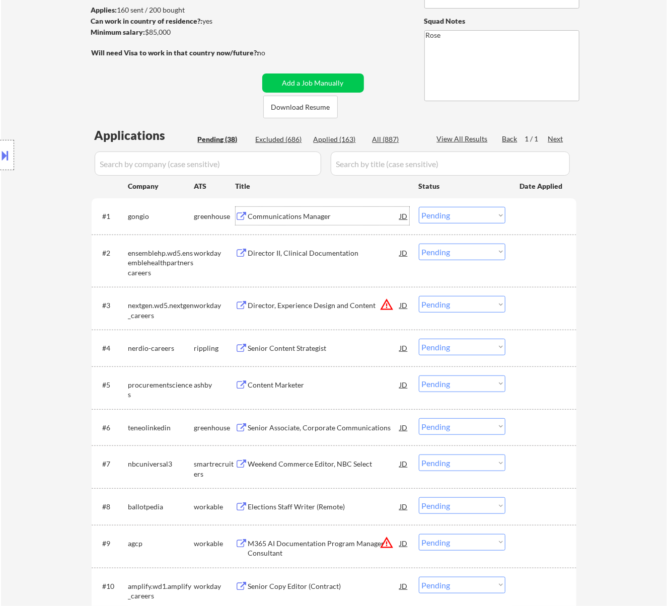
click at [445, 210] on select "Choose an option... Pending Applied Excluded (Questions) Excluded (Expired) Exc…" at bounding box center [462, 215] width 87 height 17
click at [419, 207] on select "Choose an option... Pending Applied Excluded (Questions) Excluded (Expired) Exc…" at bounding box center [462, 215] width 87 height 17
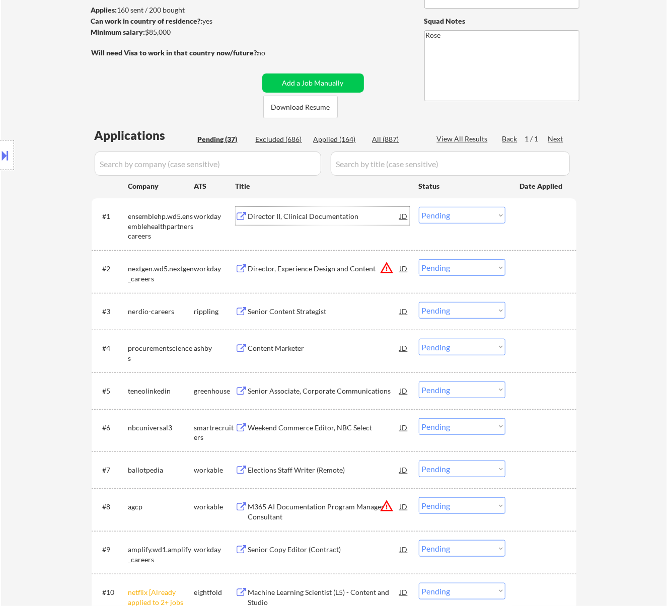
click at [351, 213] on div "Director II, Clinical Documentation" at bounding box center [324, 217] width 152 height 10
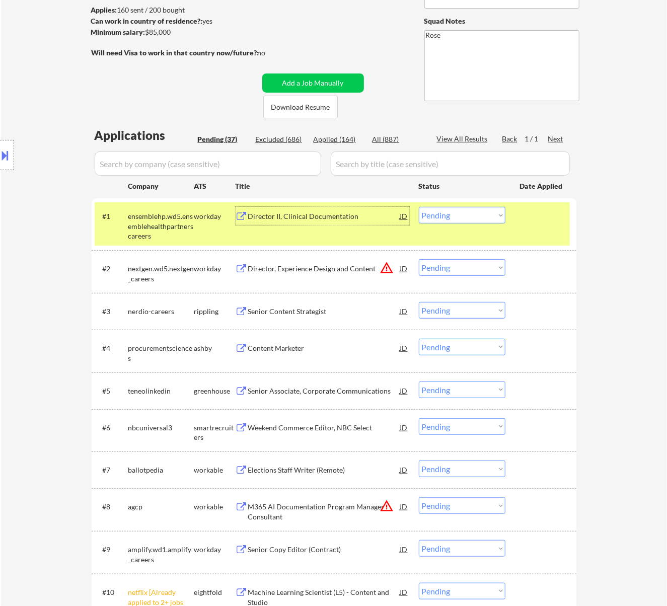
click at [463, 213] on select "Choose an option... Pending Applied Excluded (Questions) Excluded (Expired) Exc…" at bounding box center [462, 215] width 87 height 17
click at [419, 207] on select "Choose an option... Pending Applied Excluded (Questions) Excluded (Expired) Exc…" at bounding box center [462, 215] width 87 height 17
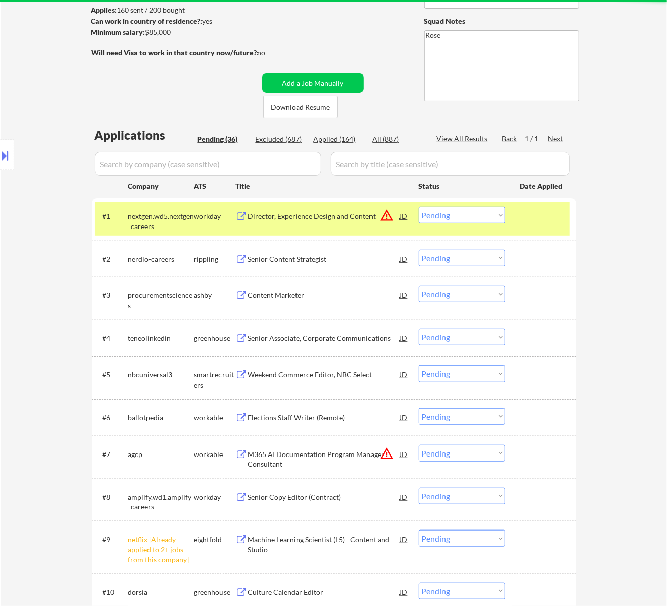
click at [367, 215] on div "Director, Experience Design and Content" at bounding box center [324, 217] width 152 height 10
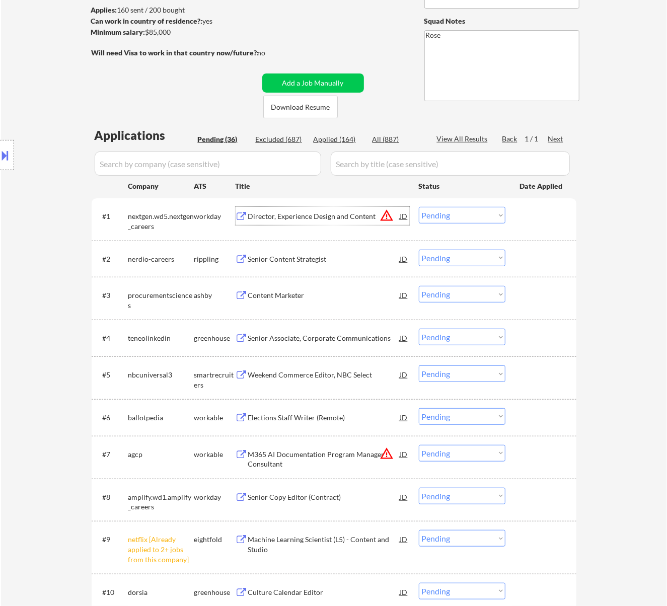
click at [455, 214] on select "Choose an option... Pending Applied Excluded (Questions) Excluded (Expired) Exc…" at bounding box center [462, 215] width 87 height 17
click at [419, 207] on select "Choose an option... Pending Applied Excluded (Questions) Excluded (Expired) Exc…" at bounding box center [462, 215] width 87 height 17
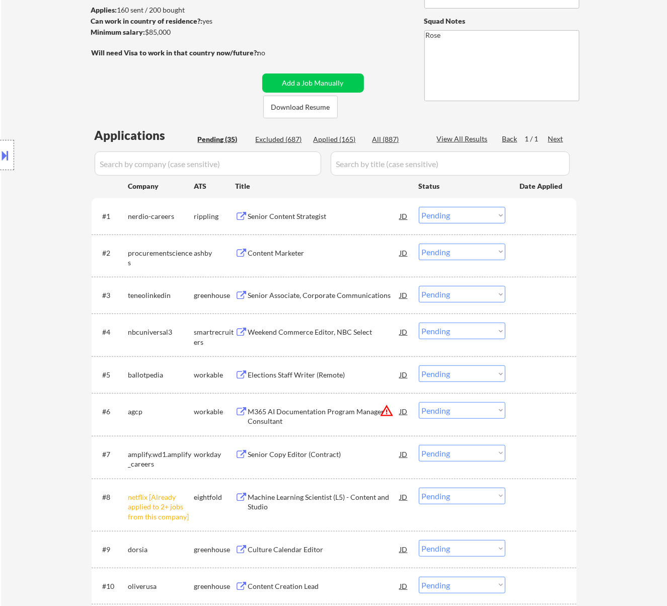
click at [348, 218] on div "Senior Content Strategist" at bounding box center [324, 217] width 152 height 10
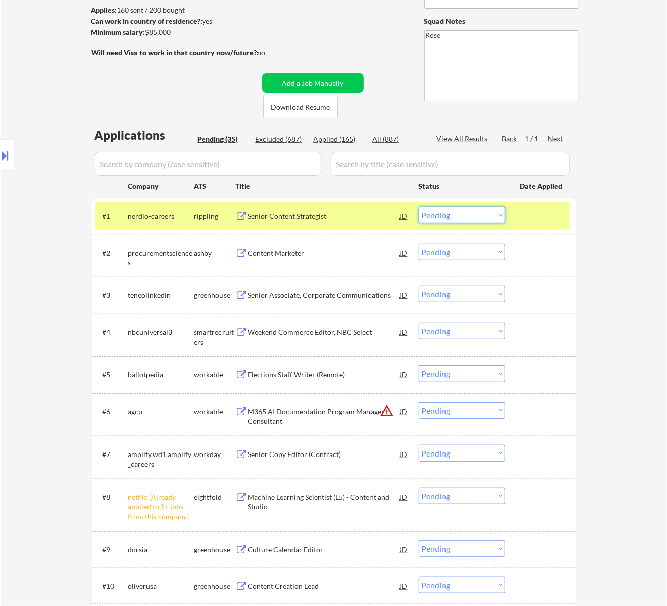
drag, startPoint x: 463, startPoint y: 218, endPoint x: 458, endPoint y: 220, distance: 5.9
click at [463, 218] on select "Choose an option... Pending Applied Excluded (Questions) Excluded (Expired) Exc…" at bounding box center [462, 215] width 87 height 17
click at [419, 207] on select "Choose an option... Pending Applied Excluded (Questions) Excluded (Expired) Exc…" at bounding box center [462, 215] width 87 height 17
select select ""pending""
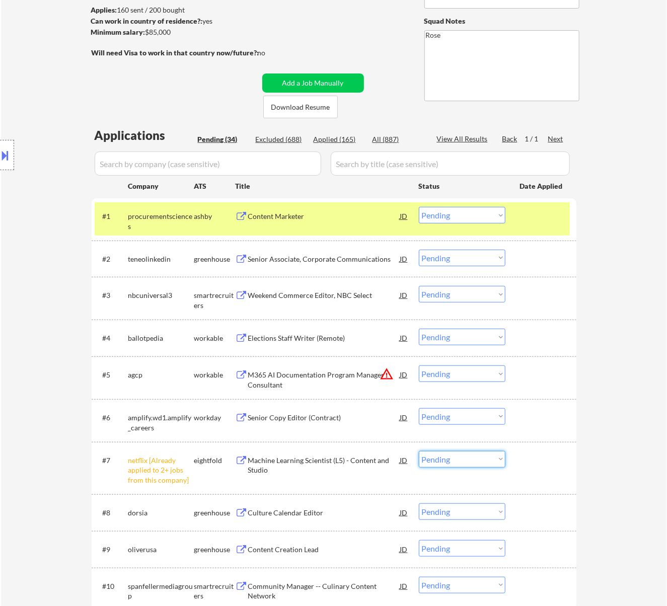
drag, startPoint x: 497, startPoint y: 454, endPoint x: 497, endPoint y: 489, distance: 34.8
click at [497, 454] on select "Choose an option... Pending Applied Excluded (Questions) Excluded (Expired) Exc…" at bounding box center [462, 459] width 87 height 17
click at [419, 451] on select "Choose an option... Pending Applied Excluded (Questions) Excluded (Expired) Exc…" at bounding box center [462, 459] width 87 height 17
select select ""pending""
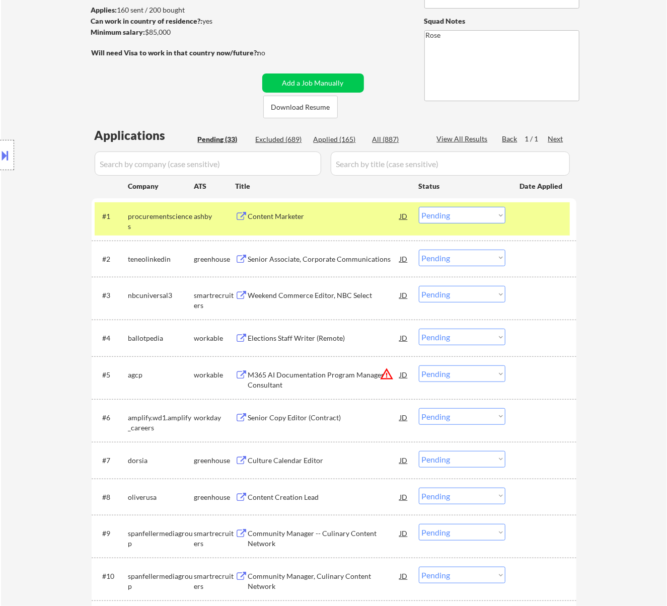
click at [367, 220] on div "Content Marketer" at bounding box center [324, 217] width 152 height 10
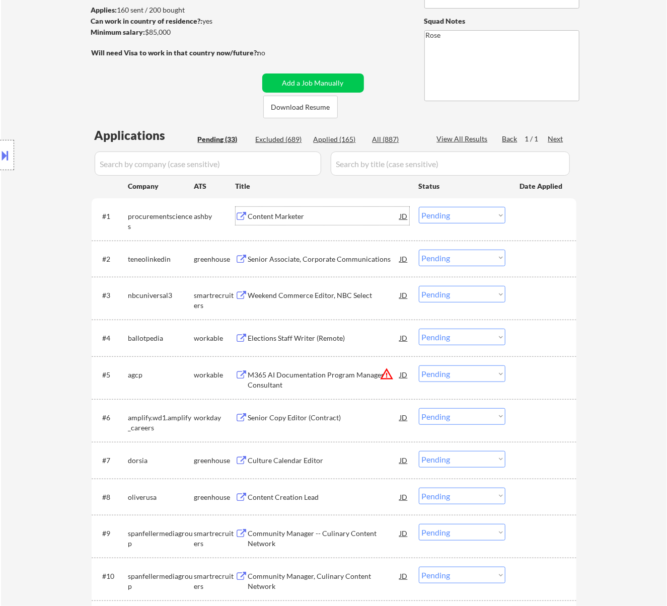
click at [449, 212] on select "Choose an option... Pending Applied Excluded (Questions) Excluded (Expired) Exc…" at bounding box center [462, 215] width 87 height 17
click at [419, 207] on select "Choose an option... Pending Applied Excluded (Questions) Excluded (Expired) Exc…" at bounding box center [462, 215] width 87 height 17
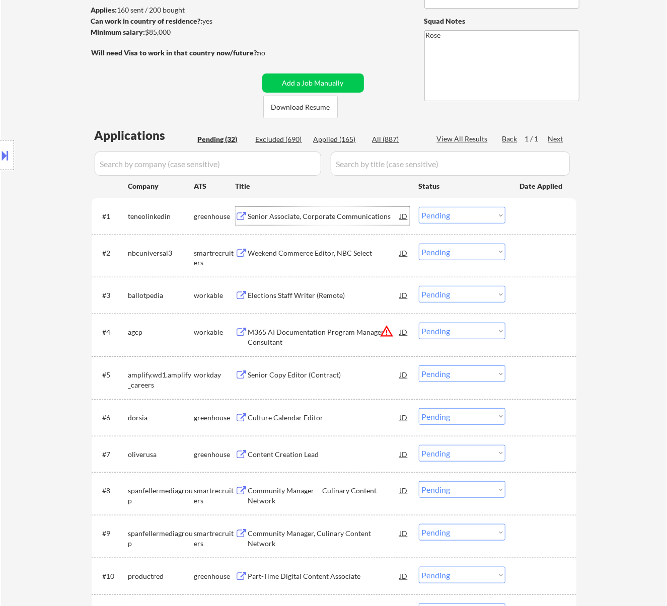
click at [353, 212] on div "Senior Associate, Corporate Communications" at bounding box center [324, 217] width 152 height 10
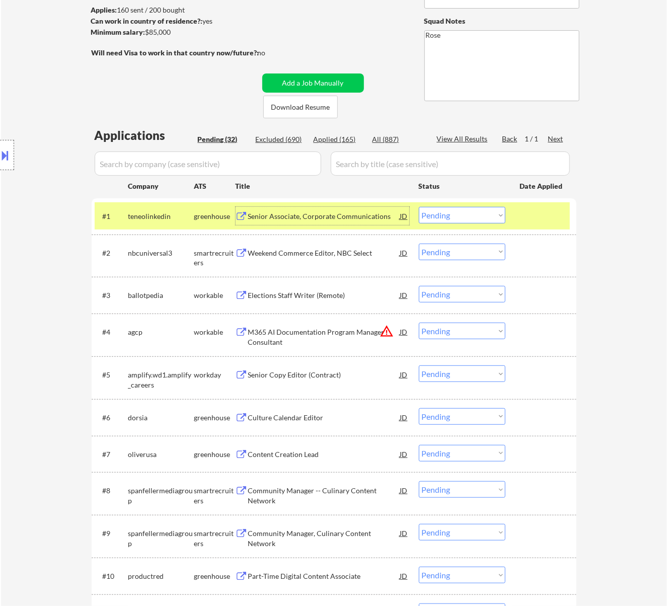
click at [450, 216] on select "Choose an option... Pending Applied Excluded (Questions) Excluded (Expired) Exc…" at bounding box center [462, 215] width 87 height 17
click at [419, 207] on select "Choose an option... Pending Applied Excluded (Questions) Excluded (Expired) Exc…" at bounding box center [462, 215] width 87 height 17
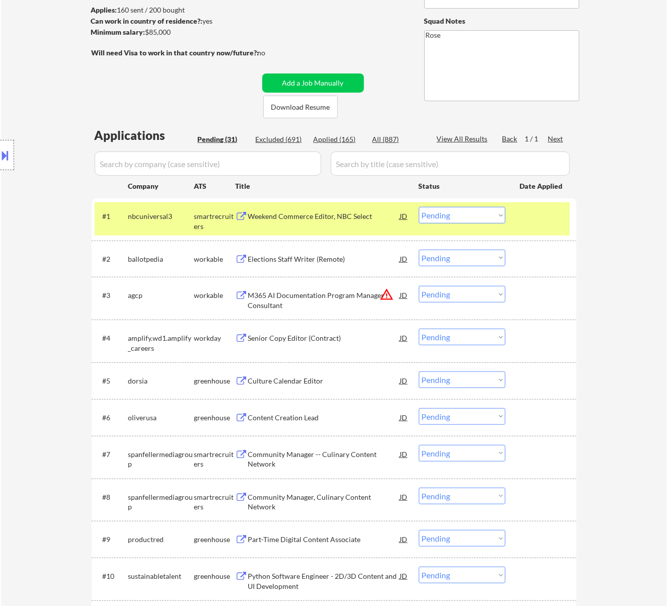
click at [349, 216] on div "Weekend Commerce Editor, NBC Select" at bounding box center [324, 217] width 152 height 10
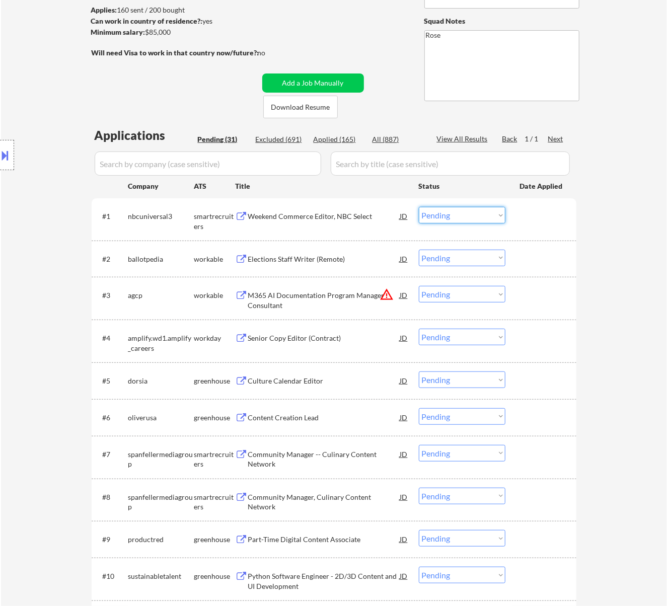
drag, startPoint x: 466, startPoint y: 210, endPoint x: 468, endPoint y: 222, distance: 12.3
click at [466, 210] on select "Choose an option... Pending Applied Excluded (Questions) Excluded (Expired) Exc…" at bounding box center [462, 215] width 87 height 17
click at [419, 207] on select "Choose an option... Pending Applied Excluded (Questions) Excluded (Expired) Exc…" at bounding box center [462, 215] width 87 height 17
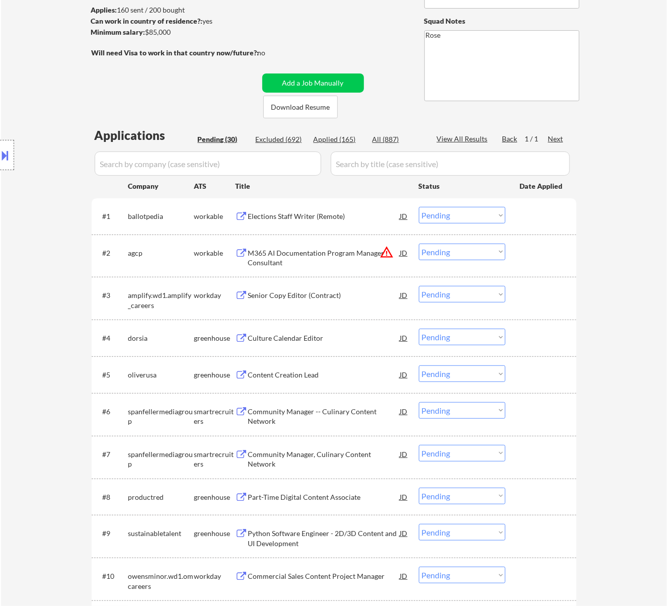
click at [319, 214] on div "Elections Staff Writer (Remote)" at bounding box center [324, 217] width 152 height 10
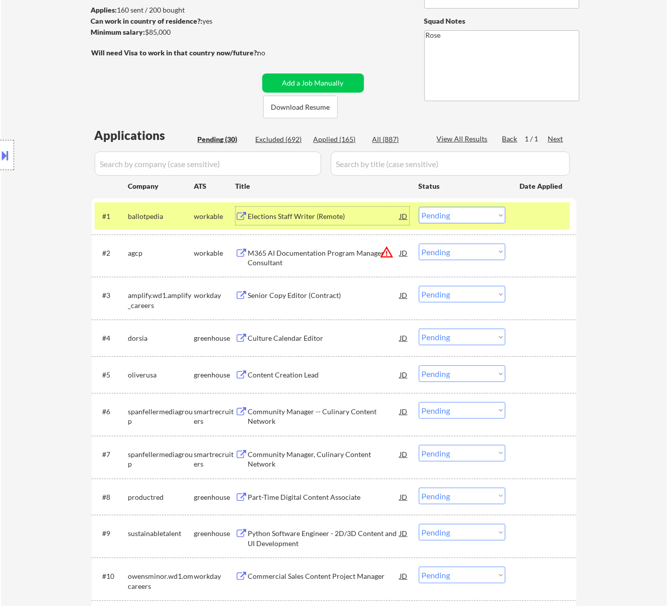
click at [455, 210] on select "Choose an option... Pending Applied Excluded (Questions) Excluded (Expired) Exc…" at bounding box center [462, 215] width 87 height 17
click at [419, 207] on select "Choose an option... Pending Applied Excluded (Questions) Excluded (Expired) Exc…" at bounding box center [462, 215] width 87 height 17
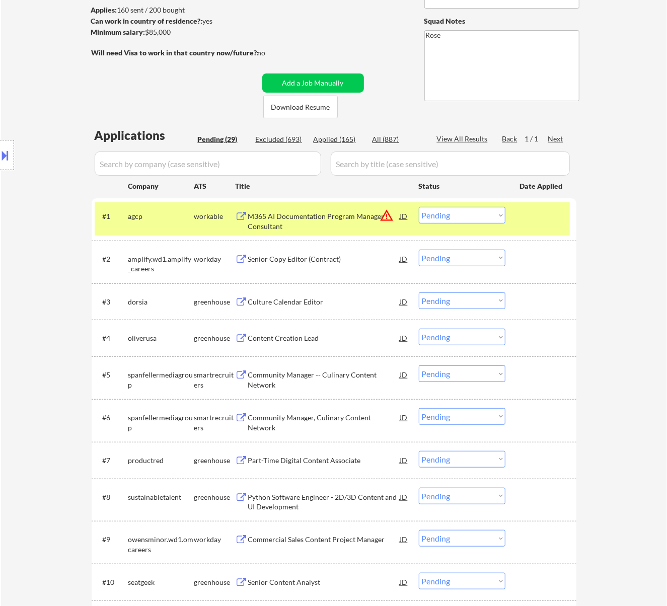
click at [325, 224] on div "M365 AI Documentation Program Manager Consultant" at bounding box center [324, 222] width 152 height 20
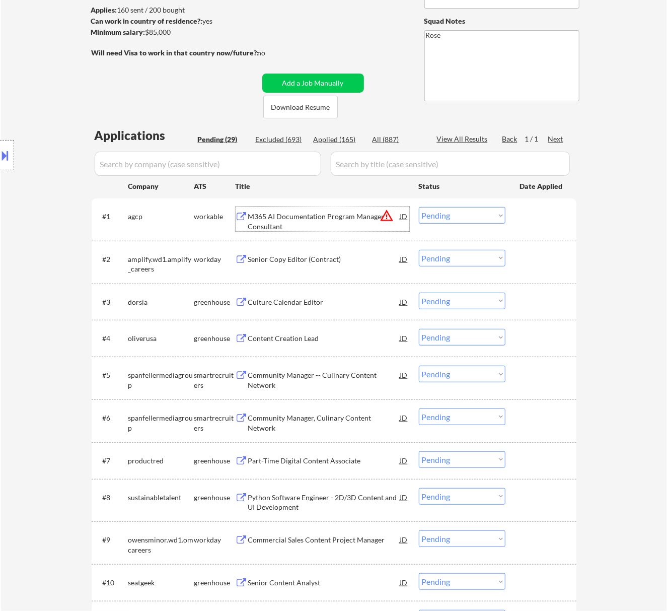
click at [457, 219] on select "Choose an option... Pending Applied Excluded (Questions) Excluded (Expired) Exc…" at bounding box center [462, 215] width 87 height 17
click at [419, 207] on select "Choose an option... Pending Applied Excluded (Questions) Excluded (Expired) Exc…" at bounding box center [462, 215] width 87 height 17
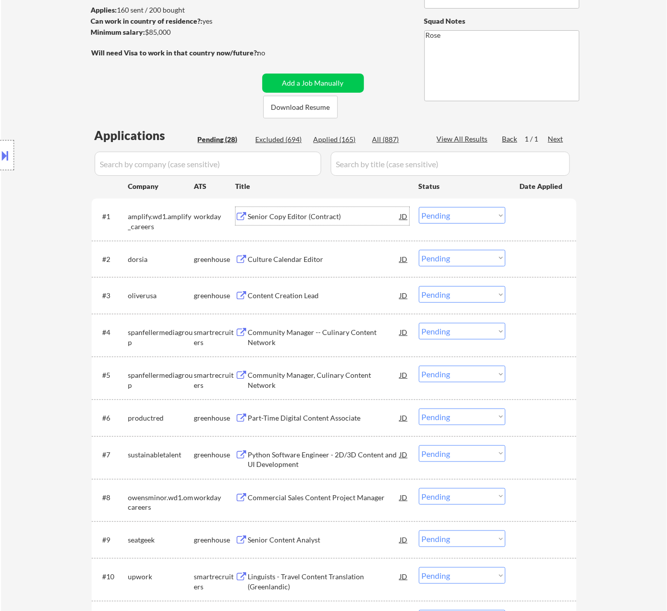
click at [345, 214] on div "Senior Copy Editor (Contract)" at bounding box center [324, 217] width 152 height 10
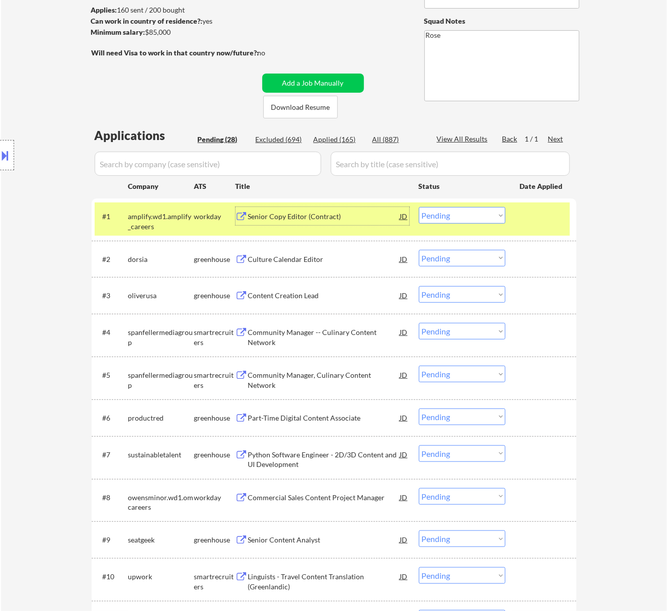
click at [450, 208] on select "Choose an option... Pending Applied Excluded (Questions) Excluded (Expired) Exc…" at bounding box center [462, 215] width 87 height 17
click at [419, 207] on select "Choose an option... Pending Applied Excluded (Questions) Excluded (Expired) Exc…" at bounding box center [462, 215] width 87 height 17
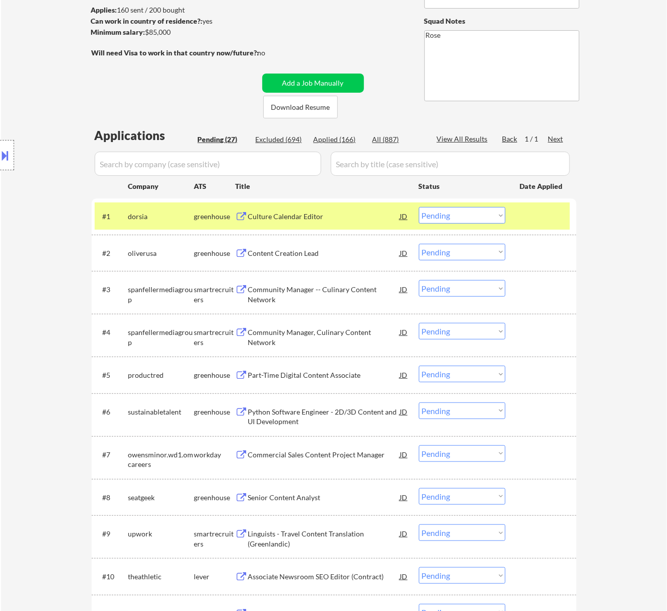
click at [364, 217] on div "Culture Calendar Editor" at bounding box center [324, 217] width 152 height 10
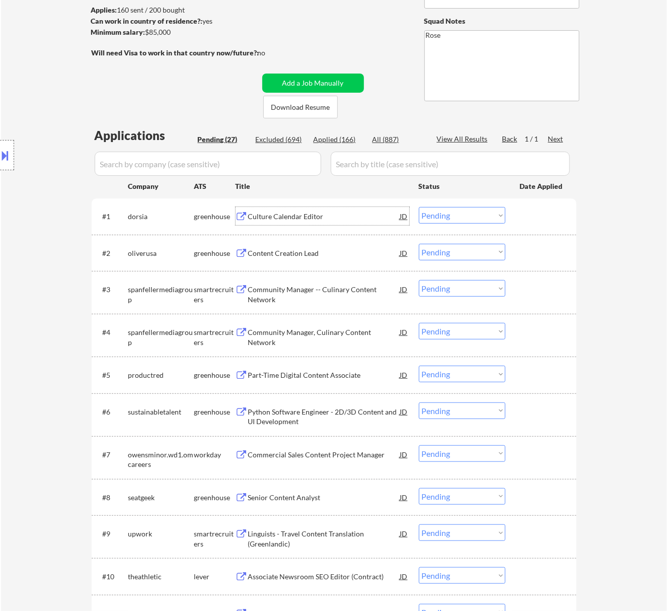
click at [466, 212] on select "Choose an option... Pending Applied Excluded (Questions) Excluded (Expired) Exc…" at bounding box center [462, 215] width 87 height 17
click at [419, 207] on select "Choose an option... Pending Applied Excluded (Questions) Excluded (Expired) Exc…" at bounding box center [462, 215] width 87 height 17
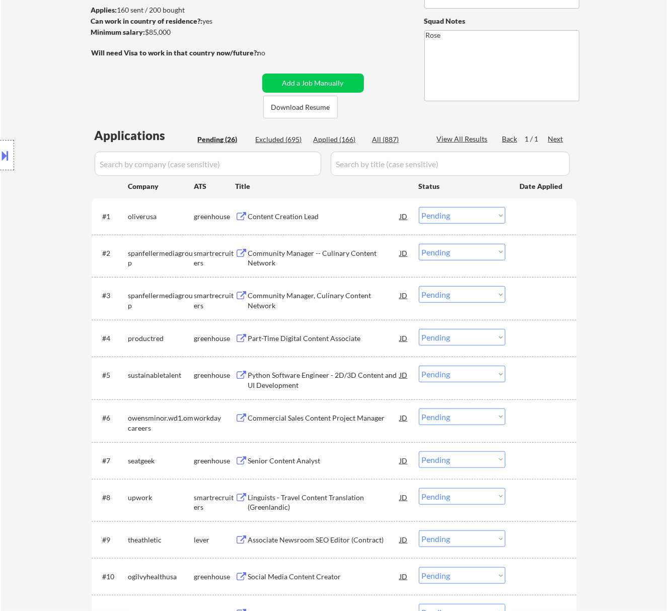
click at [317, 217] on div "Content Creation Lead" at bounding box center [324, 217] width 152 height 10
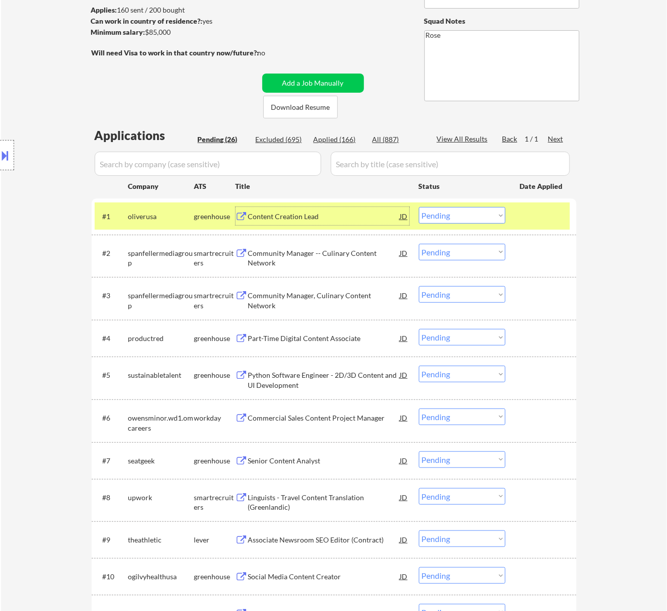
click at [466, 216] on select "Choose an option... Pending Applied Excluded (Questions) Excluded (Expired) Exc…" at bounding box center [462, 215] width 87 height 17
click at [419, 207] on select "Choose an option... Pending Applied Excluded (Questions) Excluded (Expired) Exc…" at bounding box center [462, 215] width 87 height 17
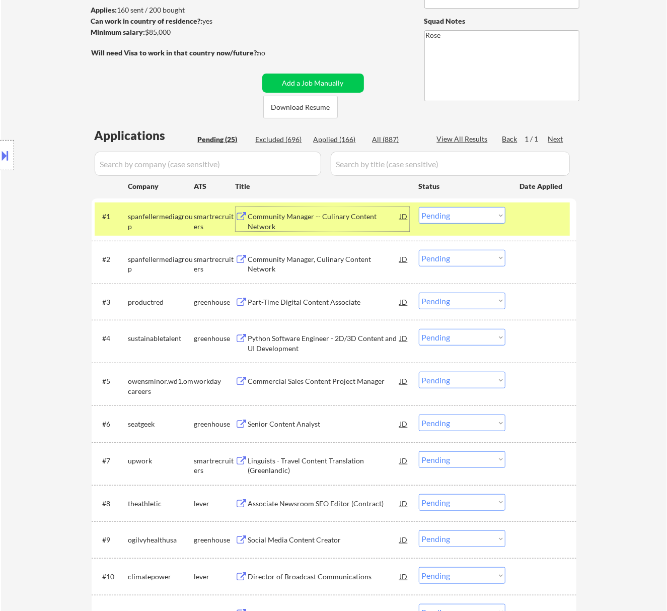
click at [330, 226] on div "Community Manager -- Culinary Content Network" at bounding box center [324, 222] width 152 height 20
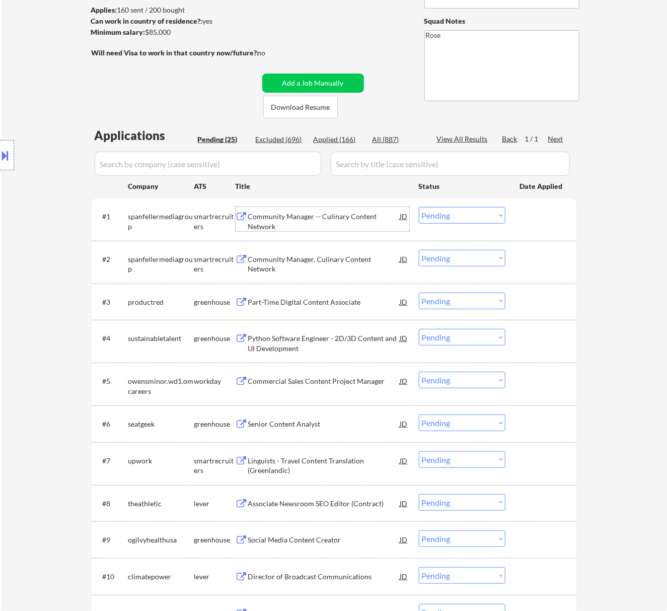
click at [459, 214] on select "Choose an option... Pending Applied Excluded (Questions) Excluded (Expired) Exc…" at bounding box center [462, 215] width 87 height 17
click at [419, 207] on select "Choose an option... Pending Applied Excluded (Questions) Excluded (Expired) Exc…" at bounding box center [462, 215] width 87 height 17
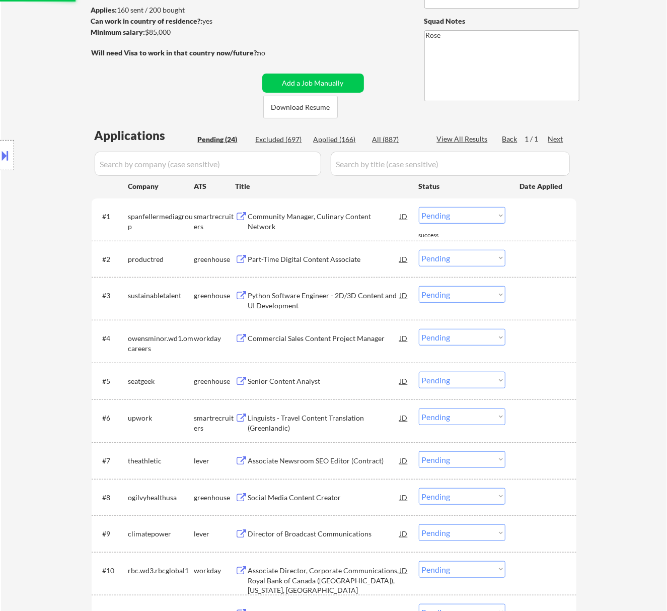
click at [316, 218] on div "Community Manager, Culinary Content Network" at bounding box center [324, 222] width 152 height 20
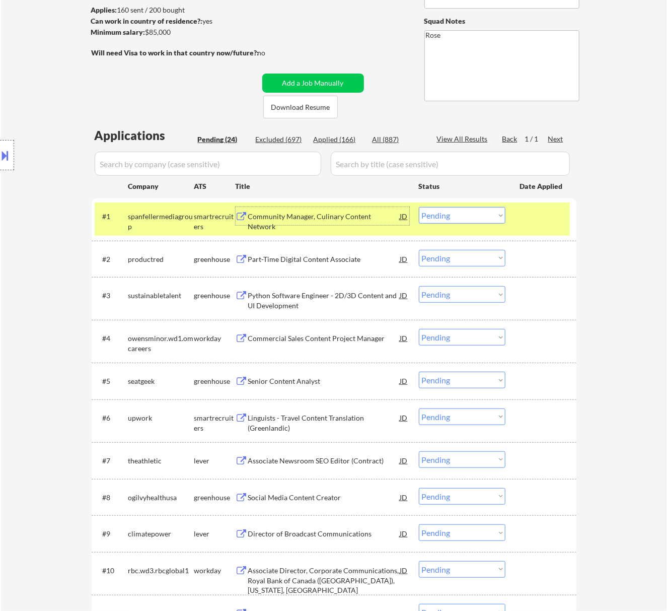
click at [476, 215] on select "Choose an option... Pending Applied Excluded (Questions) Excluded (Expired) Exc…" at bounding box center [462, 215] width 87 height 17
click at [419, 207] on select "Choose an option... Pending Applied Excluded (Questions) Excluded (Expired) Exc…" at bounding box center [462, 215] width 87 height 17
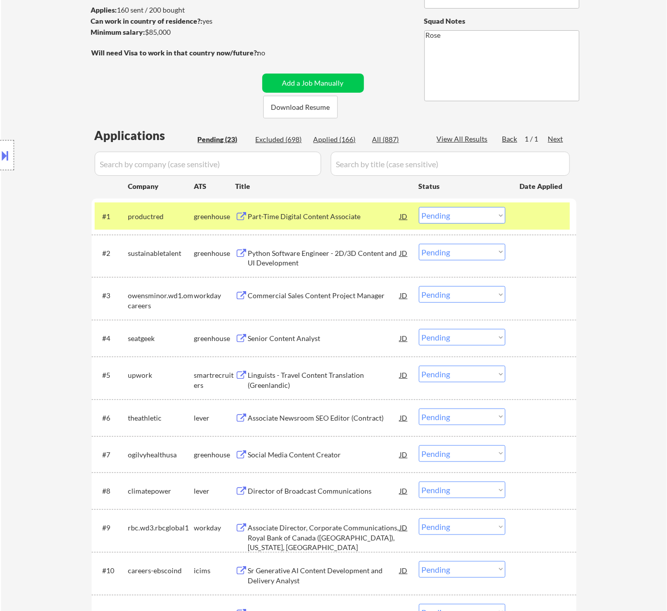
click at [349, 216] on div "Part-Time Digital Content Associate" at bounding box center [324, 217] width 152 height 10
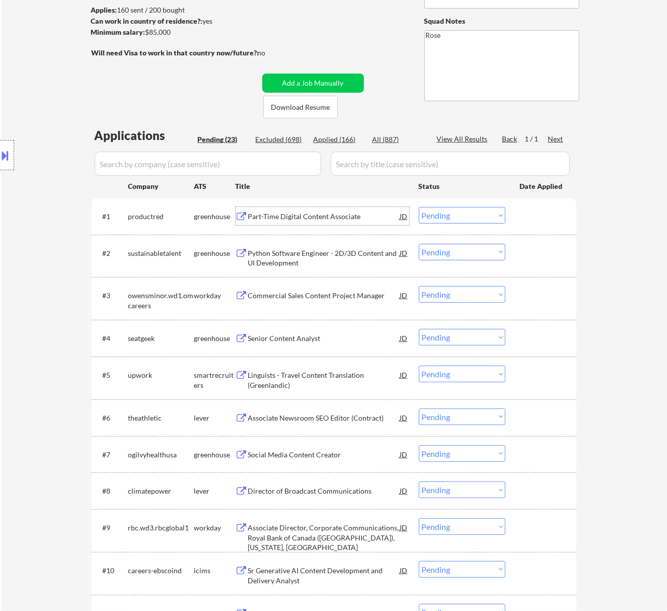
click at [494, 212] on select "Choose an option... Pending Applied Excluded (Questions) Excluded (Expired) Exc…" at bounding box center [462, 215] width 87 height 17
click at [419, 207] on select "Choose an option... Pending Applied Excluded (Questions) Excluded (Expired) Exc…" at bounding box center [462, 215] width 87 height 17
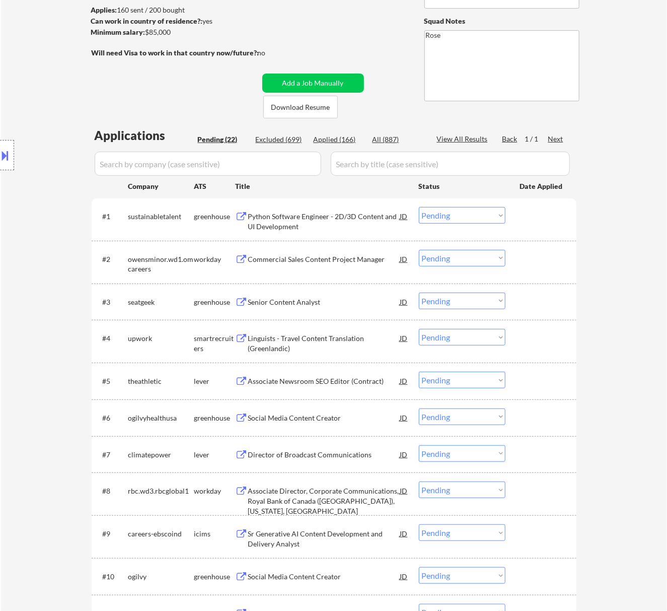
click at [369, 218] on div "Python Software Engineer - 2D/3D Content and UI Development" at bounding box center [324, 222] width 152 height 20
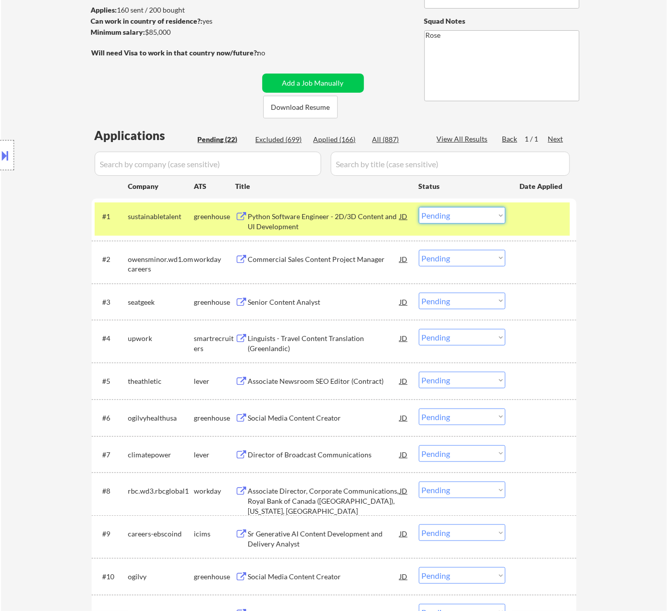
click at [493, 217] on select "Choose an option... Pending Applied Excluded (Questions) Excluded (Expired) Exc…" at bounding box center [462, 215] width 87 height 17
click at [419, 207] on select "Choose an option... Pending Applied Excluded (Questions) Excluded (Expired) Exc…" at bounding box center [462, 215] width 87 height 17
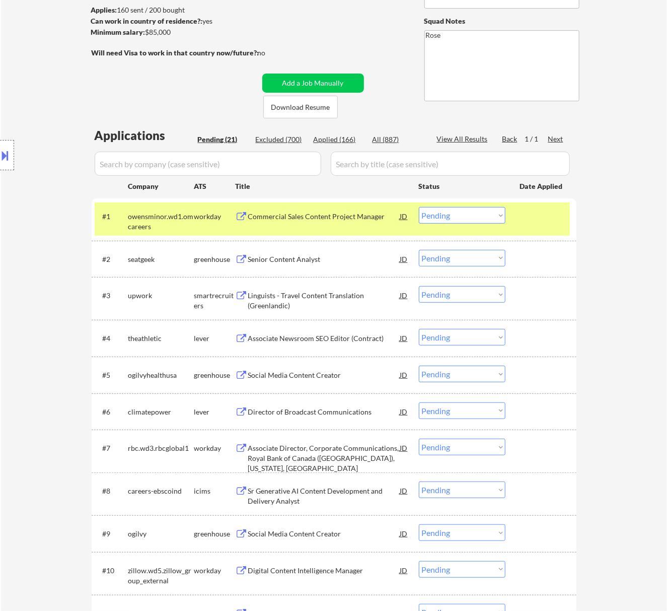
click at [336, 222] on div "Commercial Sales Content Project Manager" at bounding box center [324, 216] width 152 height 18
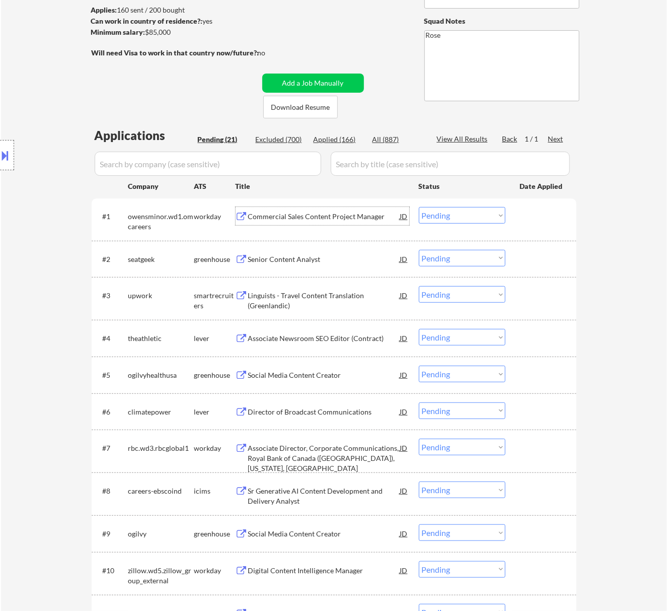
drag, startPoint x: 456, startPoint y: 210, endPoint x: 459, endPoint y: 215, distance: 6.1
click at [456, 210] on select "Choose an option... Pending Applied Excluded (Questions) Excluded (Expired) Exc…" at bounding box center [462, 215] width 87 height 17
click at [419, 207] on select "Choose an option... Pending Applied Excluded (Questions) Excluded (Expired) Exc…" at bounding box center [462, 215] width 87 height 17
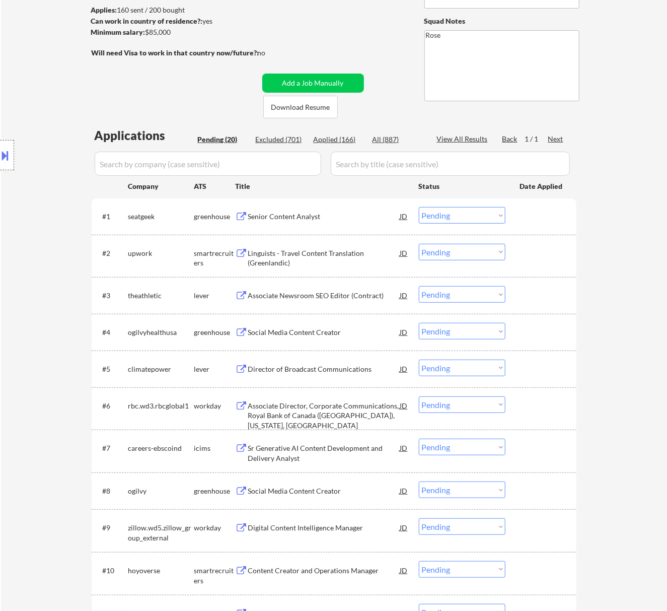
click at [373, 226] on div "#1 seatgeek greenhouse Senior Content Analyst JD warning_amber Choose an option…" at bounding box center [332, 215] width 475 height 27
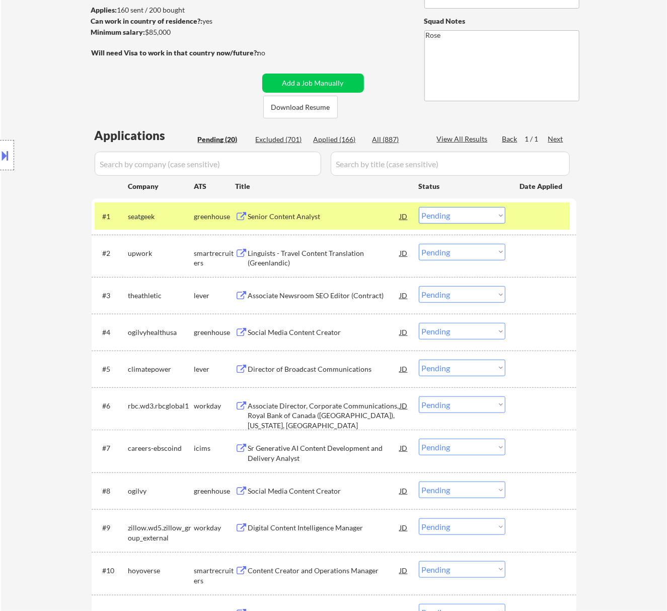
click at [348, 208] on div "Senior Content Analyst" at bounding box center [324, 216] width 152 height 18
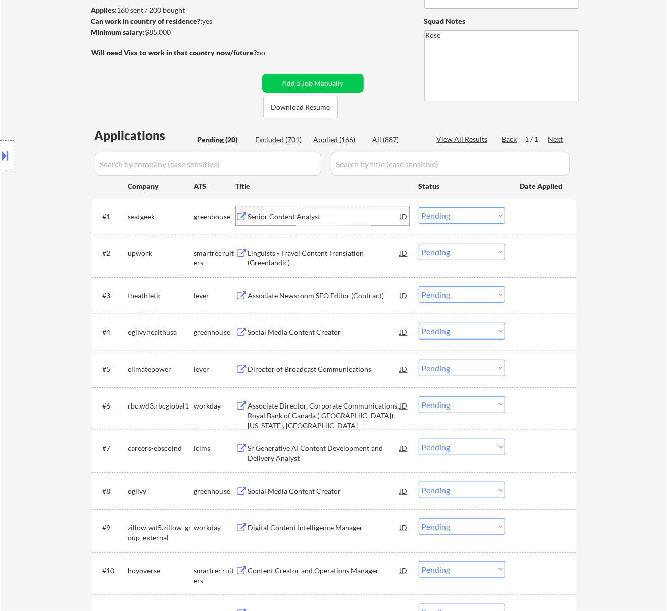
click at [472, 210] on select "Choose an option... Pending Applied Excluded (Questions) Excluded (Expired) Exc…" at bounding box center [462, 215] width 87 height 17
click at [419, 207] on select "Choose an option... Pending Applied Excluded (Questions) Excluded (Expired) Exc…" at bounding box center [462, 215] width 87 height 17
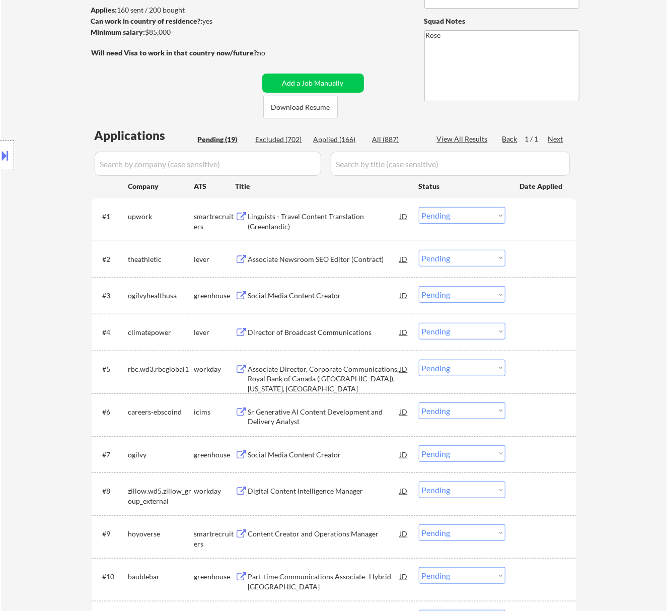
click at [330, 217] on div "Linguists - Travel Content Translation (Greenlandic)" at bounding box center [324, 222] width 152 height 20
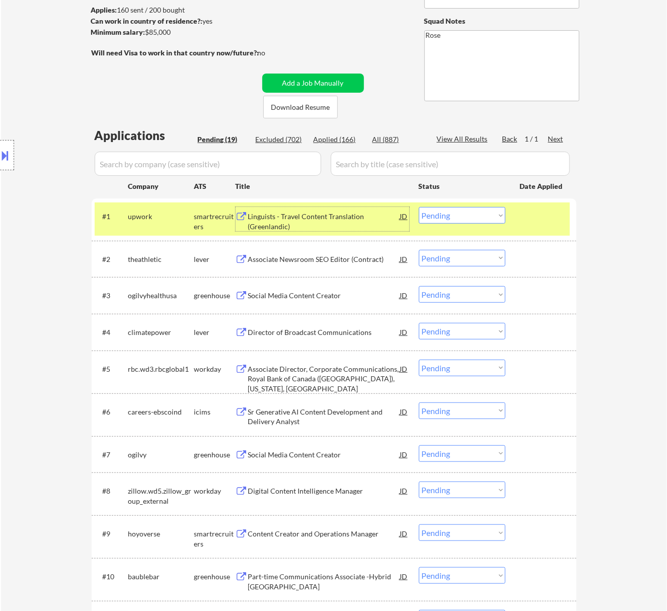
click at [458, 213] on select "Choose an option... Pending Applied Excluded (Questions) Excluded (Expired) Exc…" at bounding box center [462, 215] width 87 height 17
click at [419, 207] on select "Choose an option... Pending Applied Excluded (Questions) Excluded (Expired) Exc…" at bounding box center [462, 215] width 87 height 17
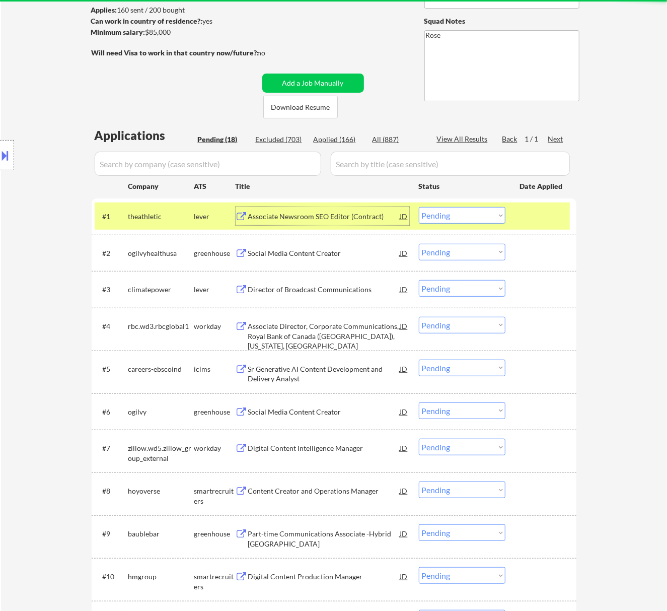
click at [349, 218] on div "Associate Newsroom SEO Editor (Contract)" at bounding box center [324, 217] width 152 height 10
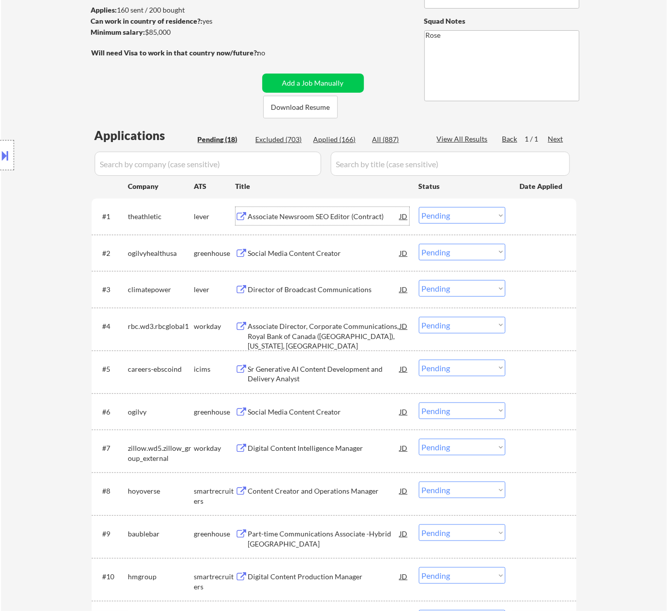
click at [472, 208] on select "Choose an option... Pending Applied Excluded (Questions) Excluded (Expired) Exc…" at bounding box center [462, 215] width 87 height 17
click at [419, 207] on select "Choose an option... Pending Applied Excluded (Questions) Excluded (Expired) Exc…" at bounding box center [462, 215] width 87 height 17
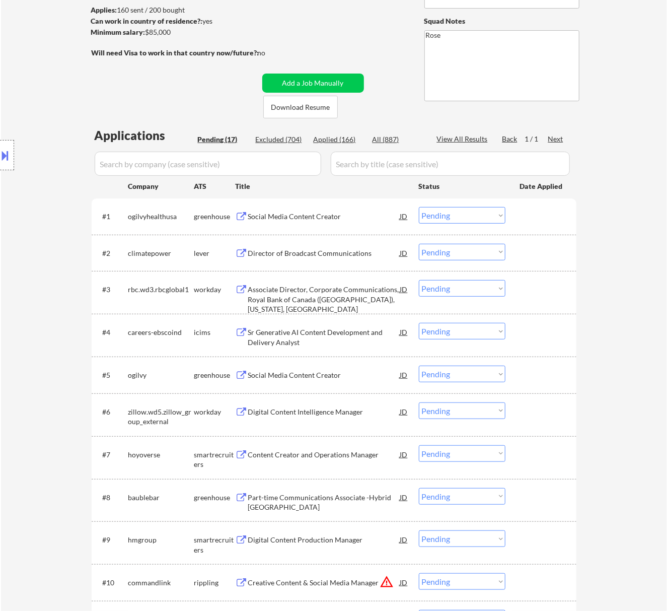
click at [285, 223] on div "Social Media Content Creator" at bounding box center [324, 216] width 152 height 18
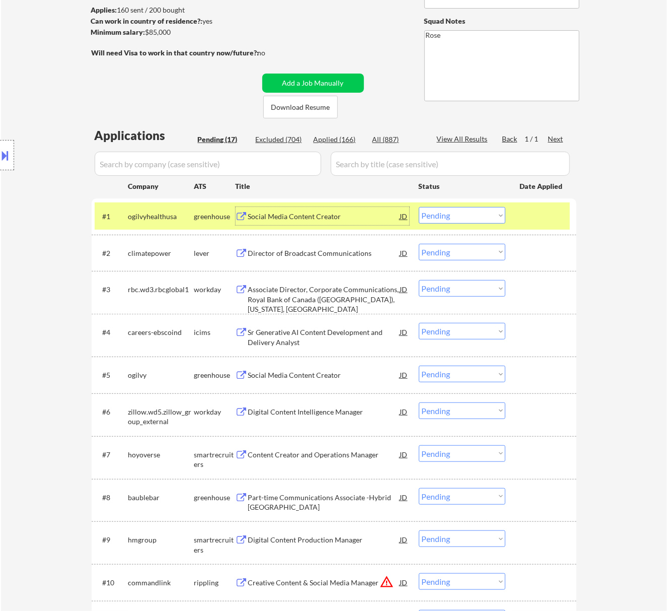
drag, startPoint x: 459, startPoint y: 213, endPoint x: 462, endPoint y: 218, distance: 5.9
click at [459, 213] on select "Choose an option... Pending Applied Excluded (Questions) Excluded (Expired) Exc…" at bounding box center [462, 215] width 87 height 17
click at [419, 207] on select "Choose an option... Pending Applied Excluded (Questions) Excluded (Expired) Exc…" at bounding box center [462, 215] width 87 height 17
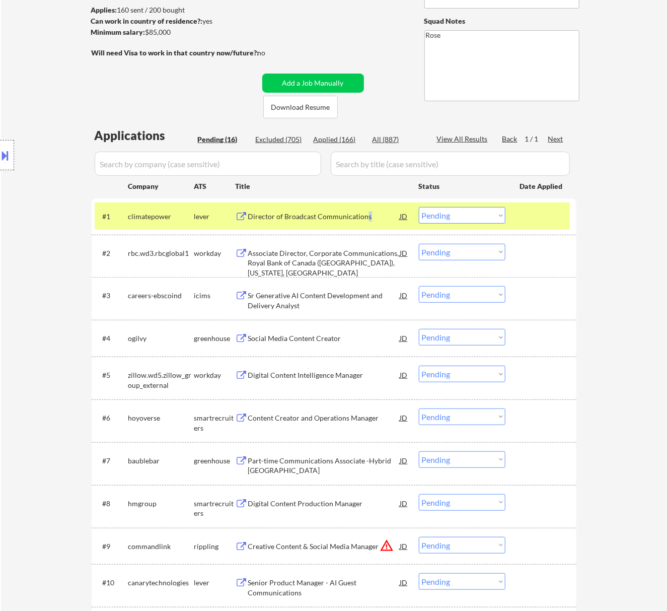
click at [367, 216] on div "Director of Broadcast Communications" at bounding box center [324, 217] width 152 height 10
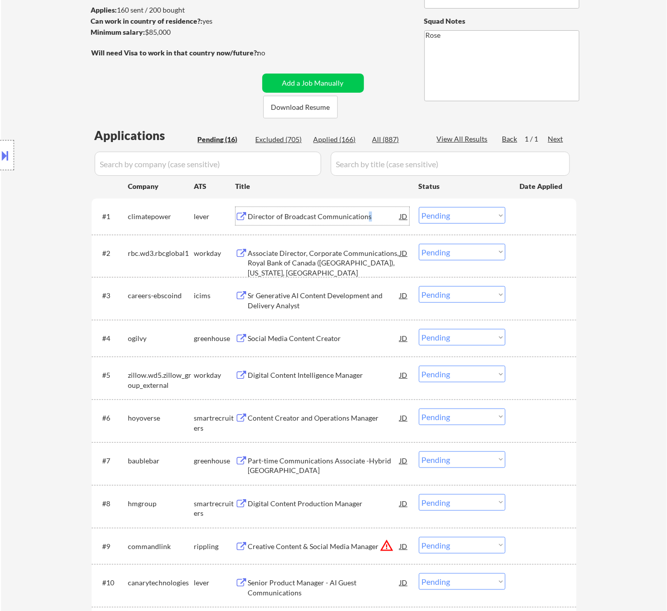
click at [444, 219] on select "Choose an option... Pending Applied Excluded (Questions) Excluded (Expired) Exc…" at bounding box center [462, 215] width 87 height 17
click at [419, 207] on select "Choose an option... Pending Applied Excluded (Questions) Excluded (Expired) Exc…" at bounding box center [462, 215] width 87 height 17
select select ""pending""
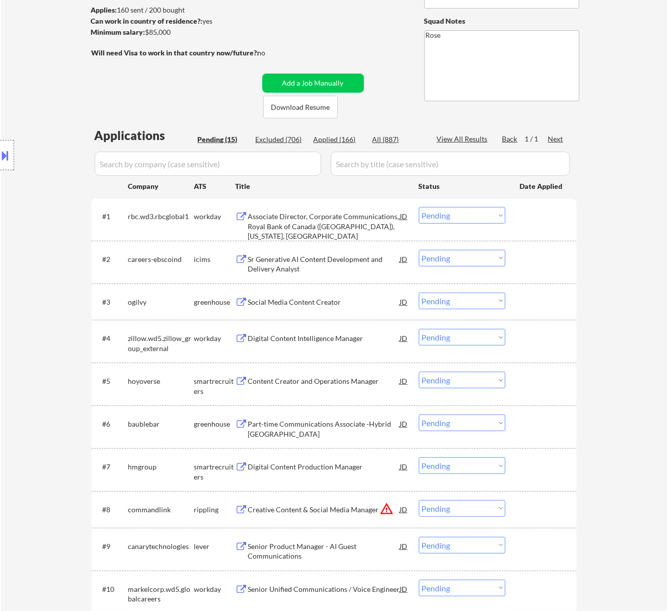
click at [335, 226] on div "Associate Director, Corporate Communications, Royal Bank of Canada ([GEOGRAPHIC…" at bounding box center [324, 227] width 152 height 30
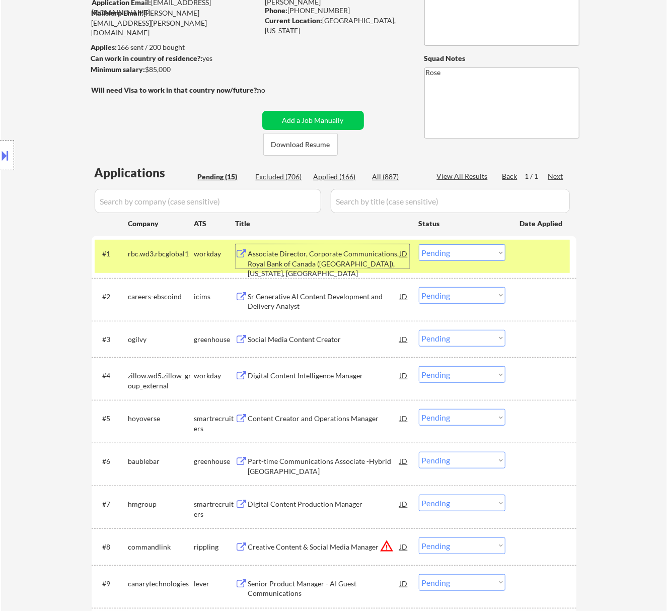
scroll to position [67, 0]
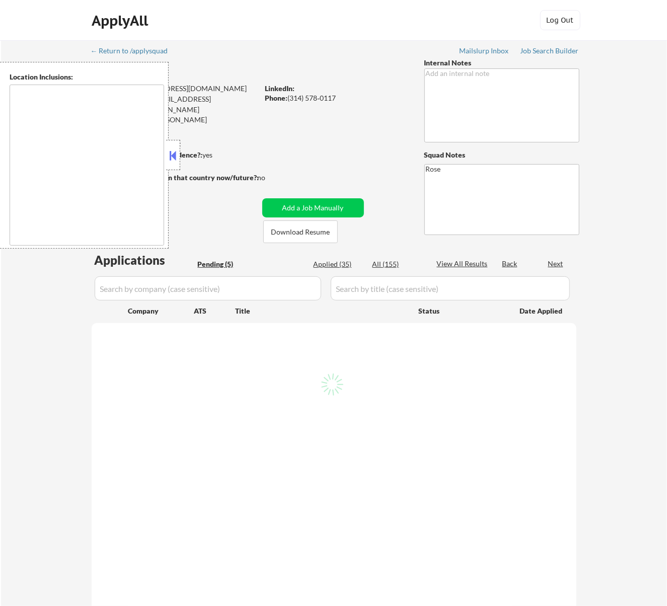
select select ""pending""
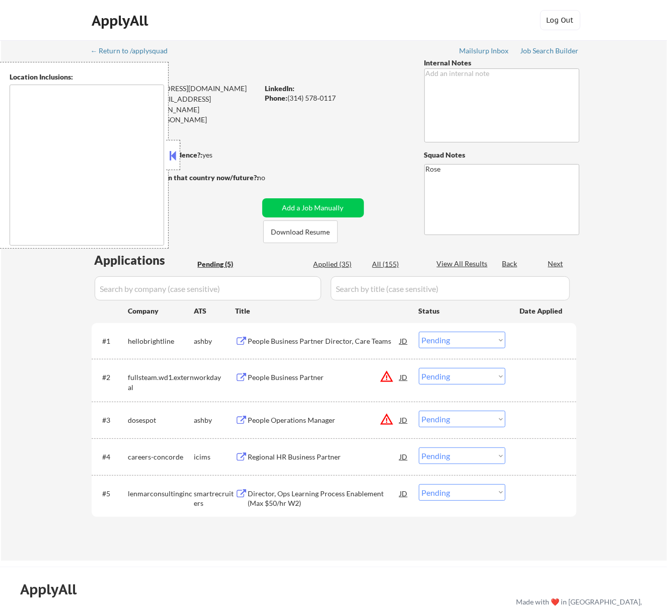
type textarea "St. Louis, MO Clayton, MO Maplewood, MO Richmond Heights, MO University City, M…"
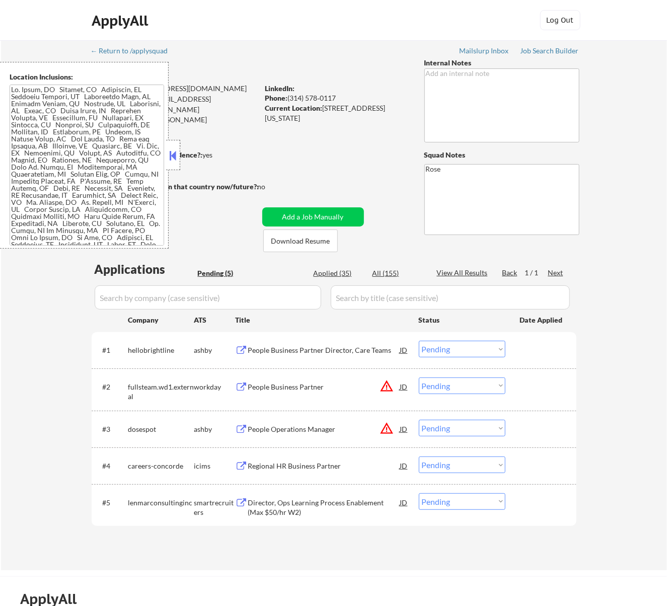
click at [176, 150] on button at bounding box center [172, 155] width 11 height 15
